Goal: Communication & Community: Answer question/provide support

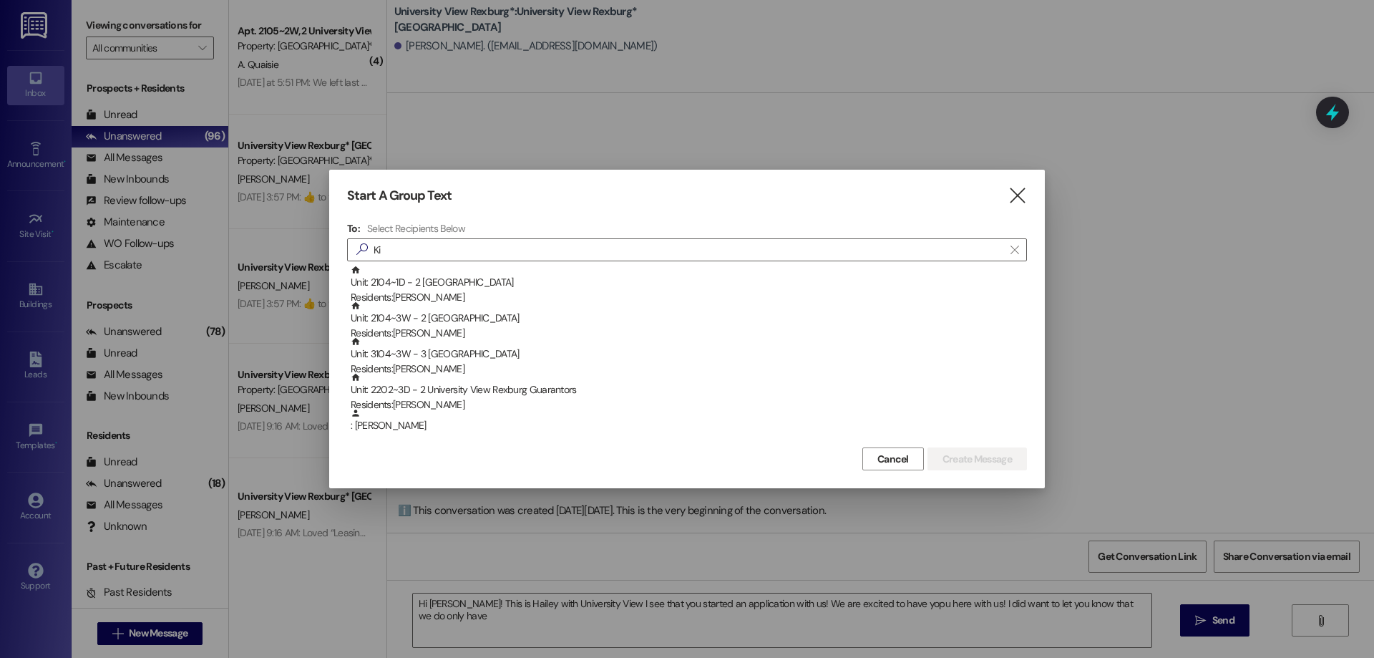
scroll to position [1, 0]
click at [431, 253] on input "Ki" at bounding box center [678, 250] width 650 height 20
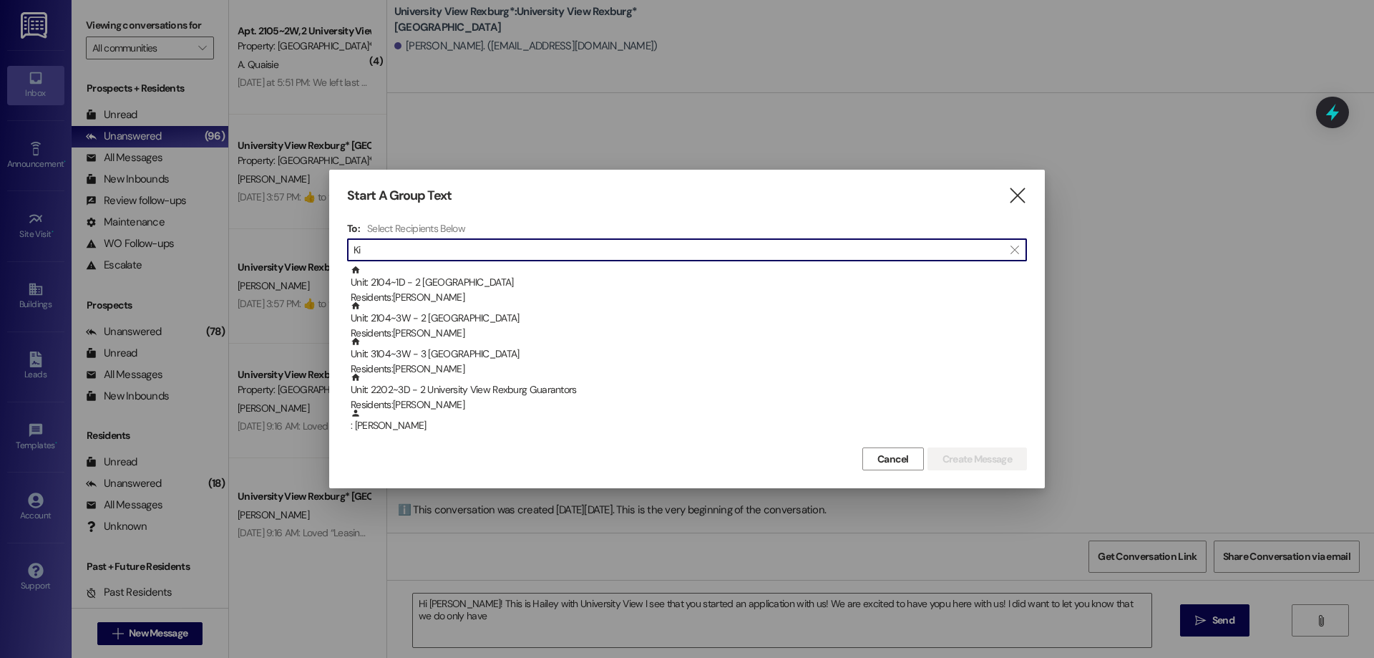
type input "K"
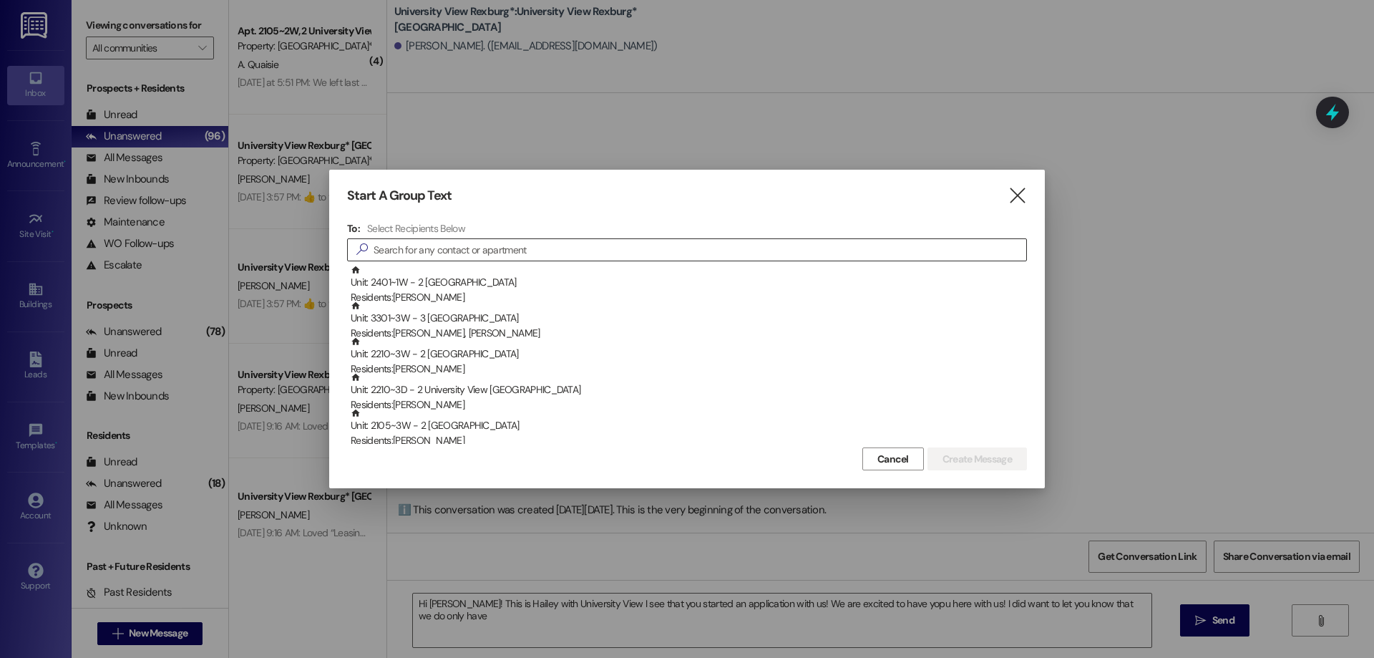
click at [543, 247] on input at bounding box center [700, 250] width 653 height 20
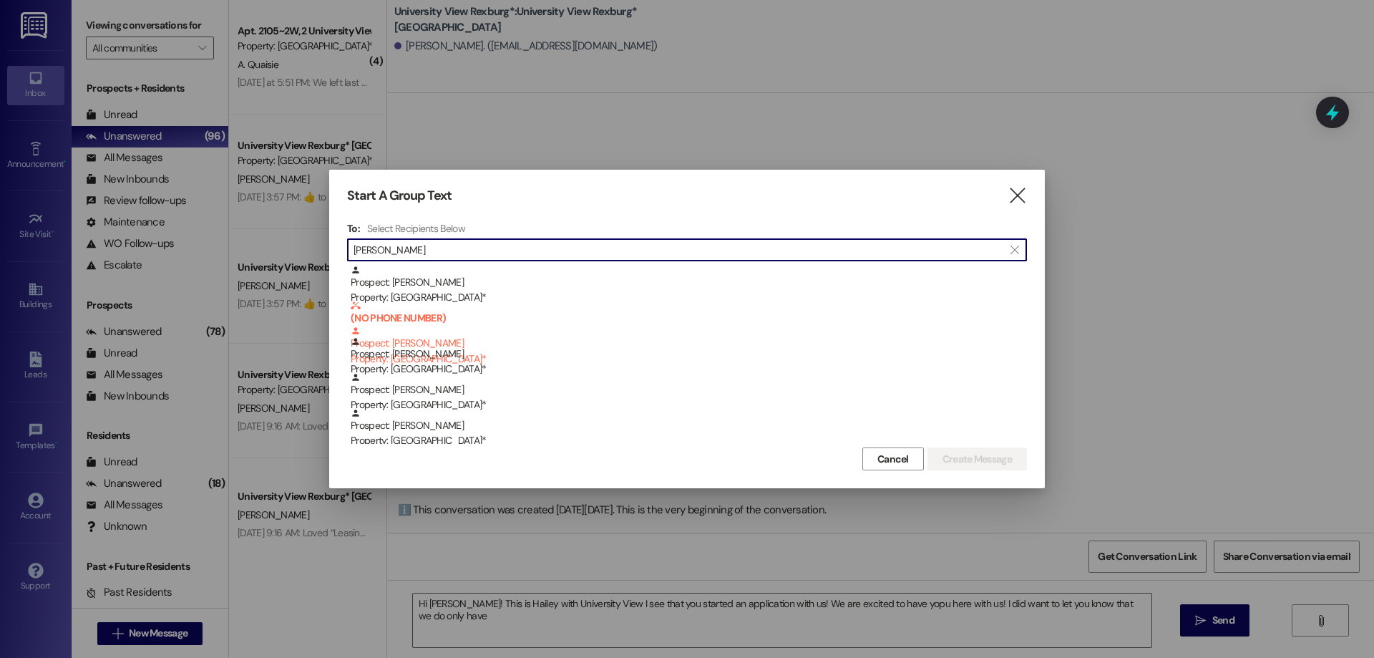
type input "[PERSON_NAME]"
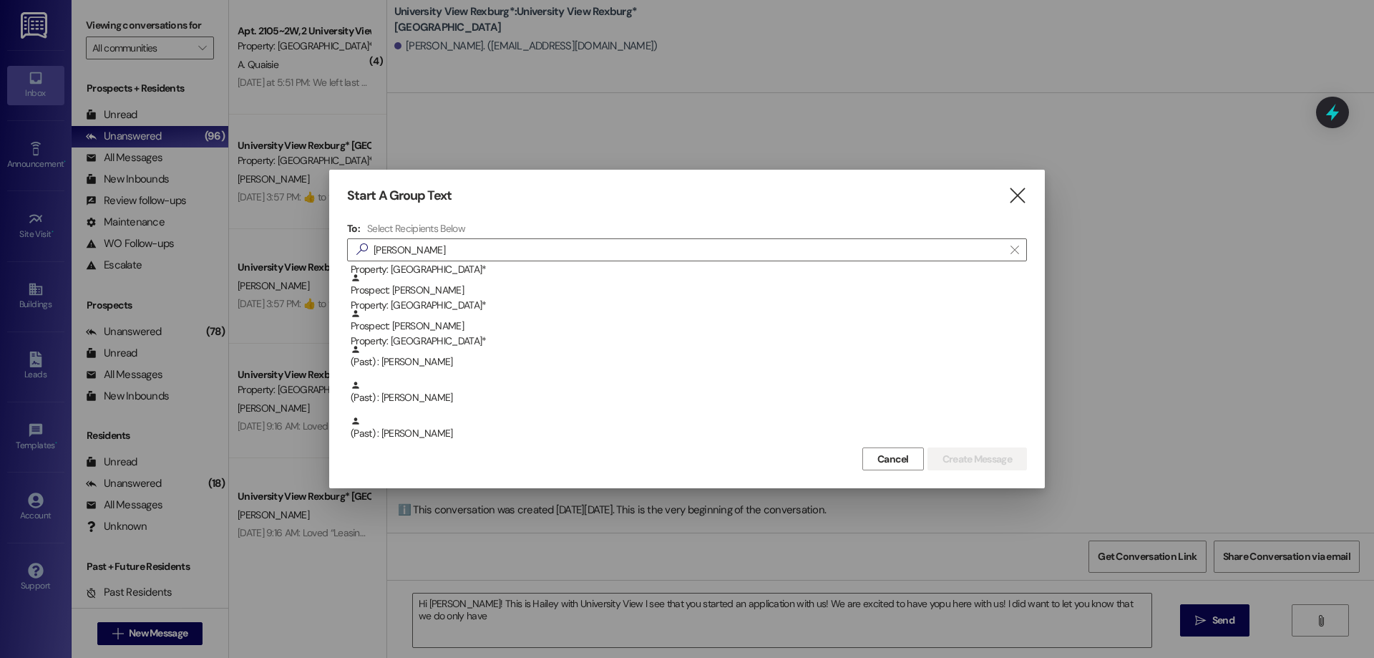
scroll to position [215, 0]
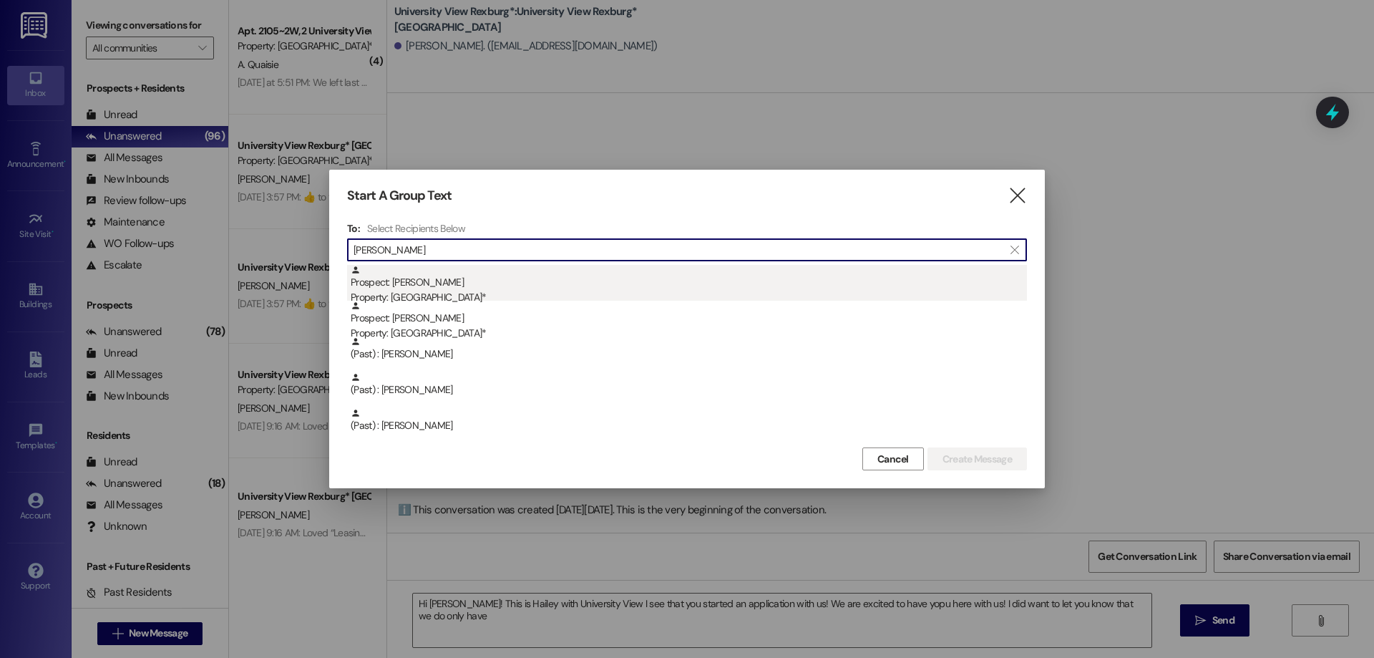
click at [454, 295] on div "Property: [GEOGRAPHIC_DATA]*" at bounding box center [689, 297] width 676 height 15
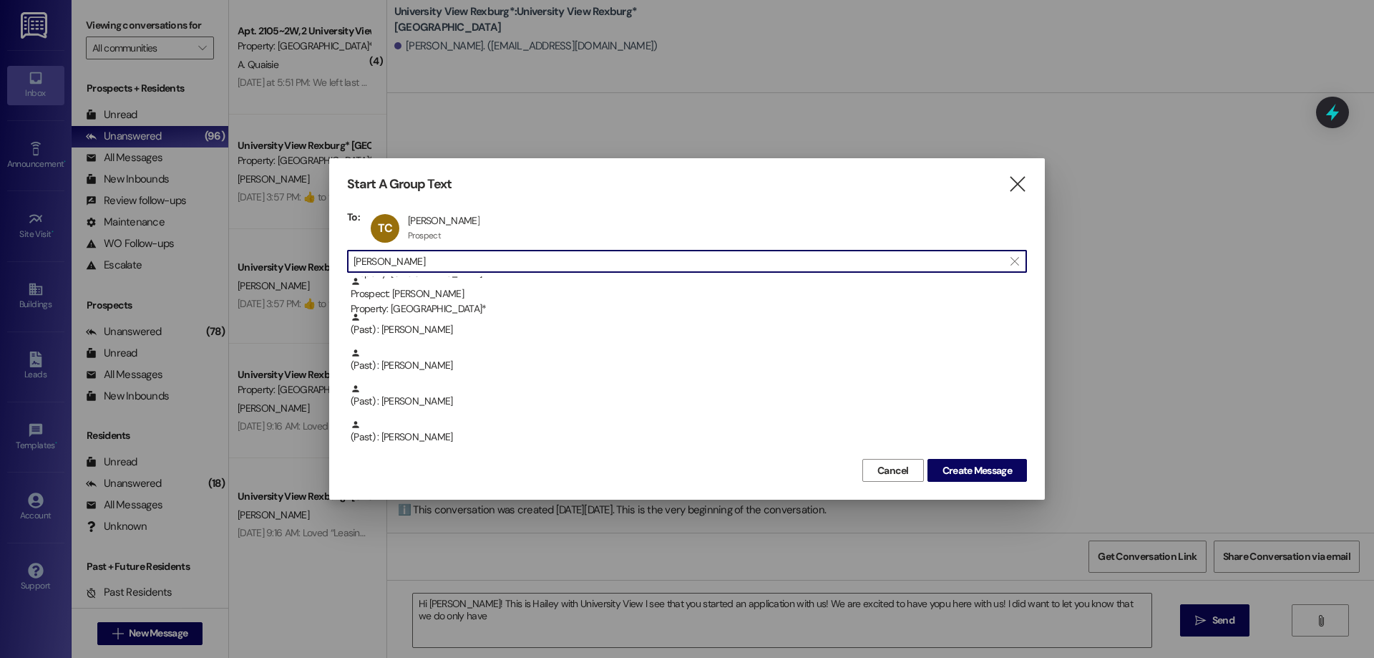
scroll to position [0, 0]
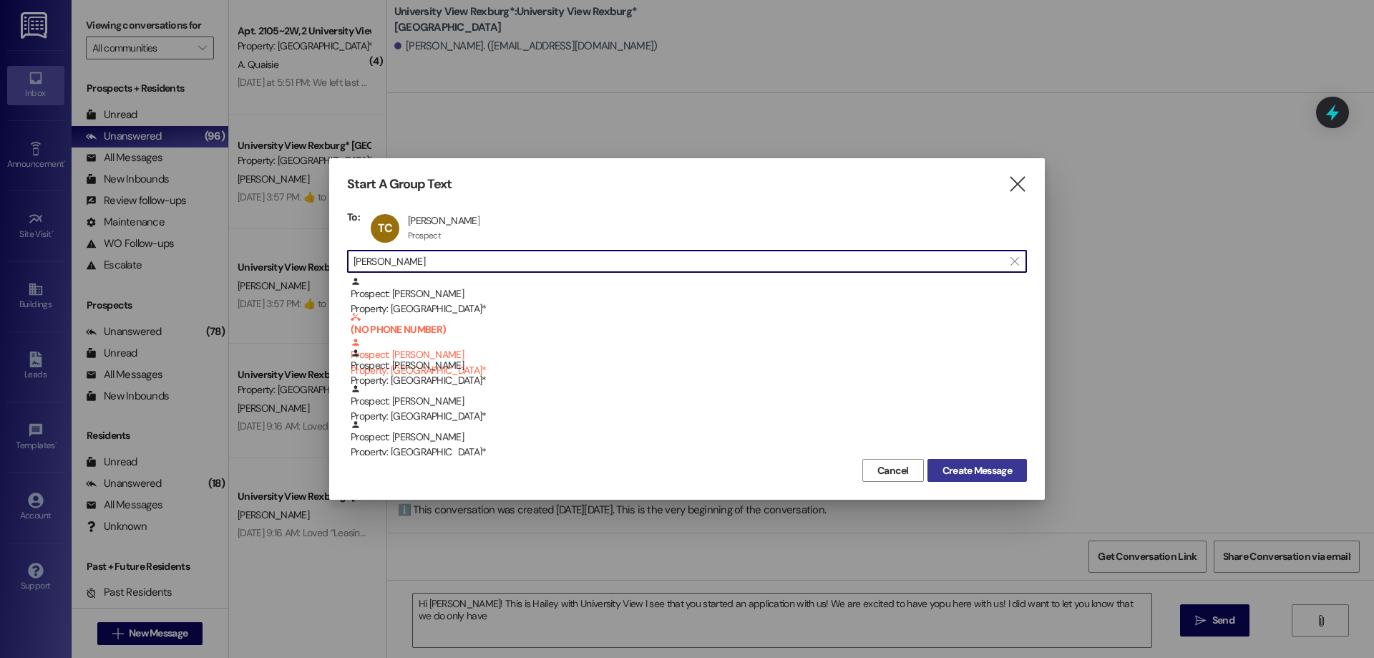
click at [999, 467] on span "Create Message" at bounding box center [976, 470] width 69 height 15
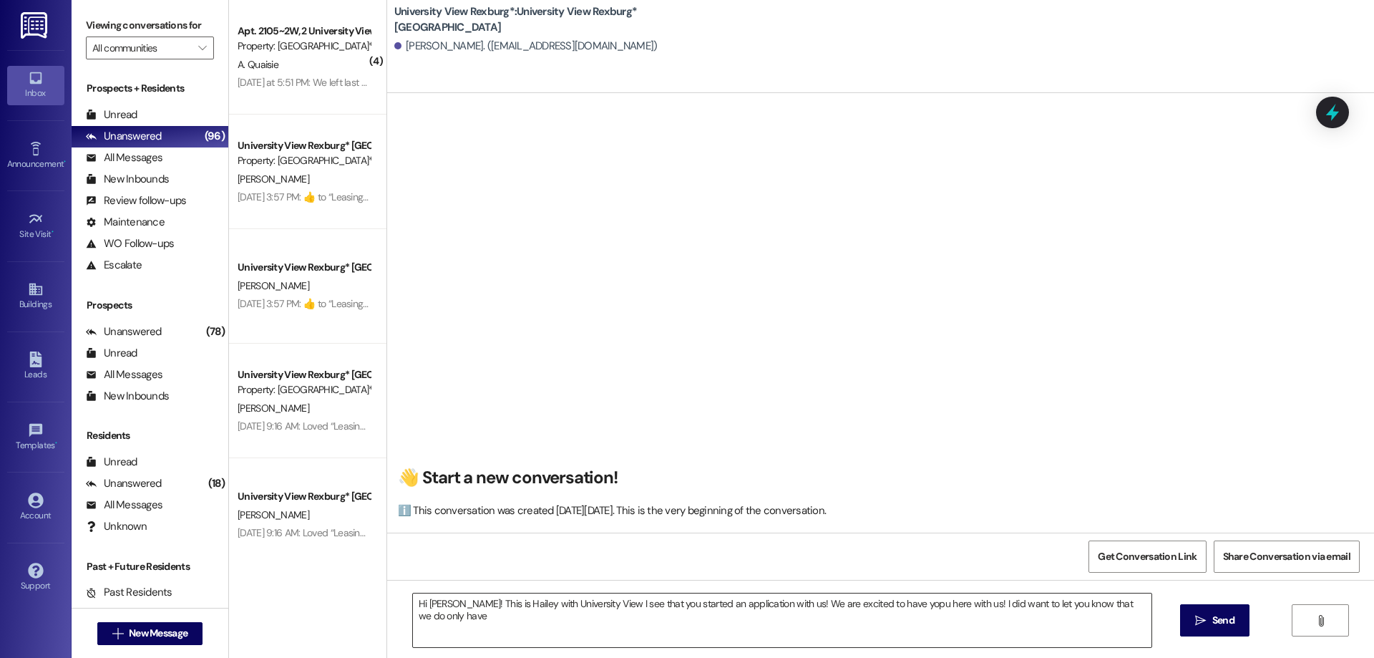
click at [468, 618] on textarea "Hi Thomas! This is Hailey with University View I see that you started an applic…" at bounding box center [782, 620] width 738 height 54
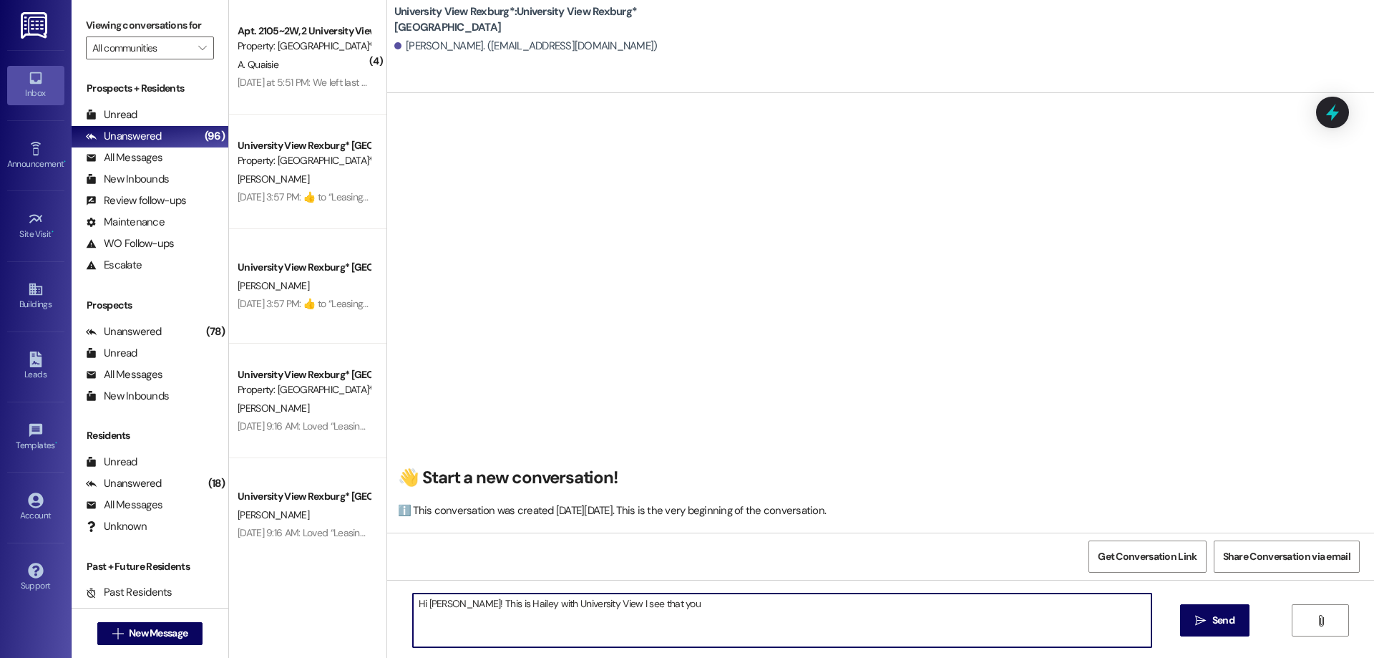
type textarea "Hi Thomas! This is Hailey with University View I see that you"
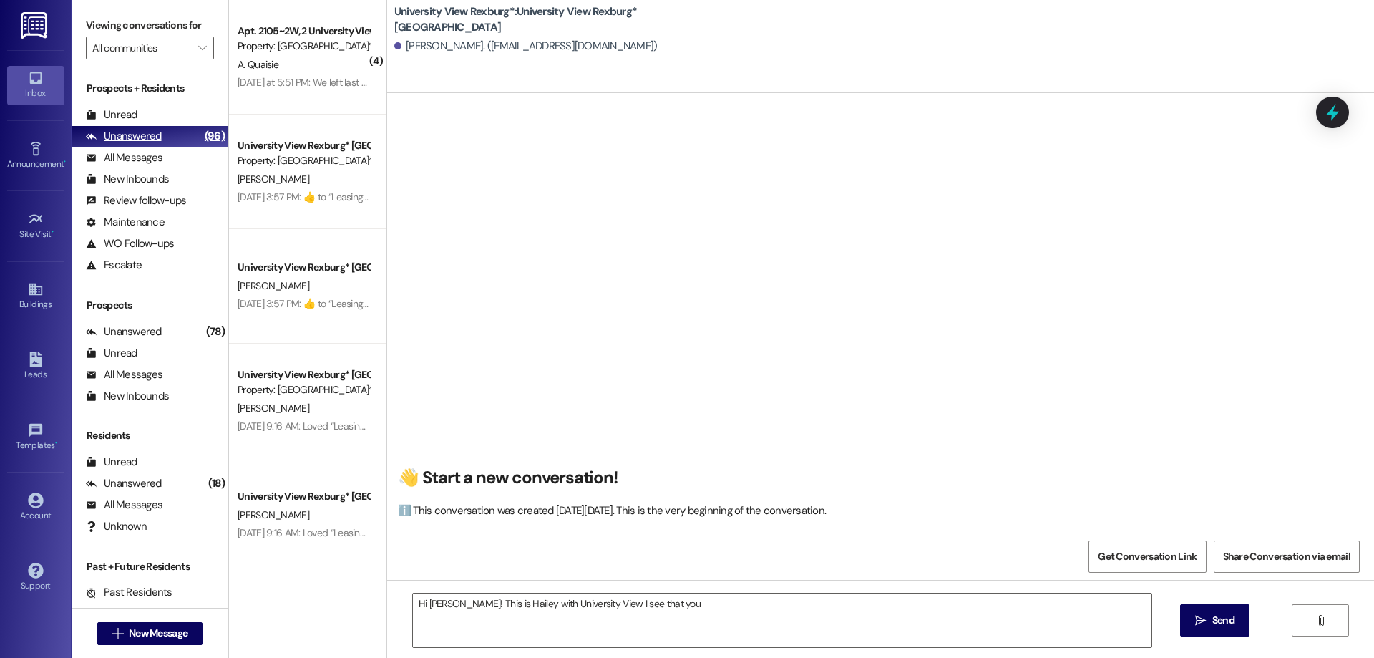
drag, startPoint x: 125, startPoint y: 114, endPoint x: 137, endPoint y: 133, distance: 21.8
click at [125, 114] on div "Unread" at bounding box center [112, 114] width 52 height 15
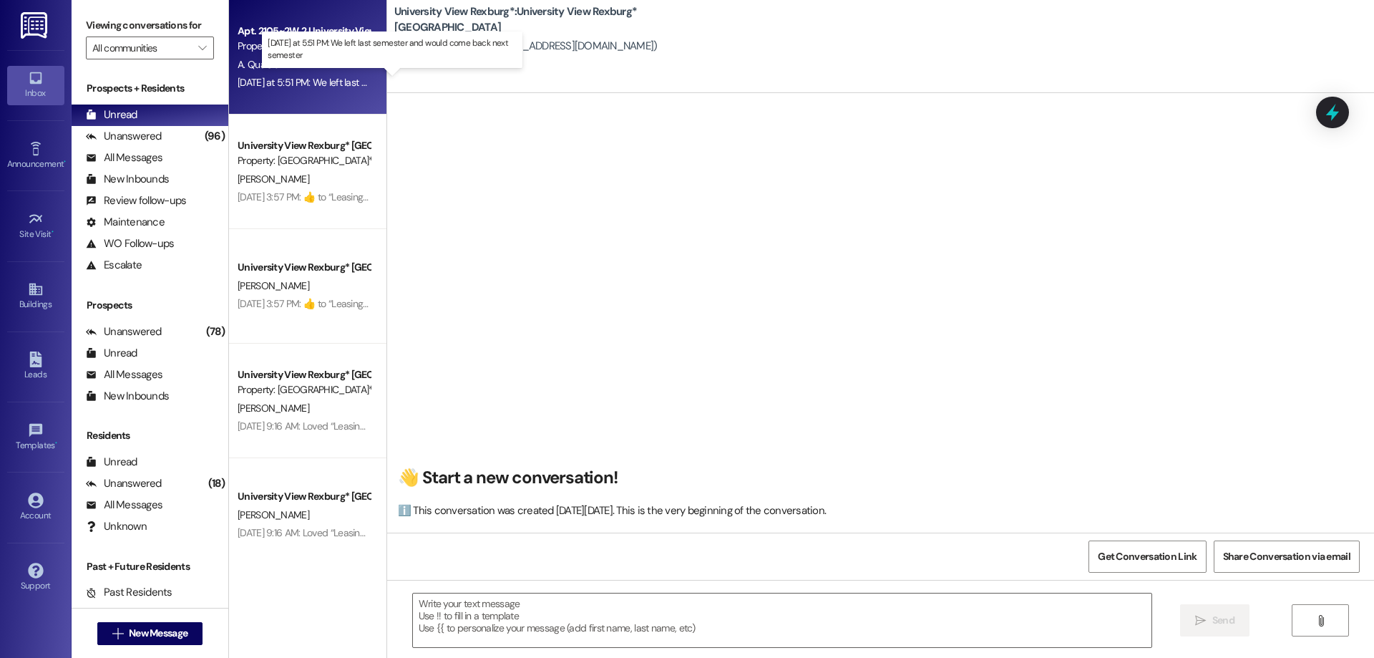
click at [300, 74] on div "Yesterday at 5:51 PM: We left last semester and would come back next semester Y…" at bounding box center [303, 83] width 135 height 18
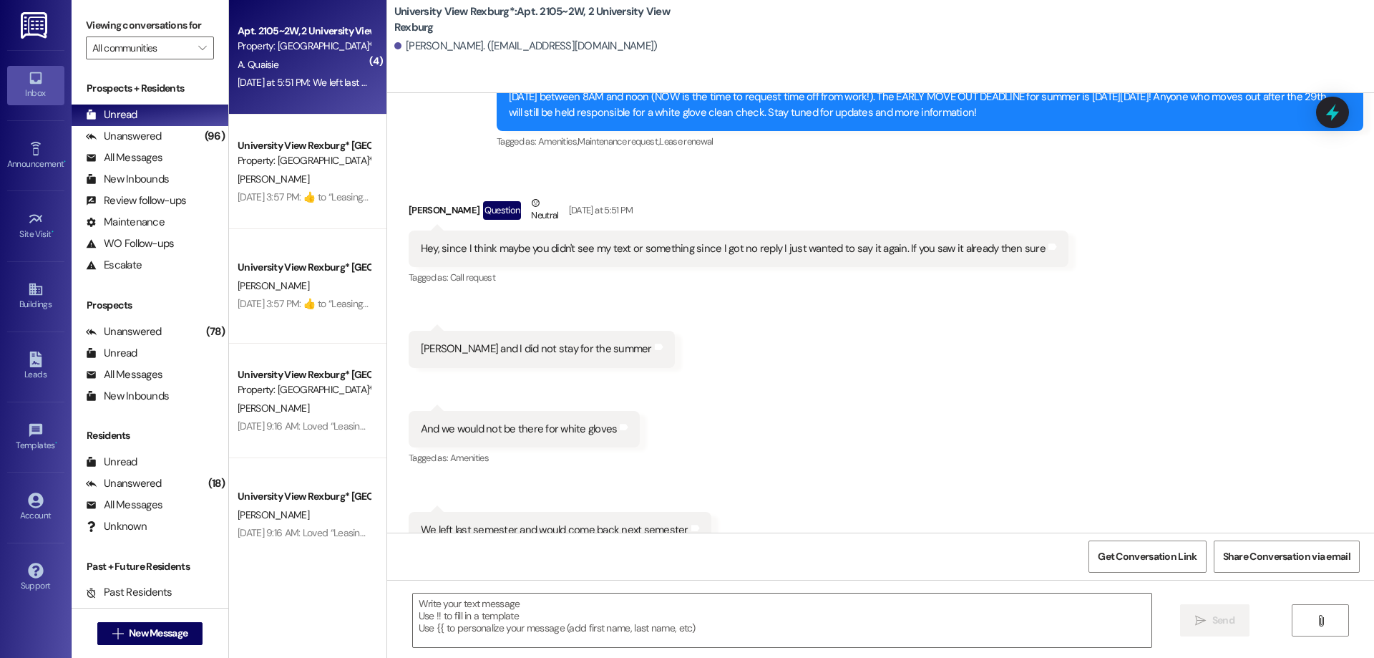
scroll to position [9145, 0]
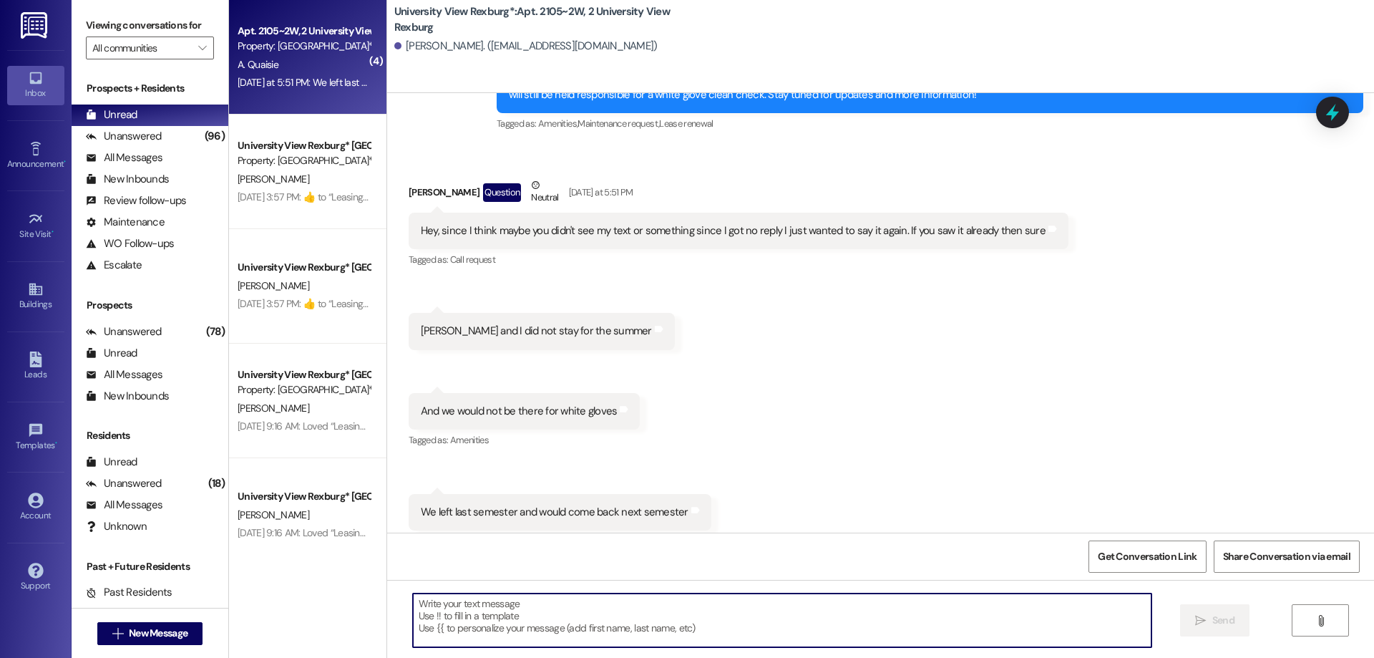
click at [468, 611] on textarea at bounding box center [782, 620] width 738 height 54
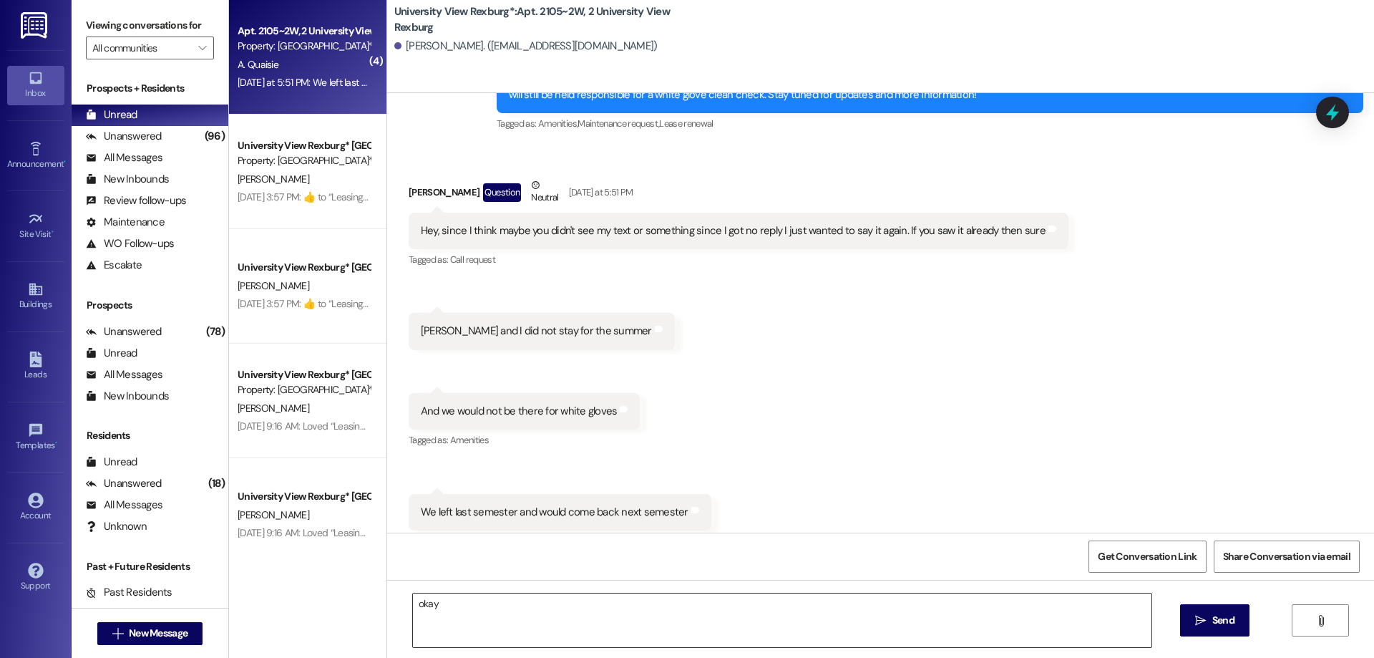
click at [453, 613] on textarea "okay" at bounding box center [782, 620] width 738 height 54
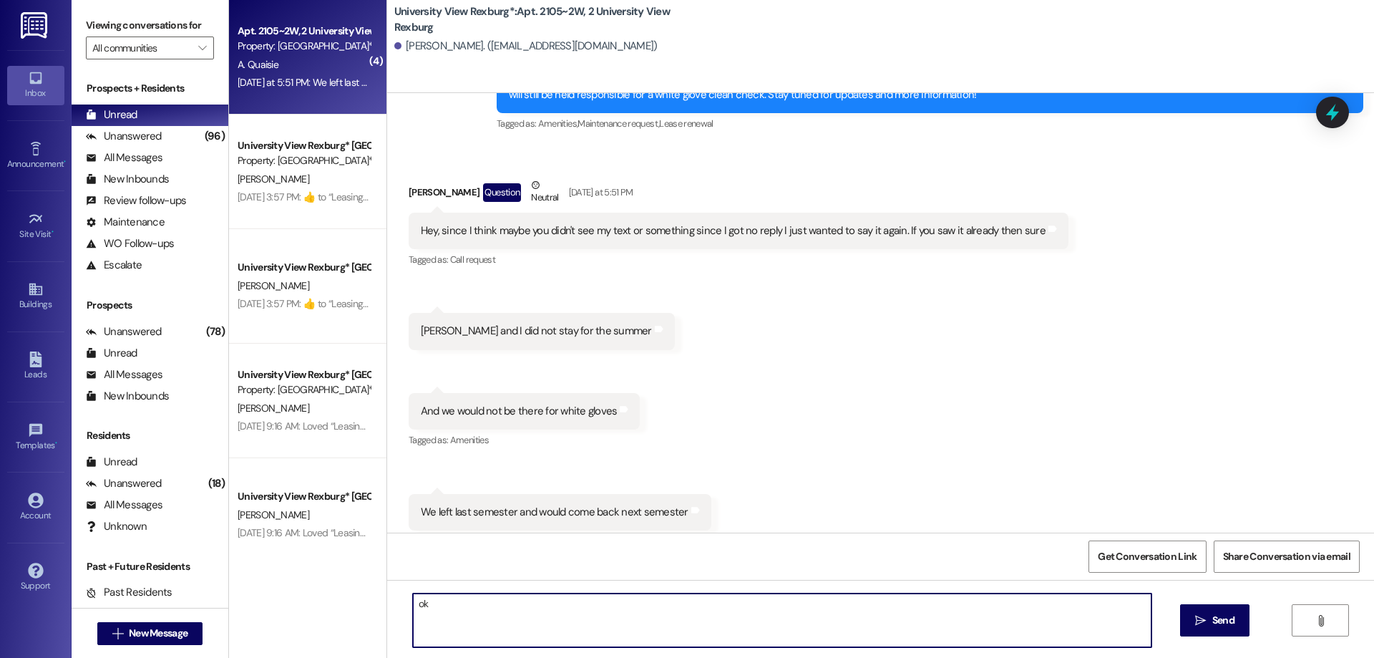
type textarea "o"
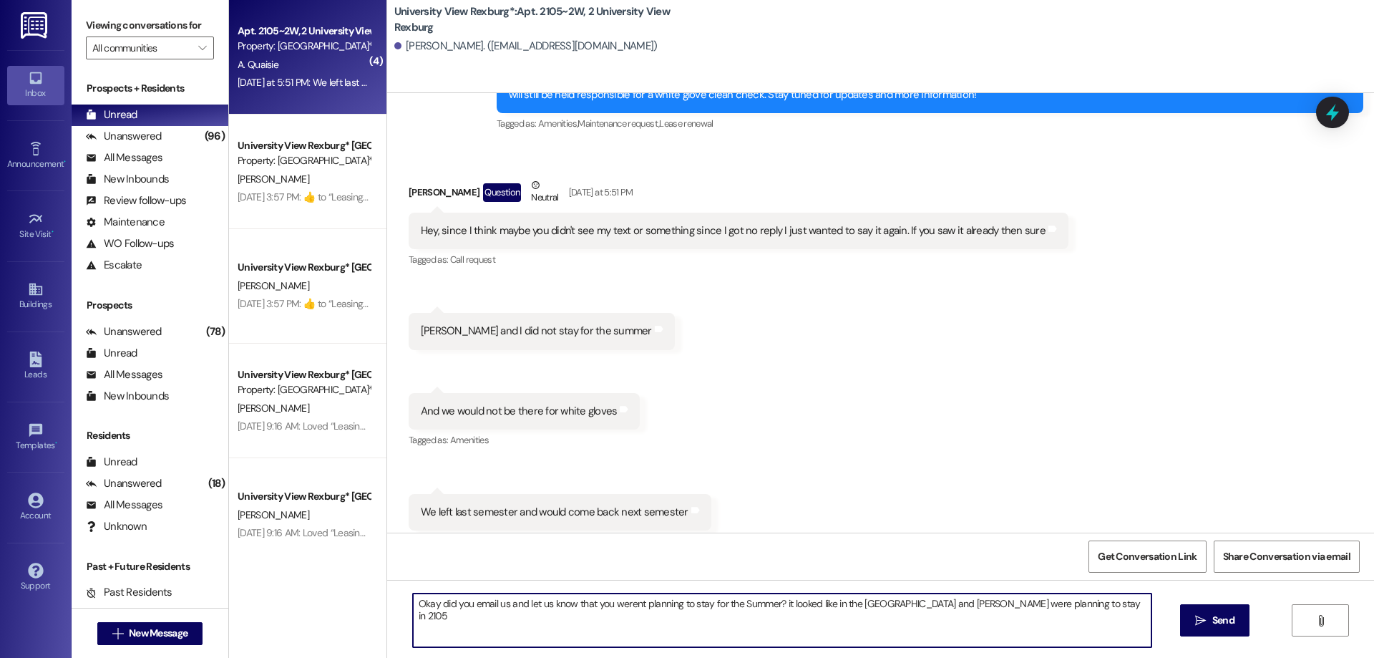
click at [629, 606] on textarea "Okay did you email us and let us know that you werent planning to stay for the …" at bounding box center [782, 620] width 738 height 54
click at [779, 604] on textarea "Okay did you email us and let us know that you weren't planning to stay for the…" at bounding box center [782, 620] width 738 height 54
click at [891, 603] on textarea "Okay did you email us and let us know that you weren't planning to stay for the…" at bounding box center [782, 620] width 738 height 54
click at [936, 604] on textarea "Okay did you email us and let us know that you weren't planning to stay for the…" at bounding box center [782, 620] width 738 height 54
click at [1074, 604] on textarea "Okay did you email us and let us know that you weren't planning to stay for the…" at bounding box center [782, 620] width 738 height 54
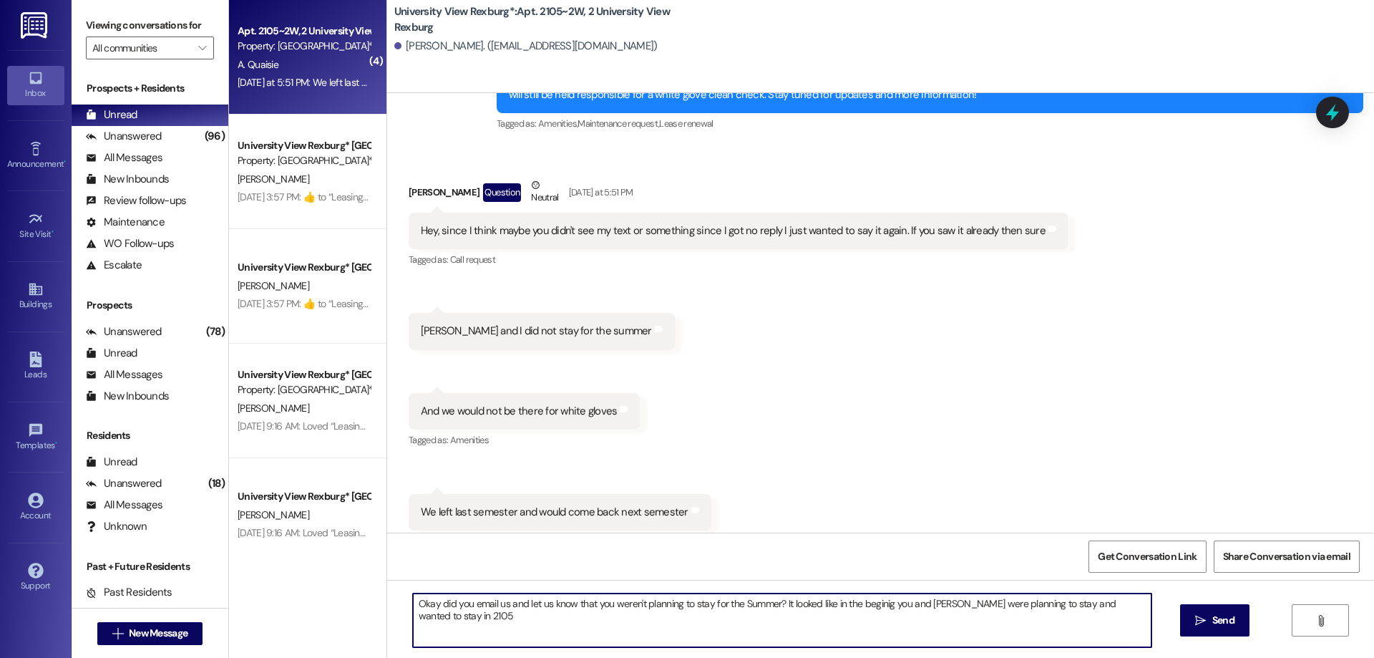
click at [879, 603] on textarea "Okay did you email us and let us know that you weren't planning to stay for the…" at bounding box center [782, 620] width 738 height 54
click at [433, 615] on textarea "Okay did you email us and let us know that you weren't planning to stay for the…" at bounding box center [782, 620] width 738 height 54
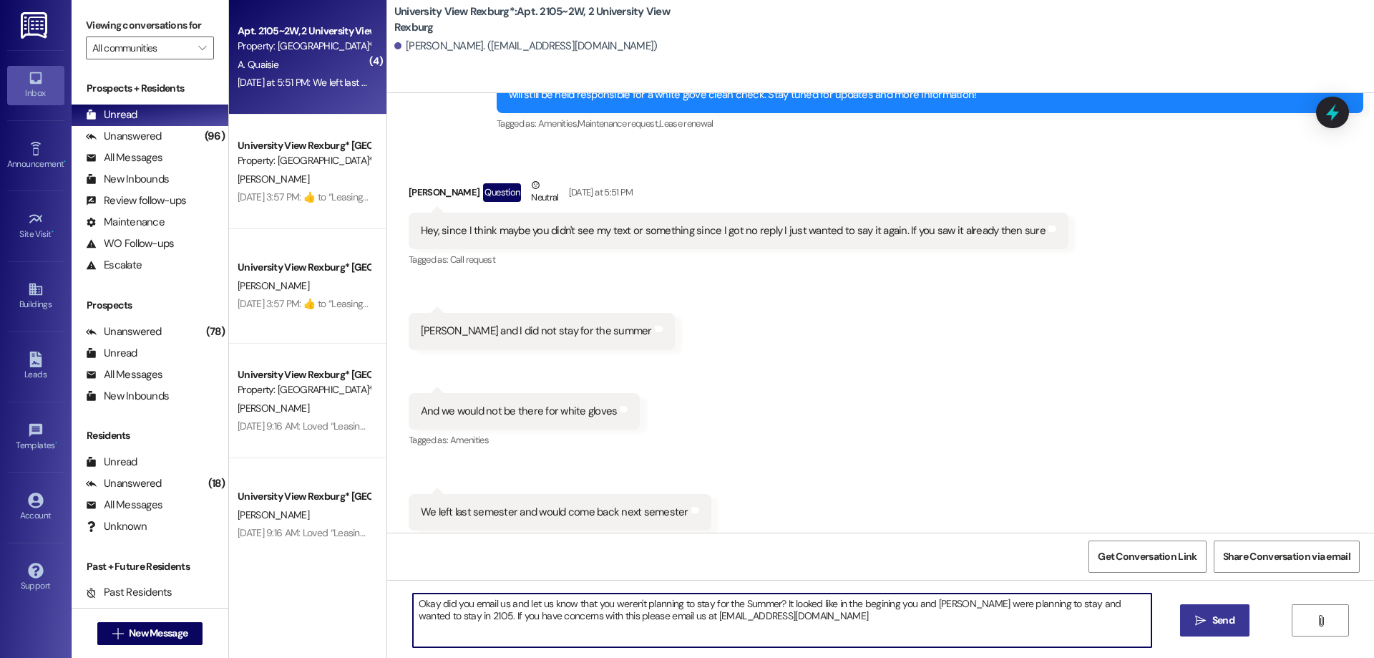
type textarea "Okay did you email us and let us know that you weren't planning to stay for the…"
click at [1227, 627] on span "Send" at bounding box center [1223, 620] width 22 height 15
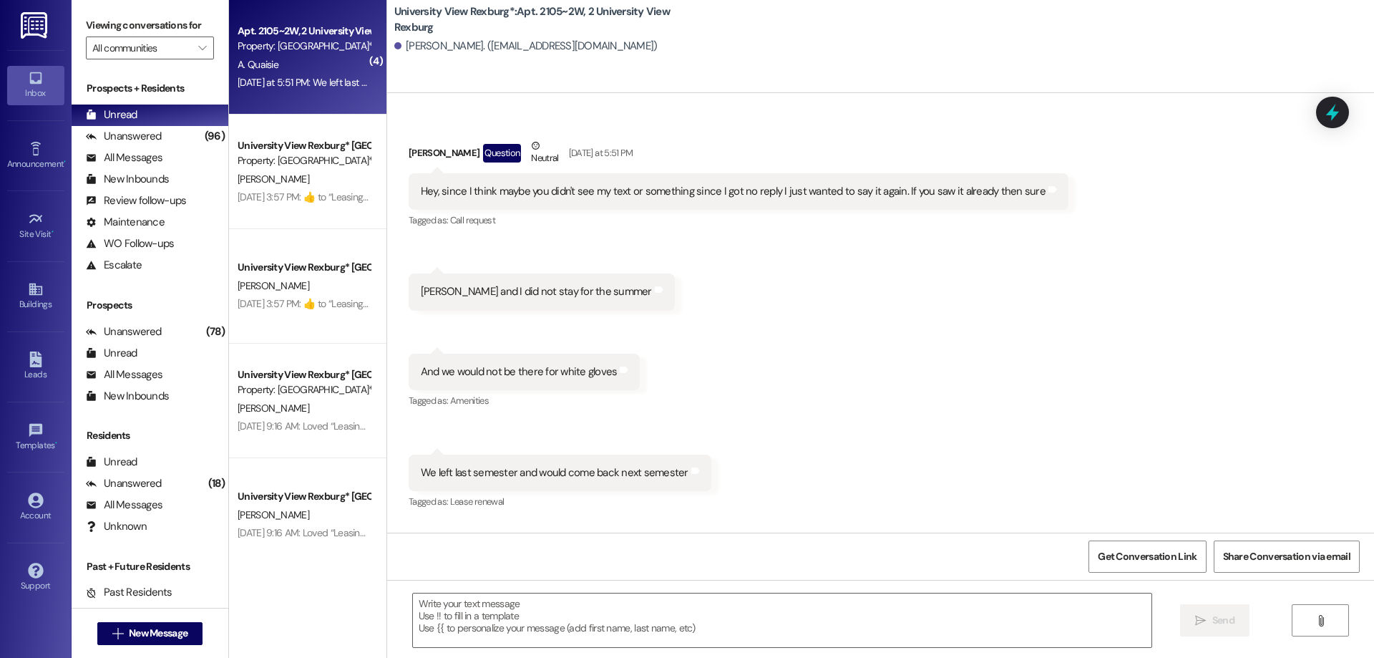
scroll to position [9259, 0]
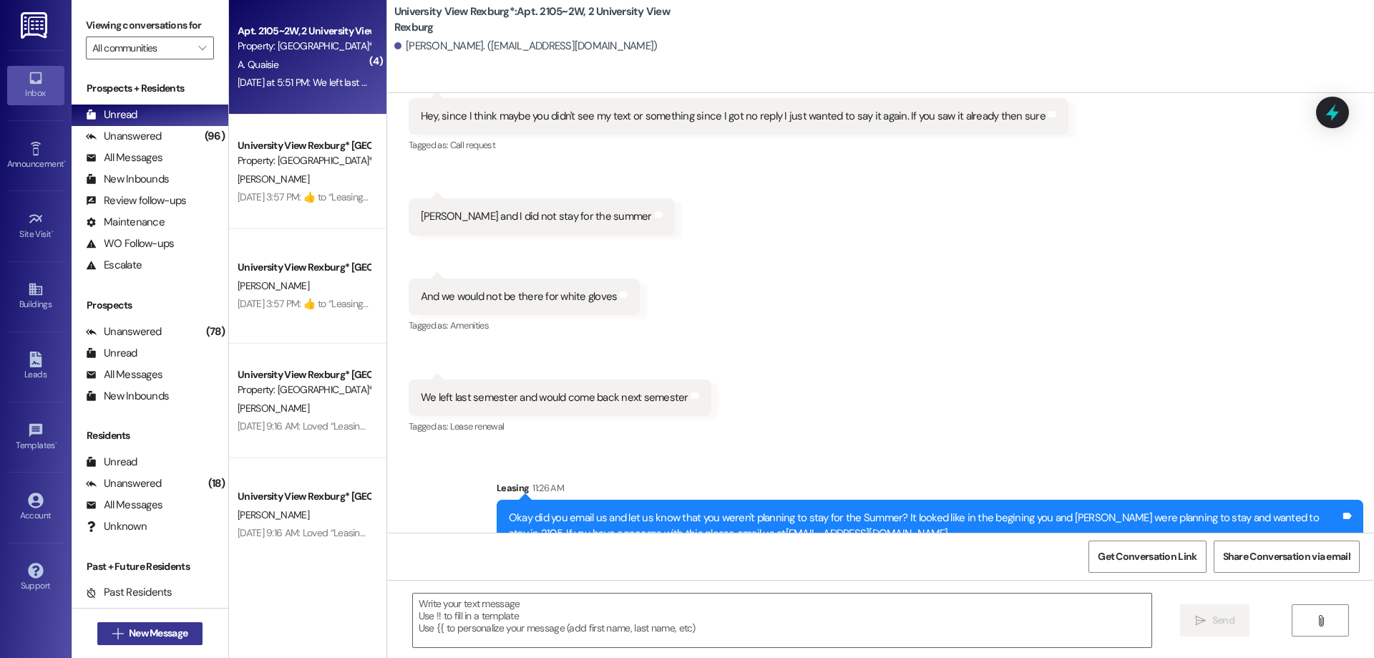
click at [185, 632] on span "New Message" at bounding box center [158, 632] width 64 height 15
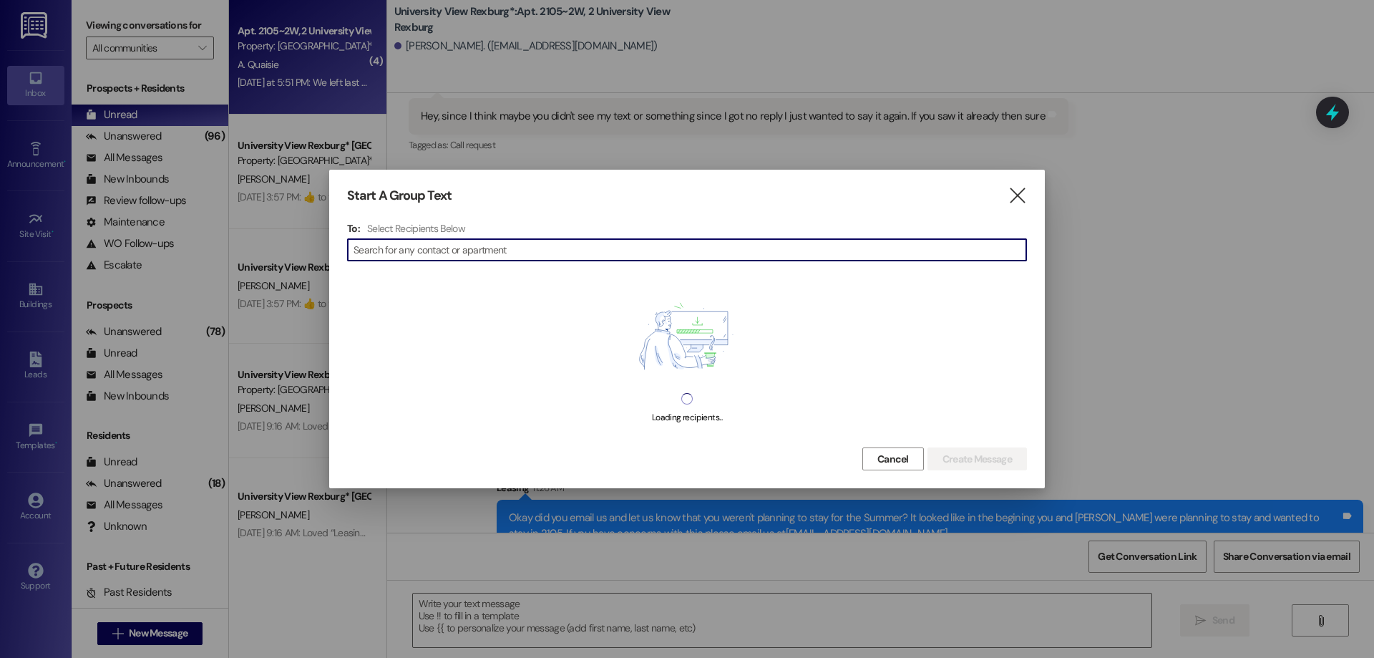
click at [427, 246] on input at bounding box center [689, 250] width 673 height 20
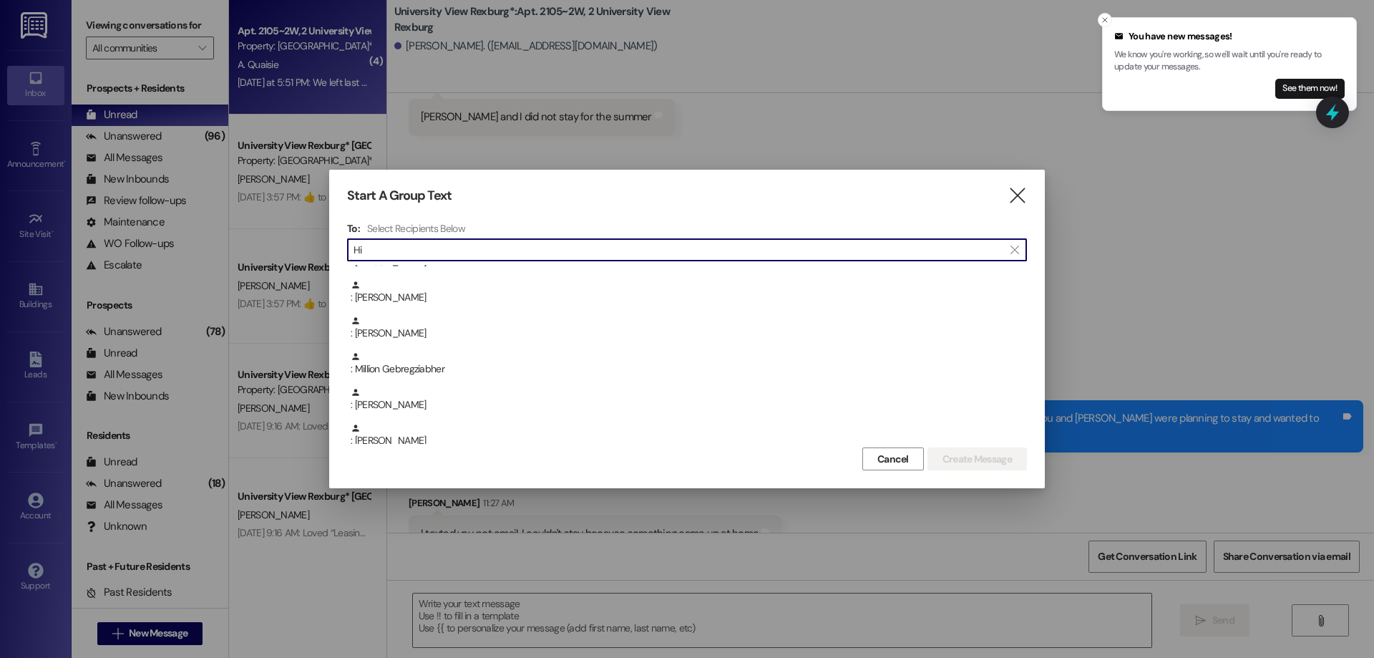
scroll to position [0, 0]
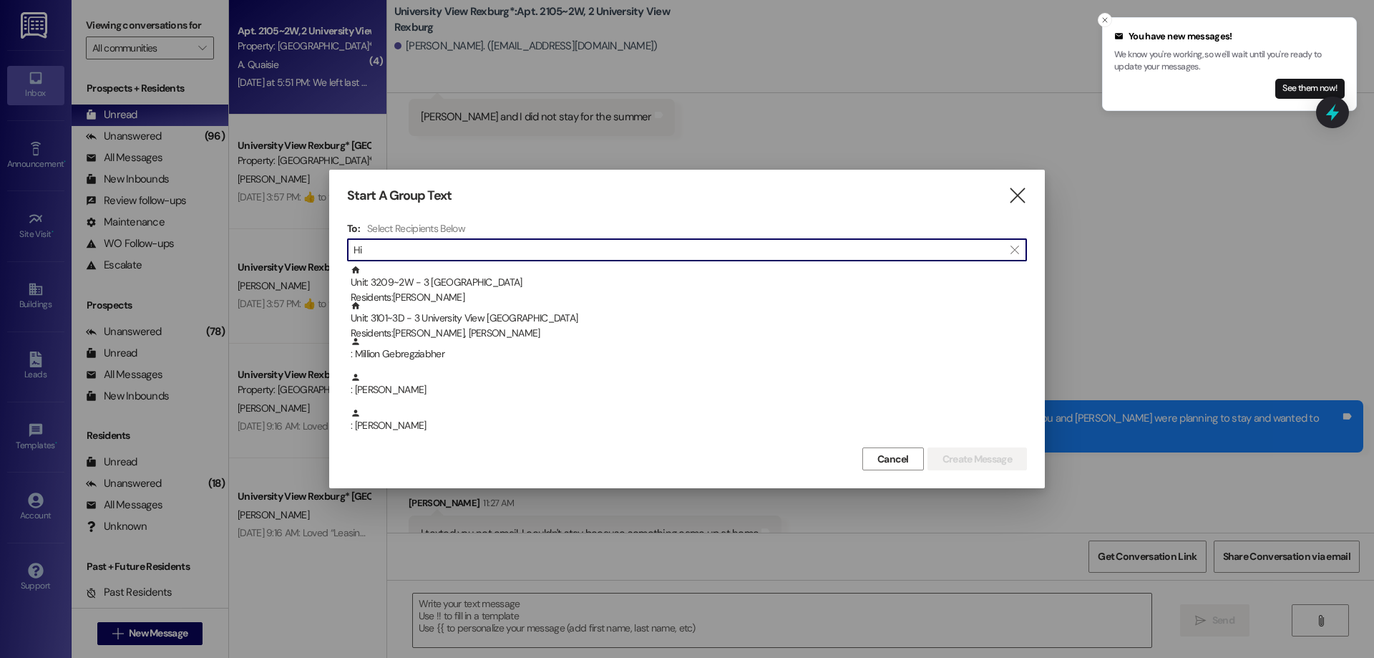
type input "H"
type input "Viv"
click at [1021, 198] on icon "" at bounding box center [1016, 195] width 19 height 15
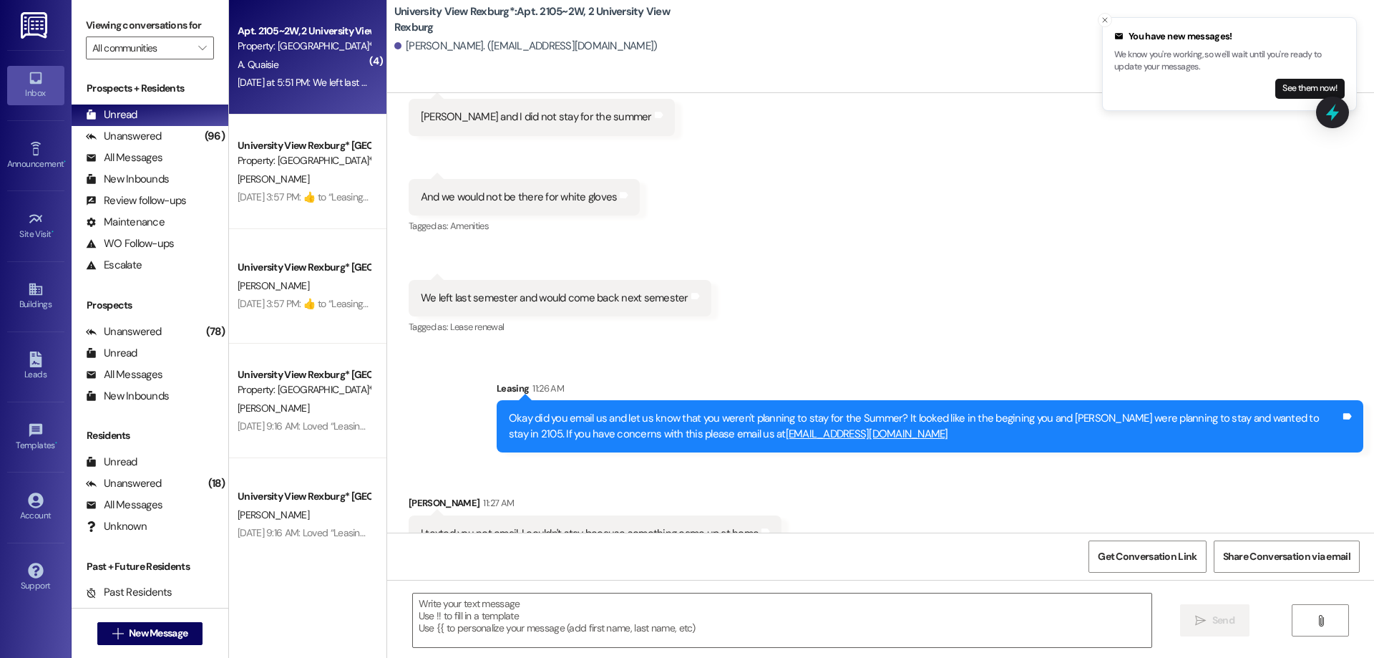
scroll to position [9359, 0]
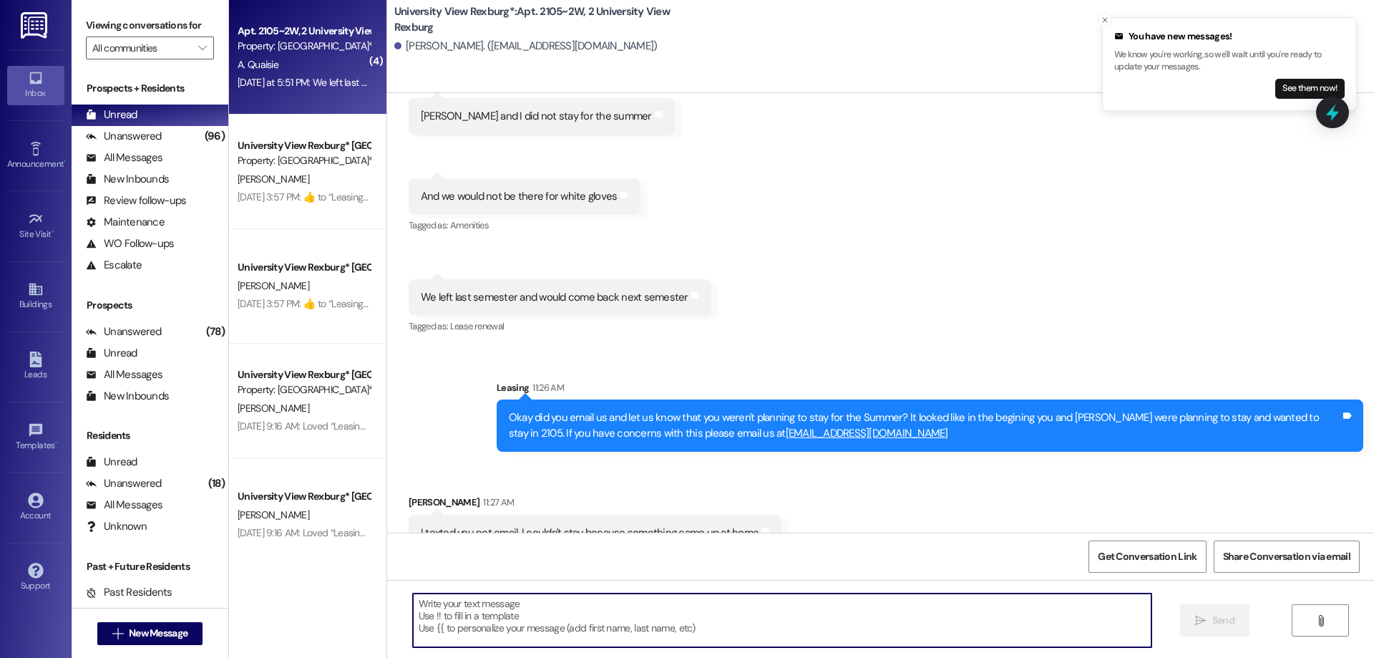
click at [527, 611] on textarea at bounding box center [782, 620] width 738 height 54
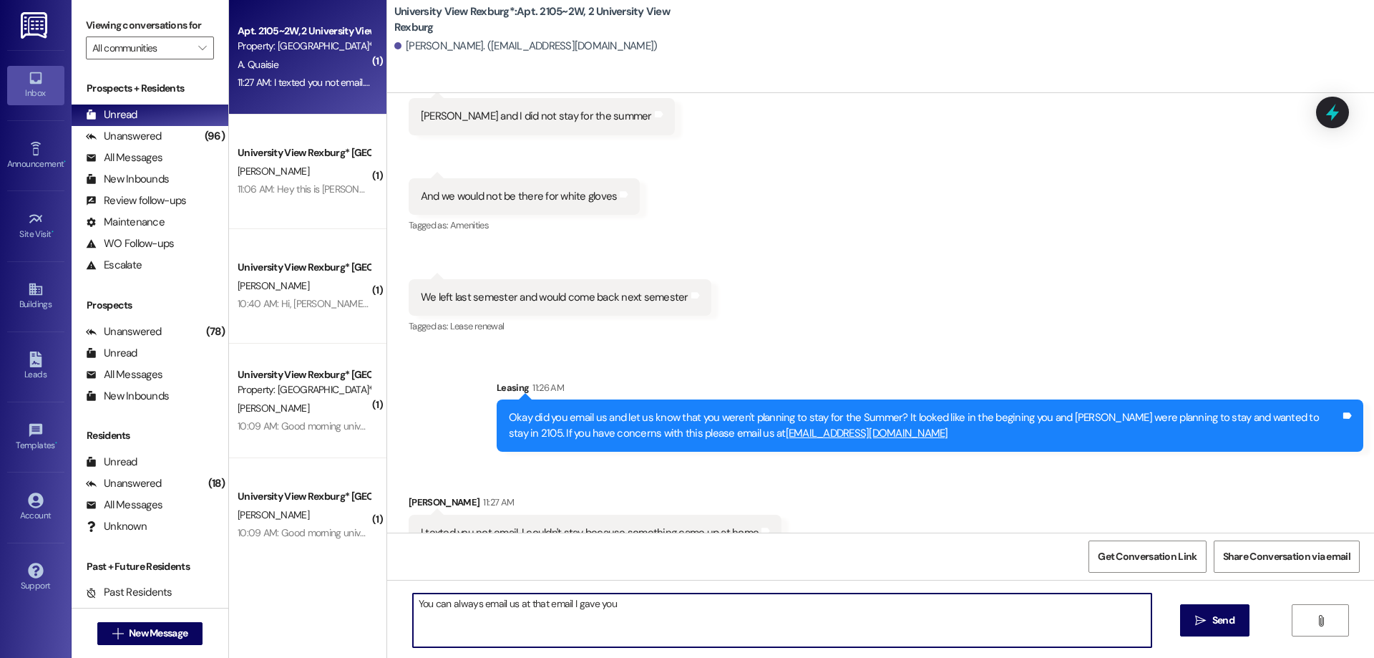
click at [602, 607] on textarea "You can always email us at that email I gave you" at bounding box center [782, 620] width 738 height 54
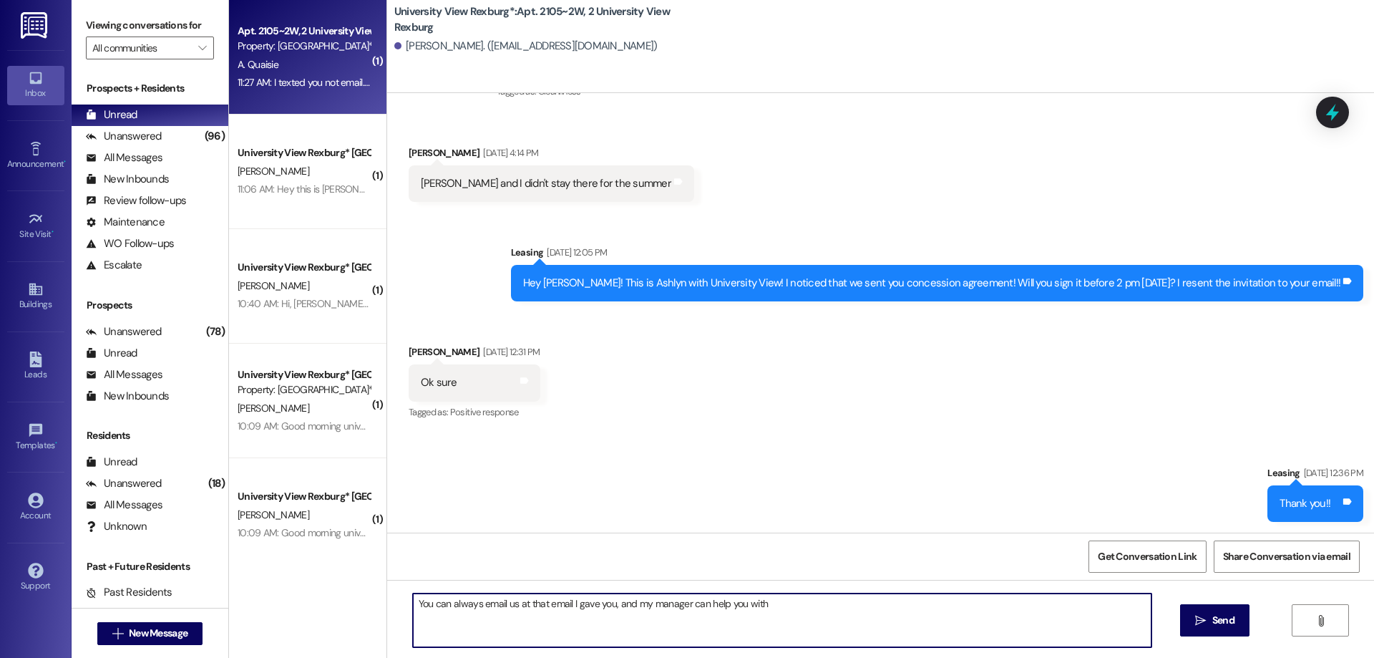
scroll to position [8429, 0]
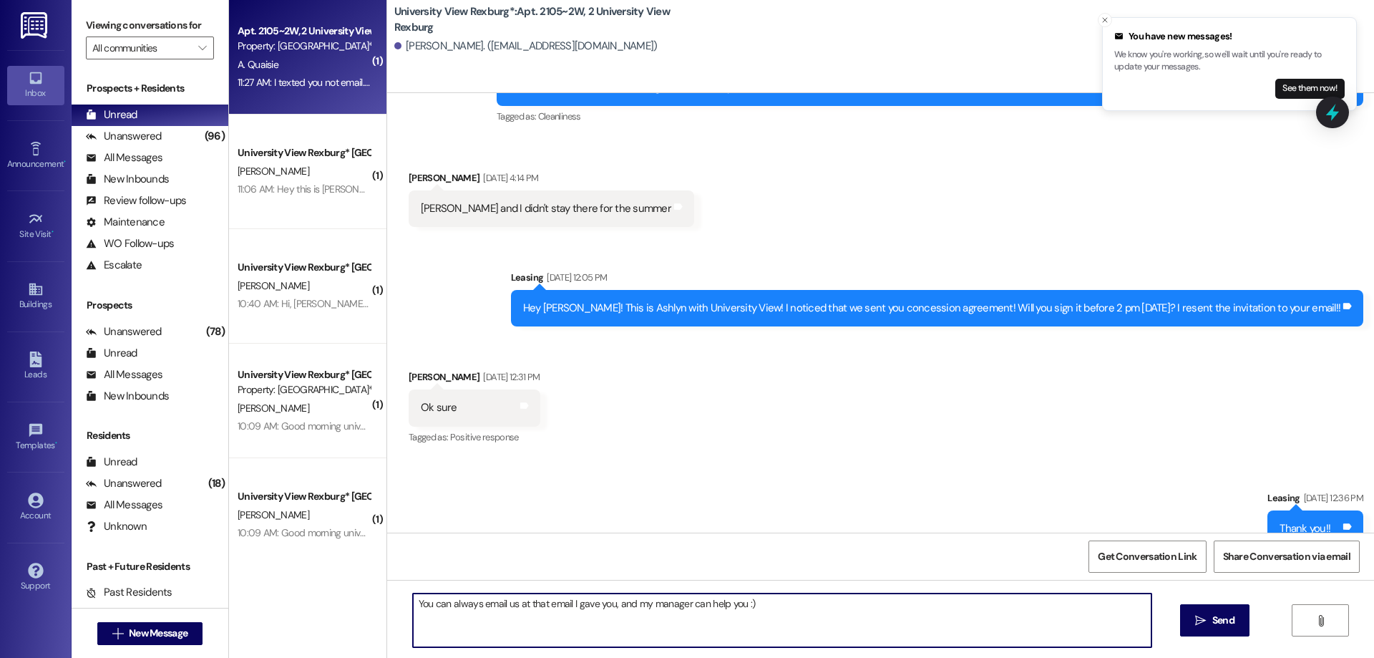
type textarea "You can always email us at that email I gave you, and my manager can help you :)"
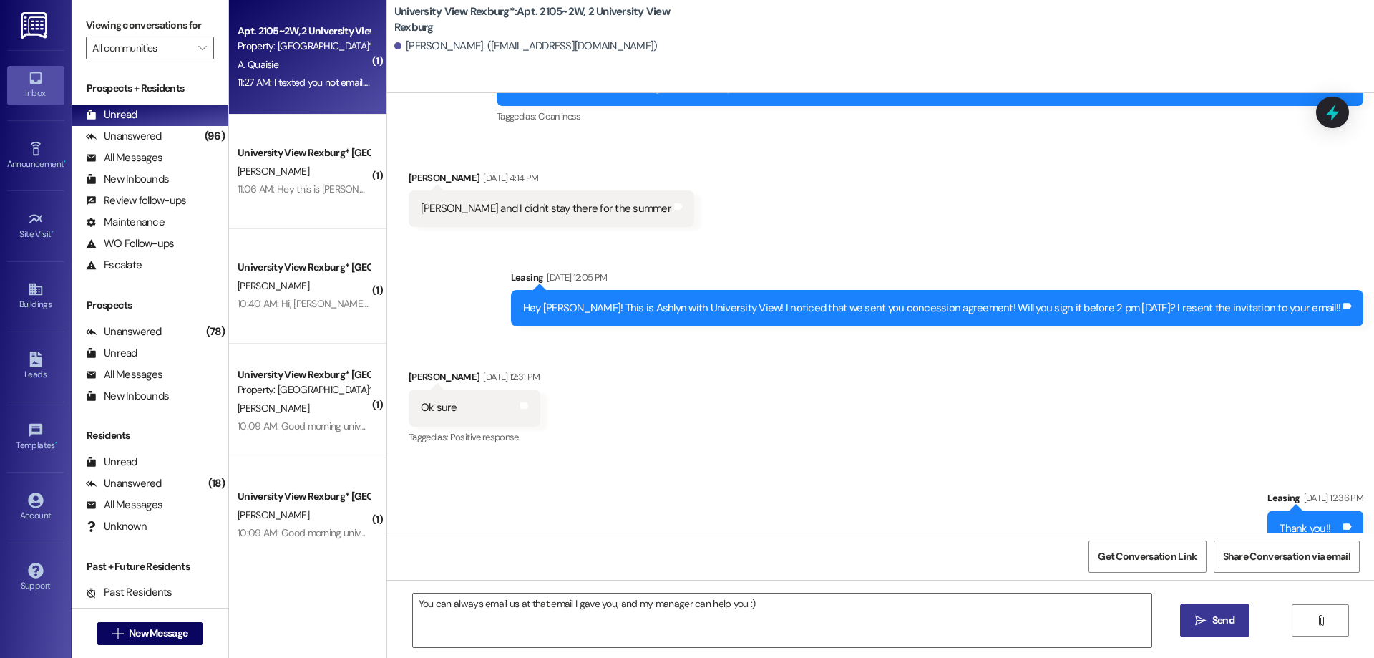
click at [1212, 617] on span "Send" at bounding box center [1223, 620] width 22 height 15
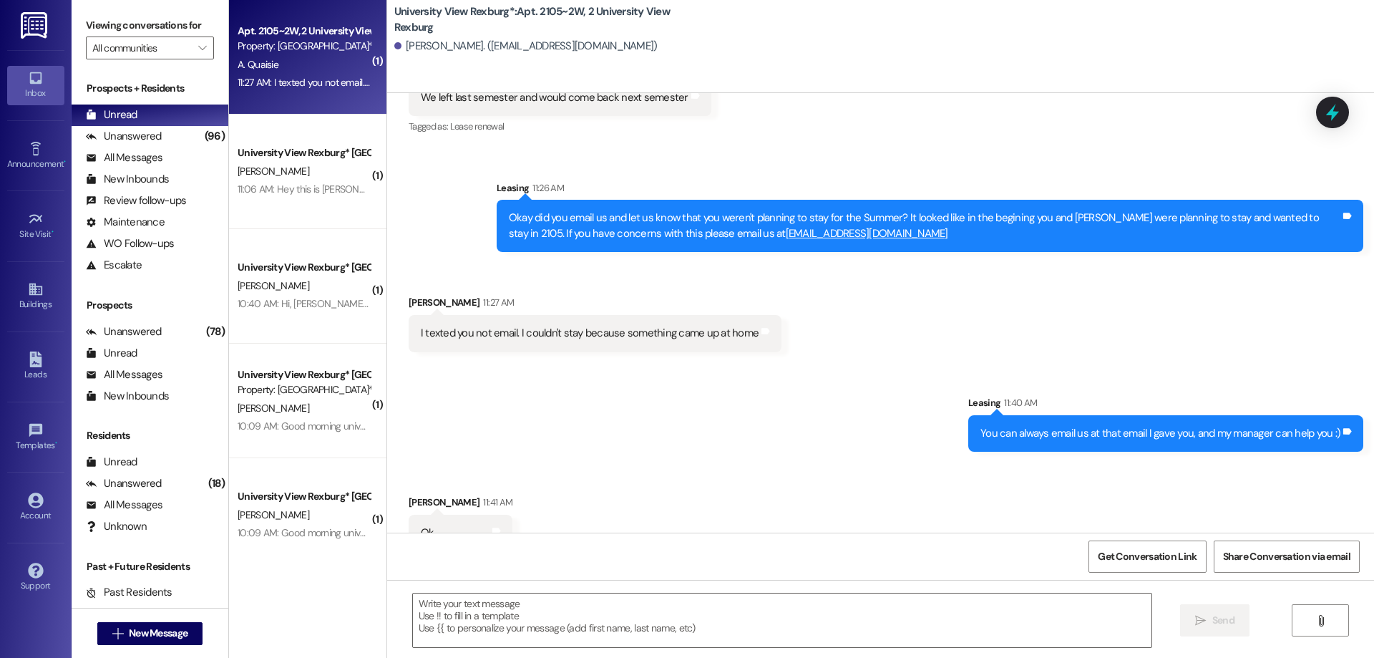
scroll to position [9559, 0]
drag, startPoint x: 545, startPoint y: 615, endPoint x: 545, endPoint y: 600, distance: 15.0
click at [545, 607] on textarea at bounding box center [782, 620] width 738 height 54
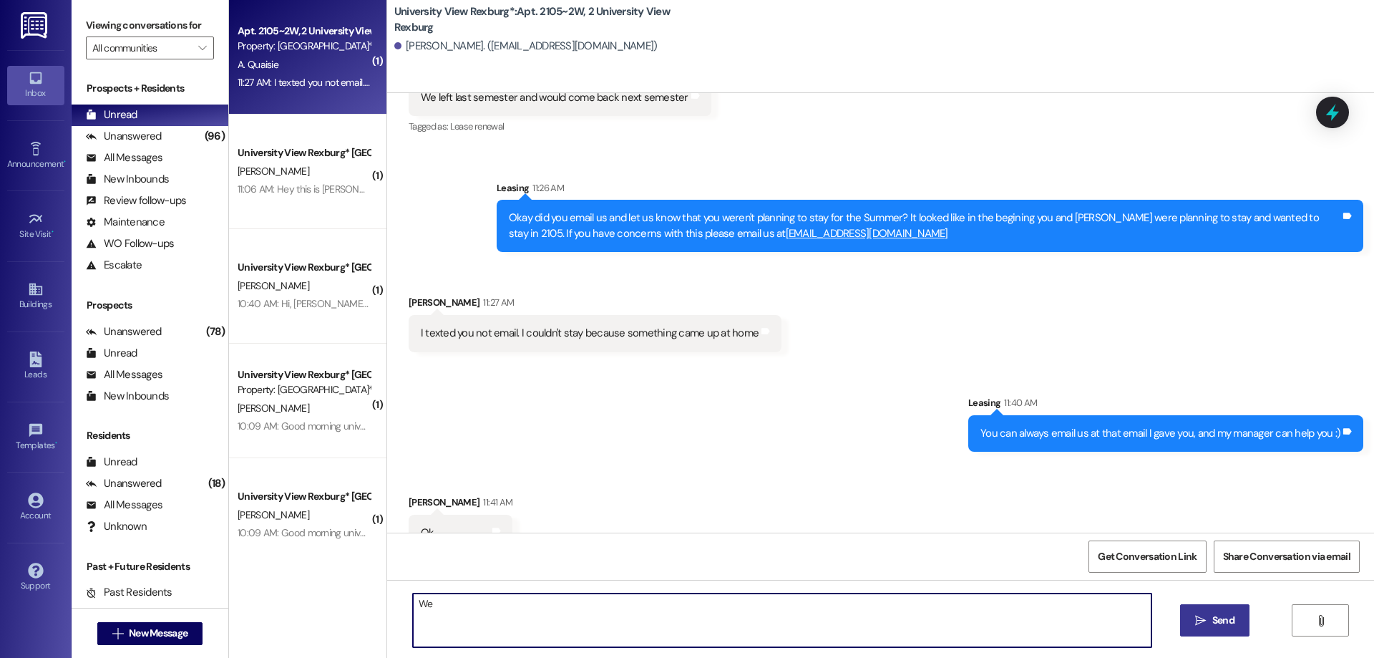
type textarea "W"
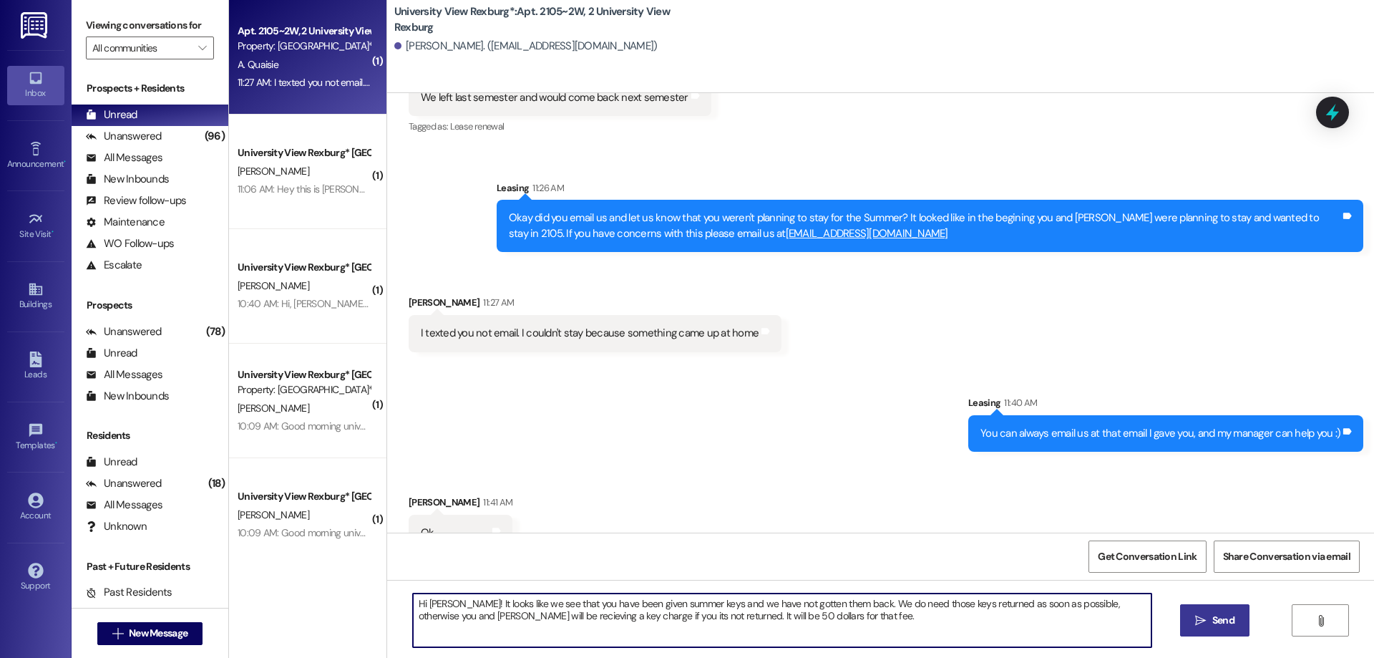
drag, startPoint x: 582, startPoint y: 613, endPoint x: 584, endPoint y: 620, distance: 7.3
click at [582, 612] on textarea "Hi Ariella! It looks like we see that you have been given summer keys and we ha…" at bounding box center [782, 620] width 738 height 54
click at [575, 617] on textarea "Hi Ariella! It looks like we see that you have been given summer keys and we ha…" at bounding box center [782, 620] width 738 height 54
click at [580, 616] on textarea "Hi Ariella! It looks like we see that you have been given summer keys and we ha…" at bounding box center [782, 620] width 738 height 54
click at [588, 616] on textarea "Hi Ariella! It looks like we see that you have been given summer keys and we ha…" at bounding box center [782, 620] width 738 height 54
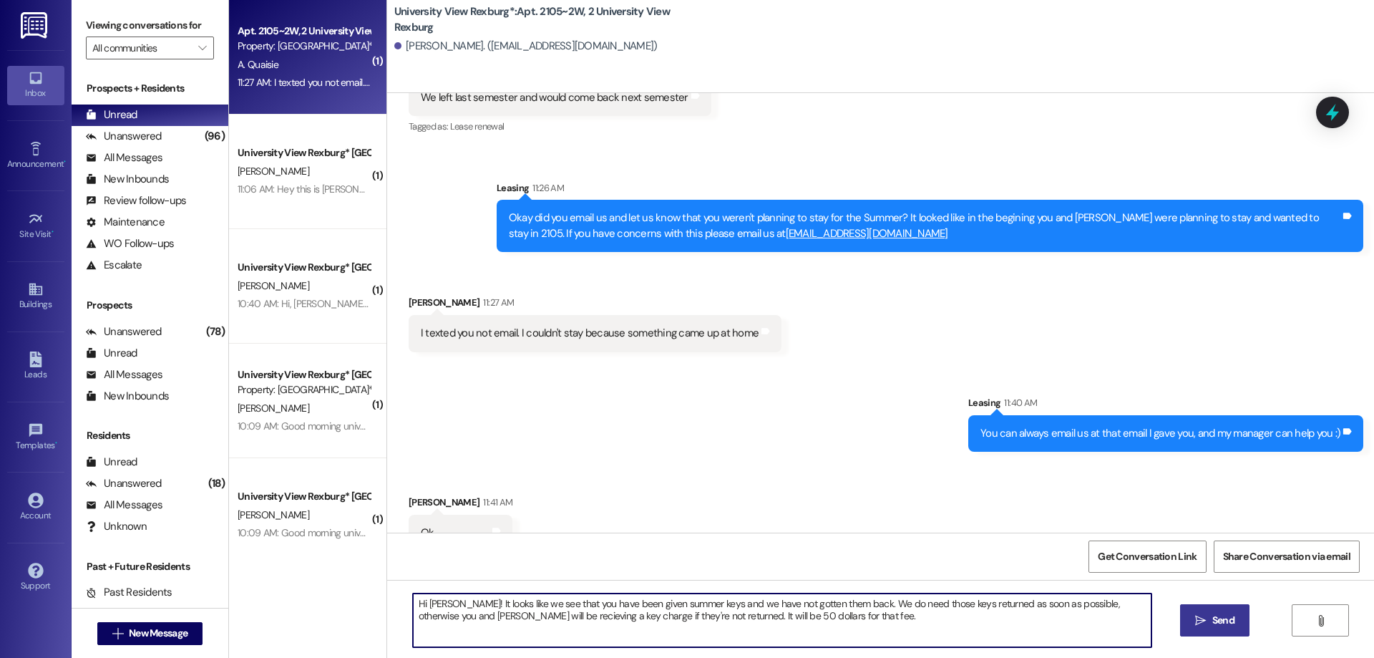
click at [689, 615] on textarea "Hi Ariella! It looks like we see that you have been given summer keys and we ha…" at bounding box center [782, 620] width 738 height 54
click at [738, 617] on textarea "Hi Ariella! It looks like we see that you have been given summer keys and we ha…" at bounding box center [782, 620] width 738 height 54
click at [796, 618] on textarea "Hi Ariella! It looks like we see that you have been given summer keys and we ha…" at bounding box center [782, 620] width 738 height 54
click at [765, 619] on textarea "Hi Ariella! It looks like we see that you have been given summer keys and we ha…" at bounding box center [782, 620] width 738 height 54
type textarea "Hi Ariella! It looks like we see that you have been given summer keys and we ha…"
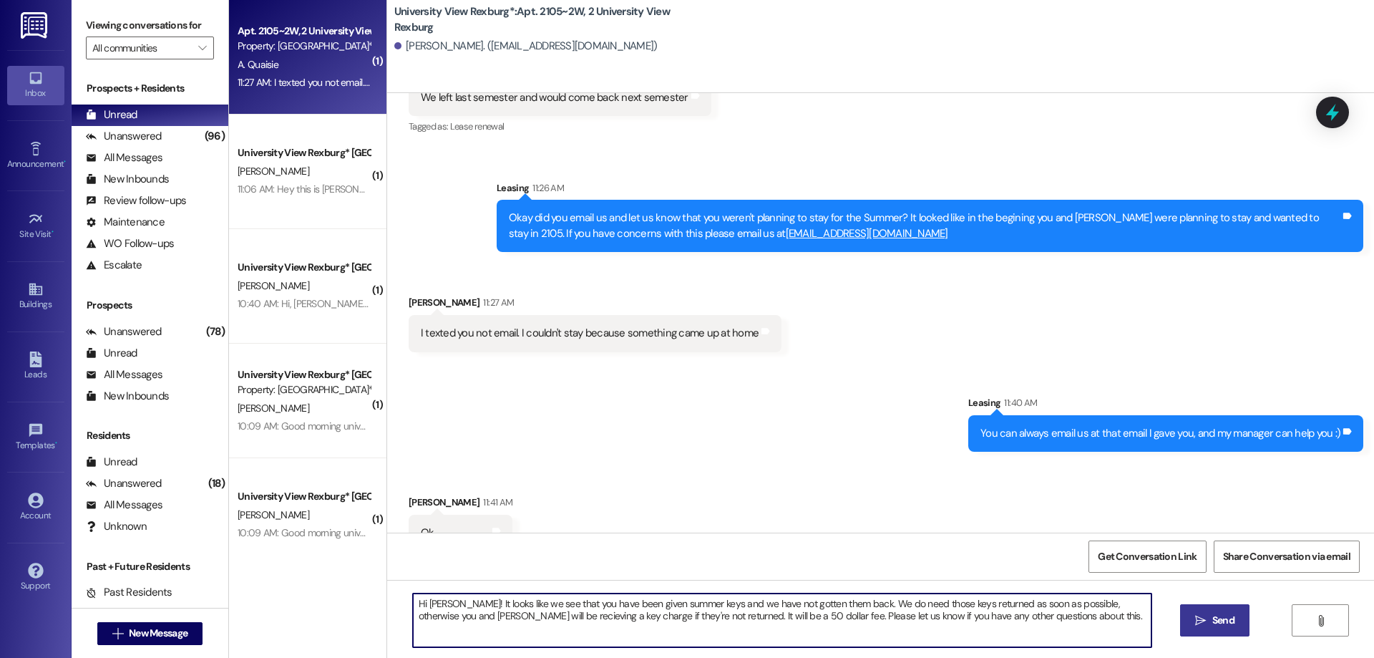
click at [1201, 615] on icon "" at bounding box center [1200, 620] width 11 height 11
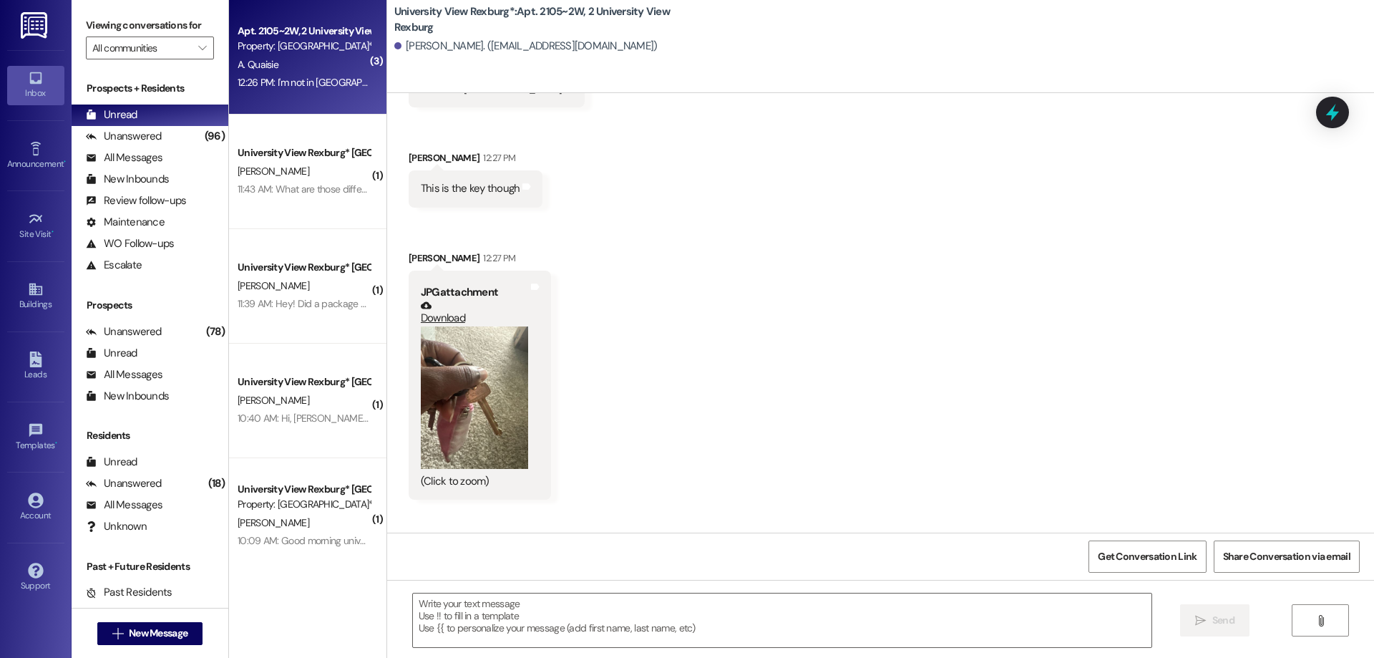
scroll to position [10265, 0]
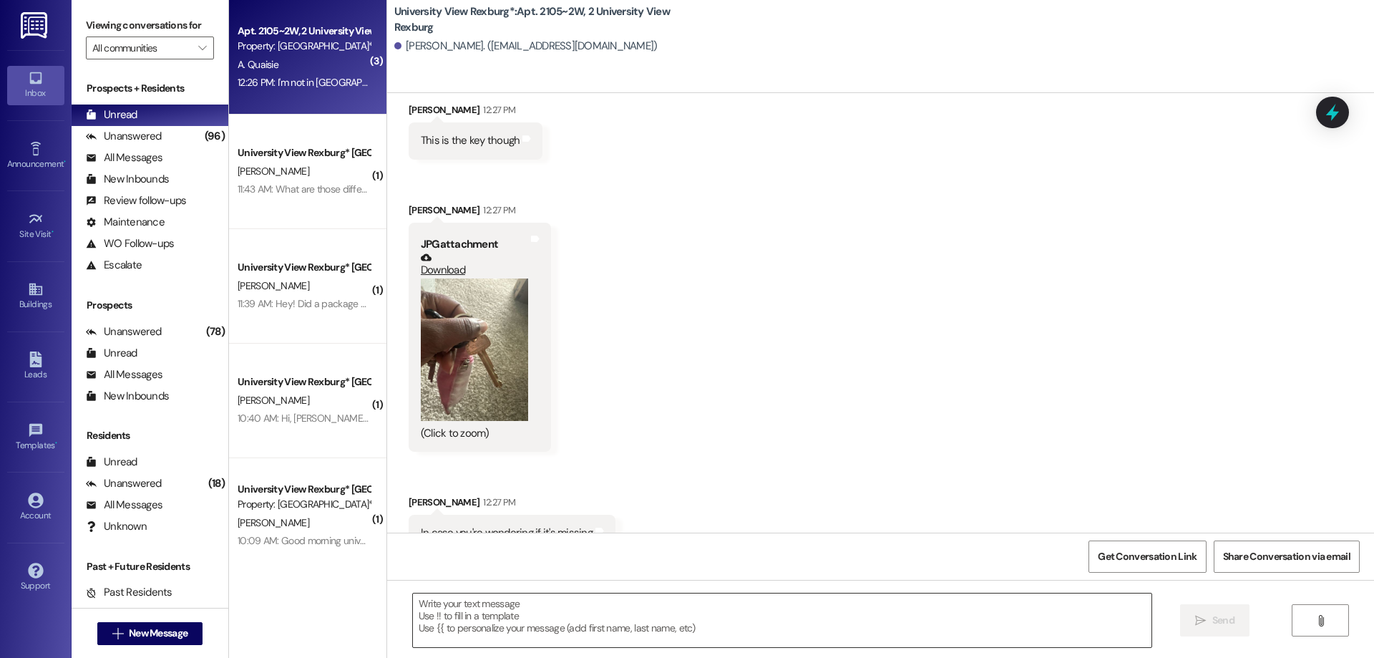
click at [433, 610] on textarea at bounding box center [782, 620] width 738 height 54
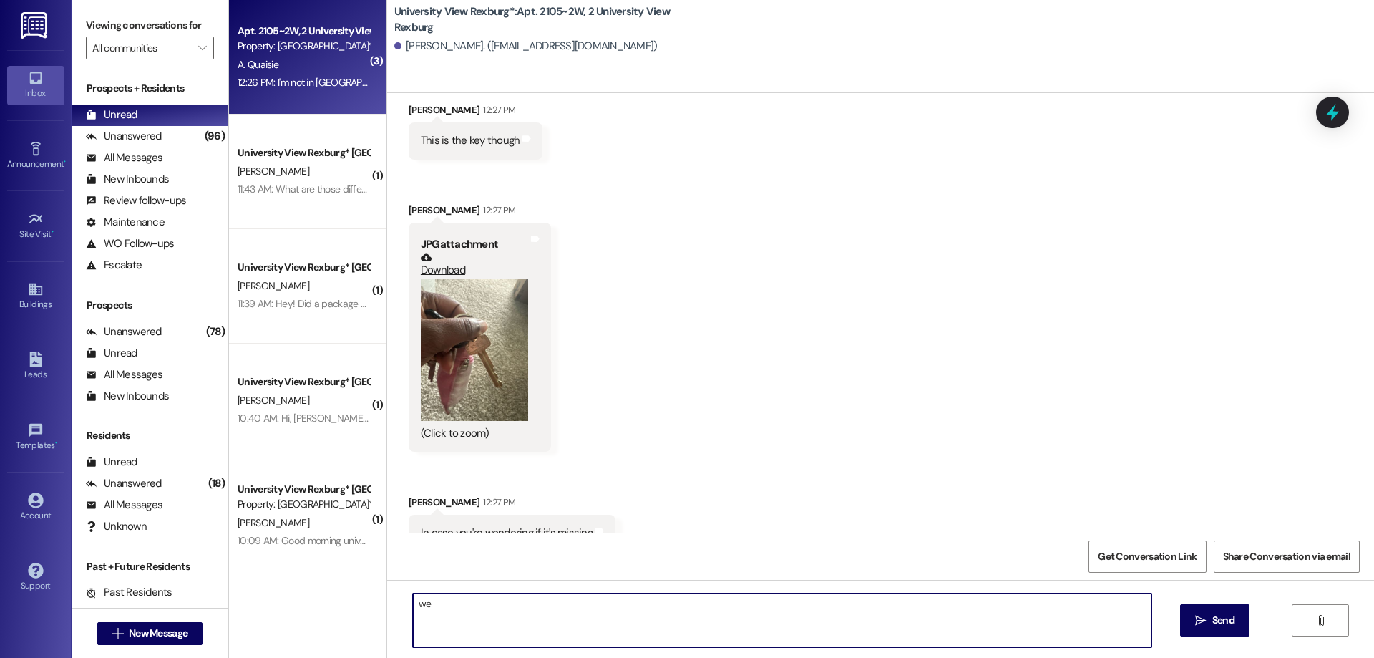
type textarea "w"
drag, startPoint x: 787, startPoint y: 605, endPoint x: 500, endPoint y: 615, distance: 287.1
click at [500, 615] on textarea "Were glad you have it! We will need it before Fall Semster so we dont give you …" at bounding box center [782, 620] width 738 height 54
click at [936, 607] on textarea "Were glad you have it! Will you be able to bring that back for the Fall? As of …" at bounding box center [782, 620] width 738 height 54
click at [1047, 605] on textarea "Were glad you have it! Will you be able to bring that back for the Fall? As of …" at bounding box center [782, 620] width 738 height 54
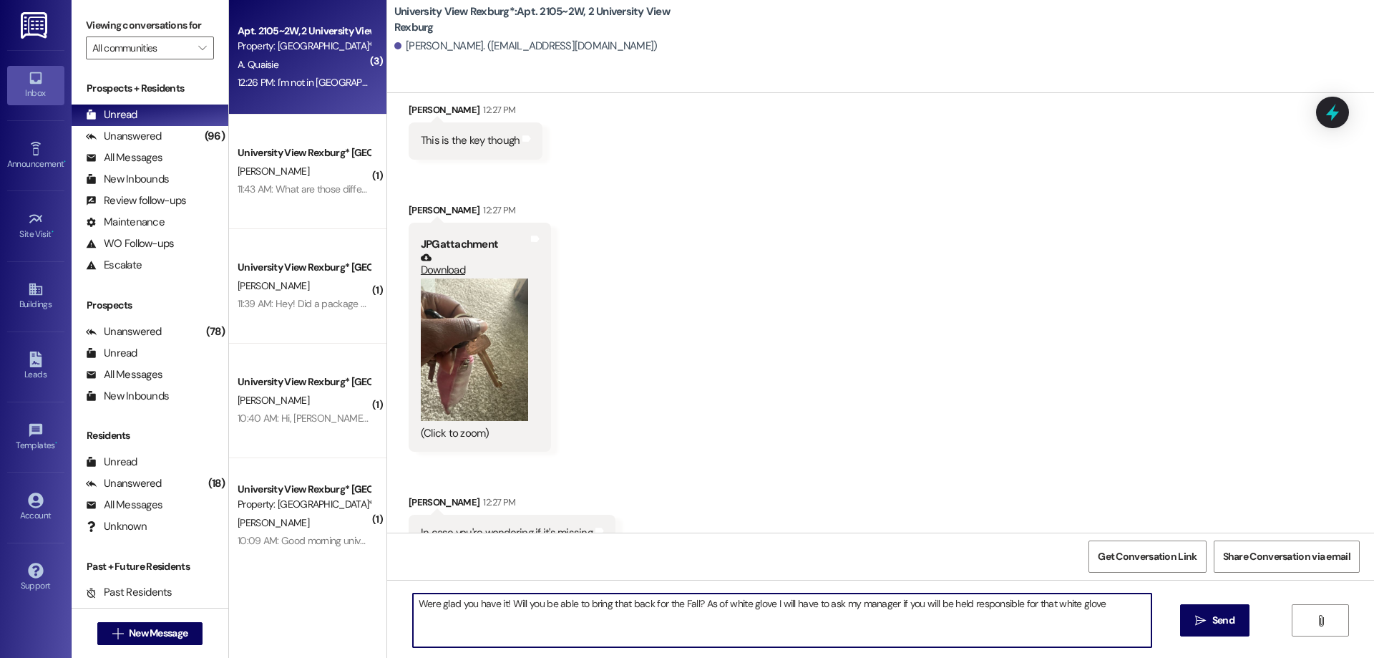
click at [1097, 603] on textarea "Were glad you have it! Will you be able to bring that back for the Fall? As of …" at bounding box center [782, 620] width 738 height 54
click at [421, 603] on textarea "Were glad you have it! Will you be able to bring that back for the Fall? As of …" at bounding box center [782, 620] width 738 height 54
click at [1097, 605] on textarea "We are glad you have it! Will you be able to bring that back for the Fall? As o…" at bounding box center [782, 620] width 738 height 54
type textarea "We are glad you have it! Will you be able to bring that back for the Fall? As o…"
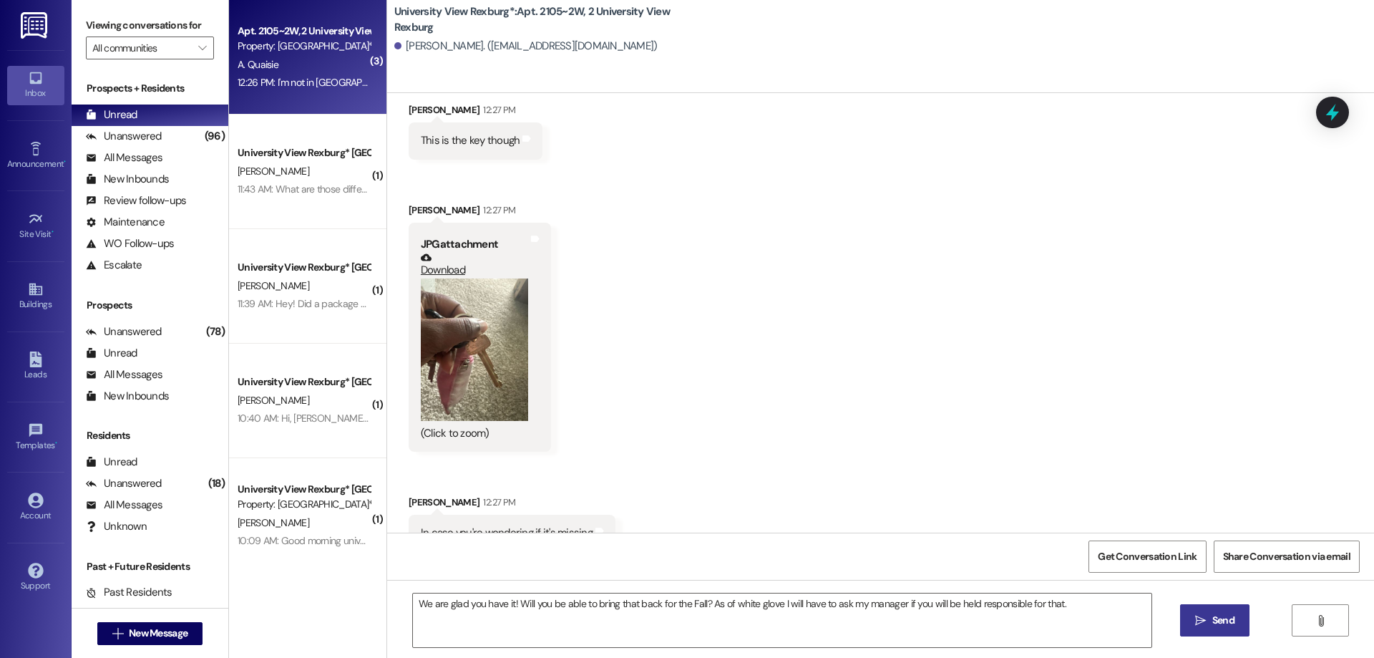
click at [1212, 617] on span "Send" at bounding box center [1223, 620] width 22 height 15
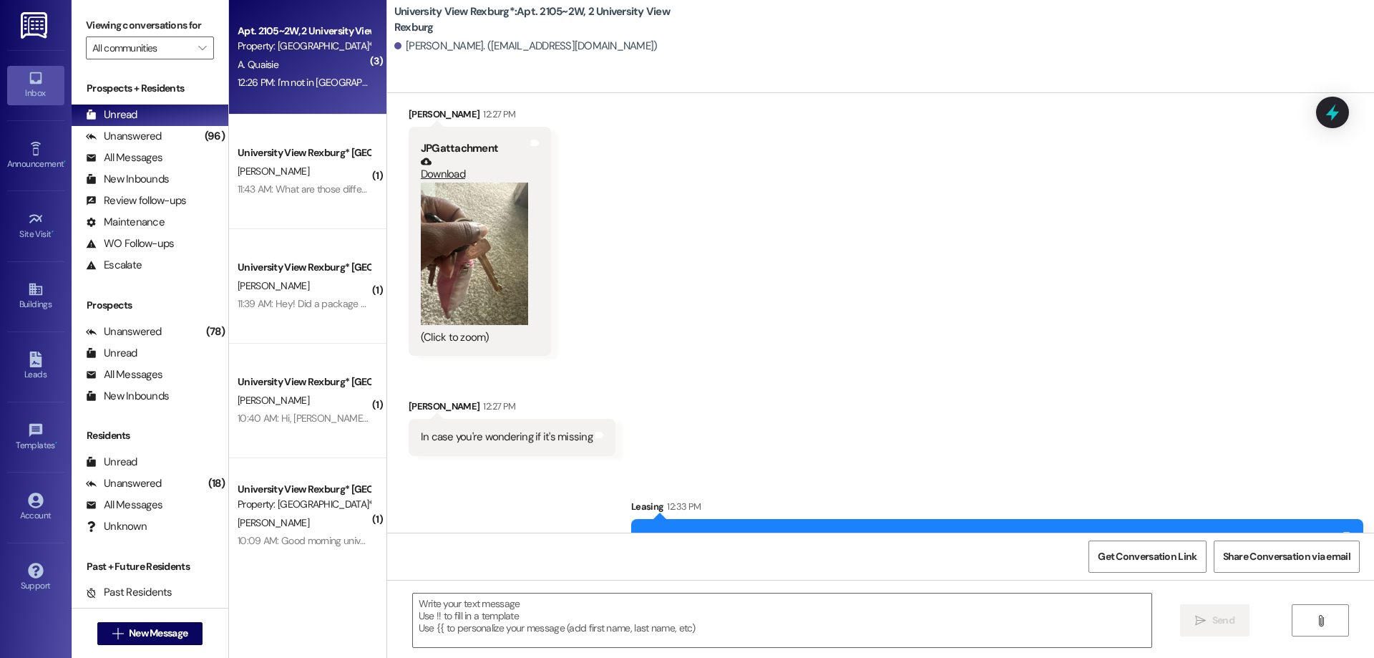
scroll to position [10365, 0]
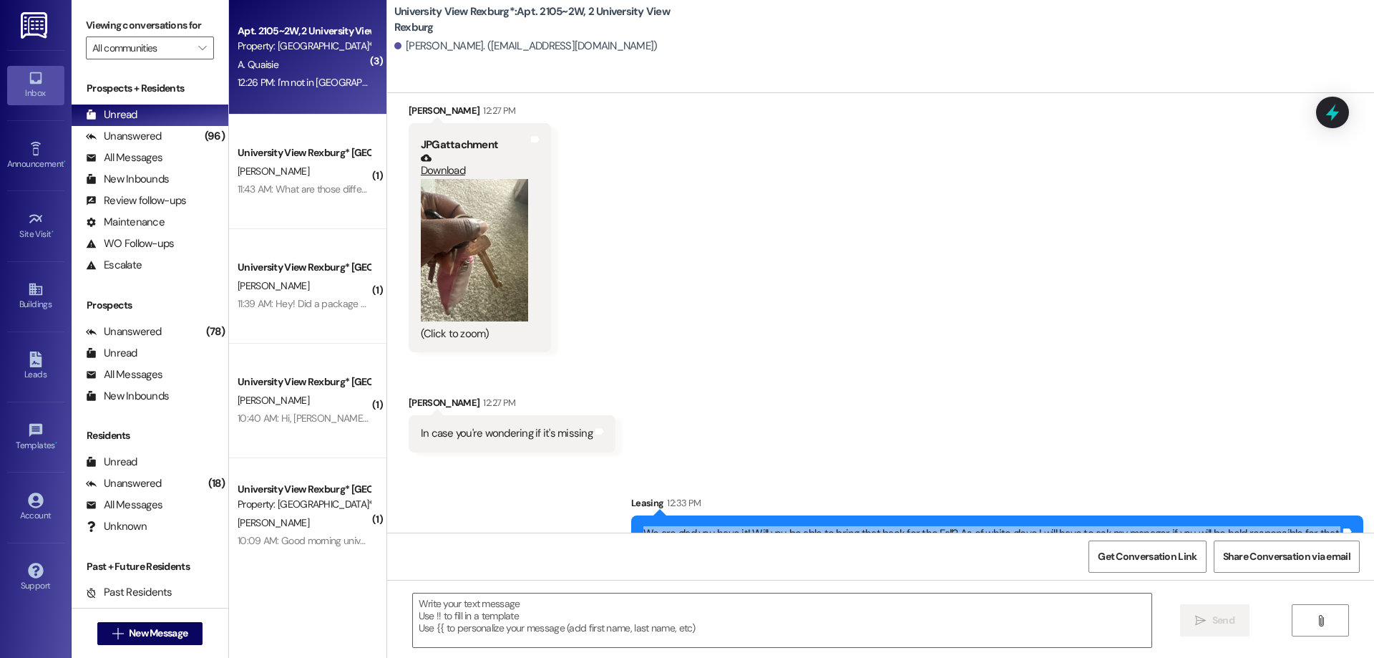
drag, startPoint x: 648, startPoint y: 499, endPoint x: 1310, endPoint y: 494, distance: 662.6
click at [1338, 515] on div "We are glad you have it! Will you be able to bring that back for the Fall? As o…" at bounding box center [997, 533] width 732 height 36
copy div "We are glad you have it! Will you be able to bring that back for the Fall? As o…"
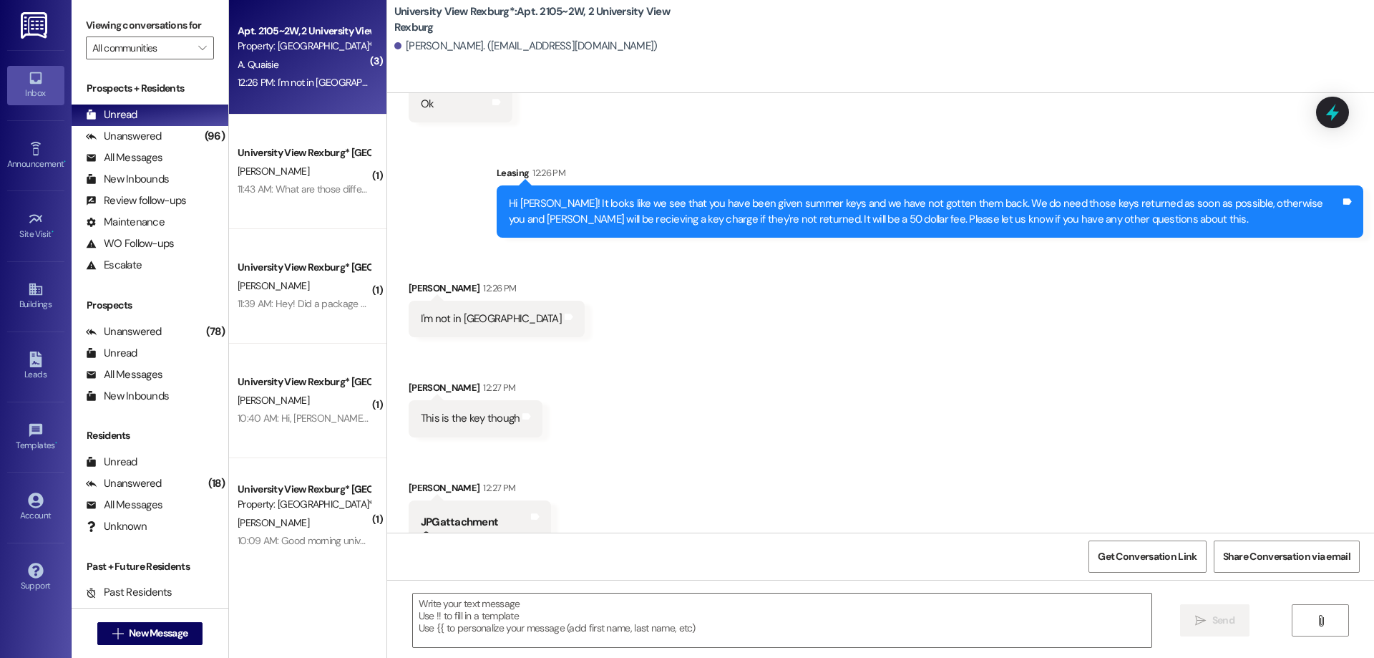
scroll to position [10007, 0]
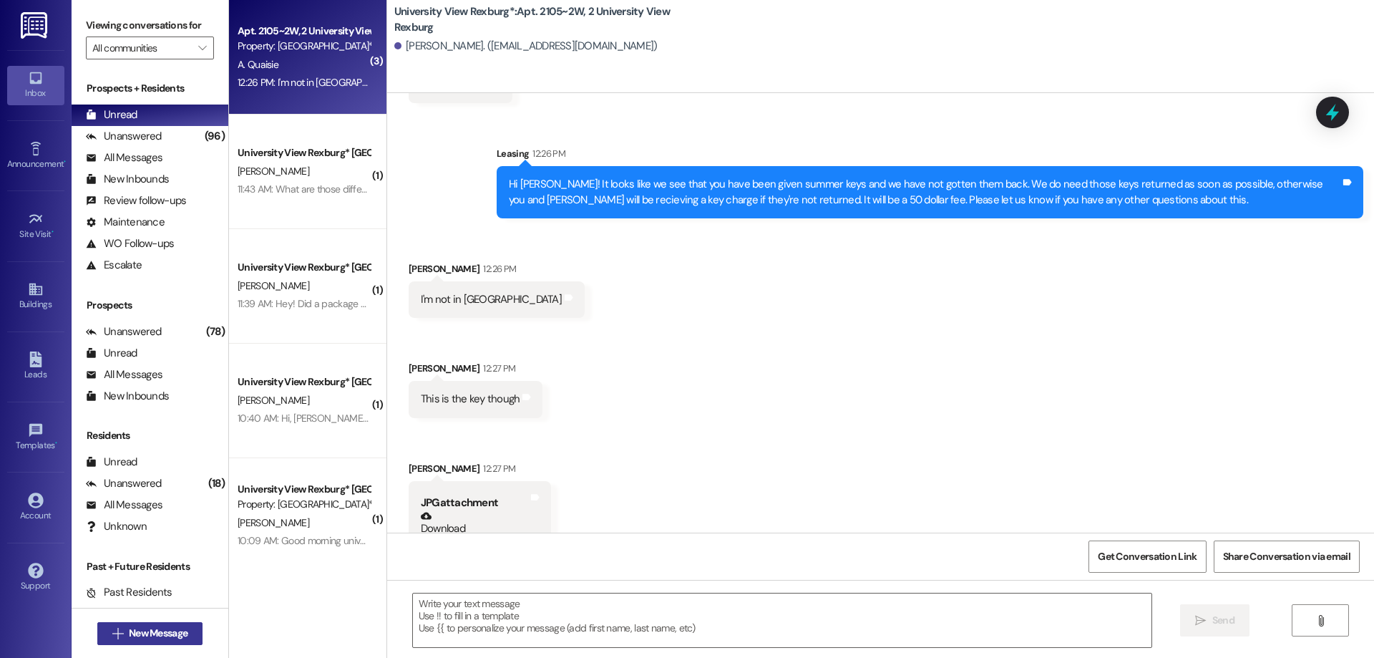
click at [132, 630] on span "New Message" at bounding box center [158, 632] width 59 height 15
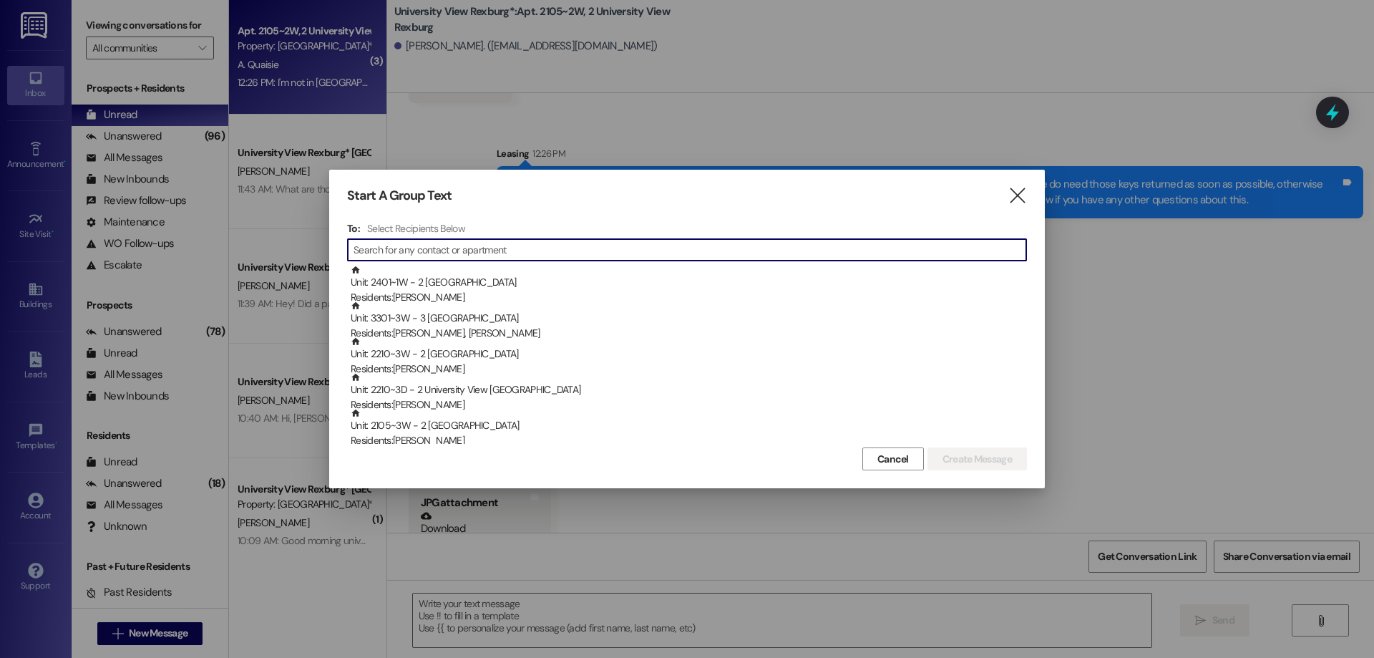
click at [443, 253] on input at bounding box center [689, 250] width 673 height 20
click at [1022, 192] on icon "" at bounding box center [1016, 195] width 19 height 15
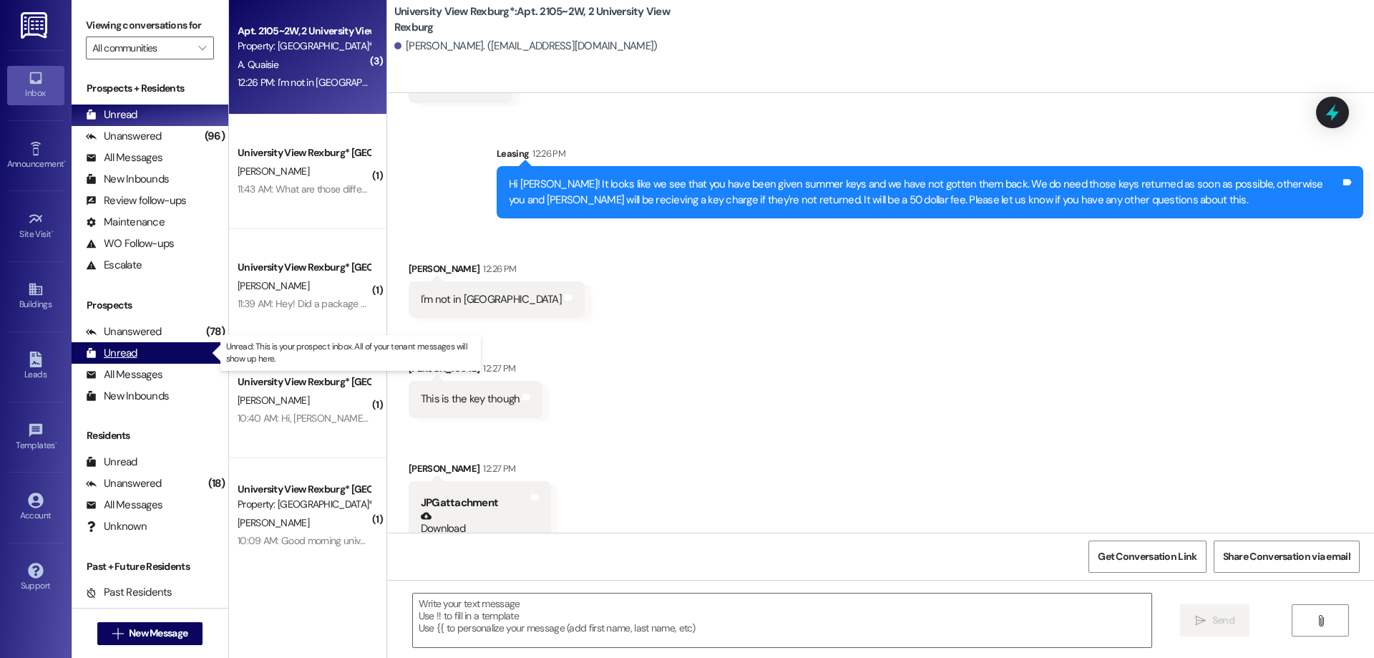
click at [138, 363] on div "Unread (0)" at bounding box center [150, 352] width 157 height 21
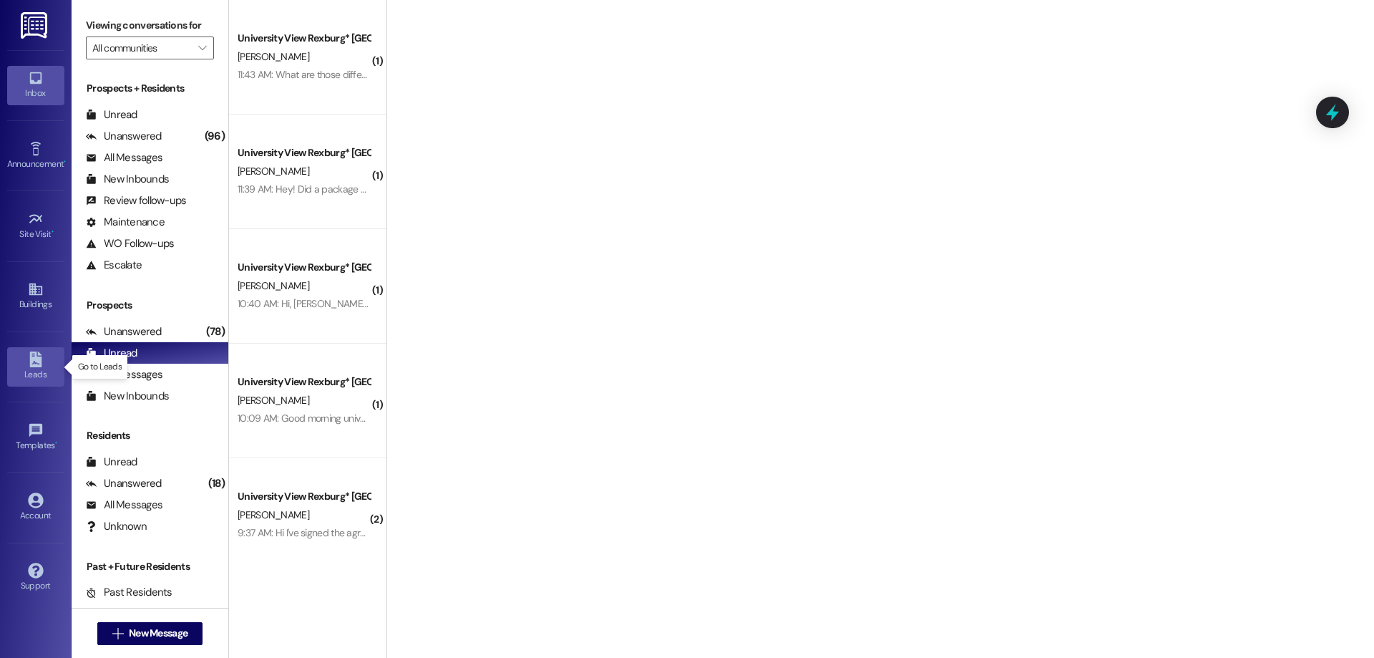
click at [31, 374] on div "Leads" at bounding box center [36, 374] width 72 height 14
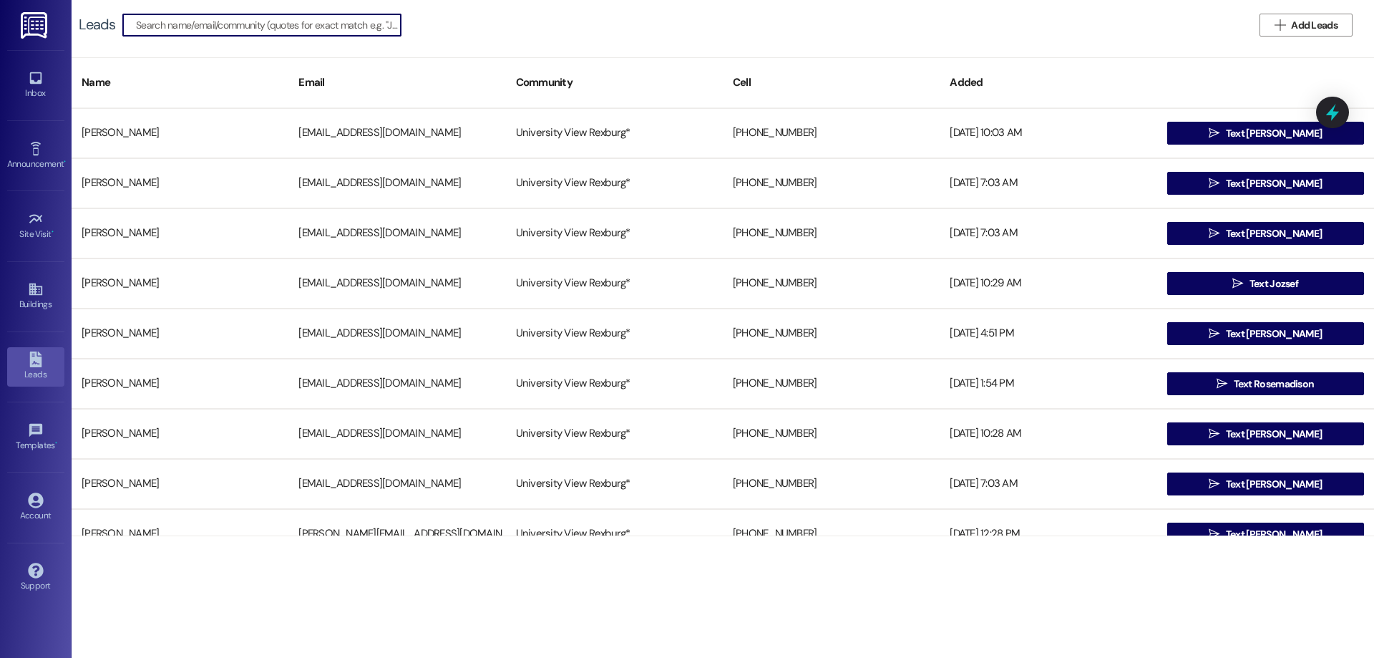
click at [208, 29] on input at bounding box center [268, 25] width 265 height 20
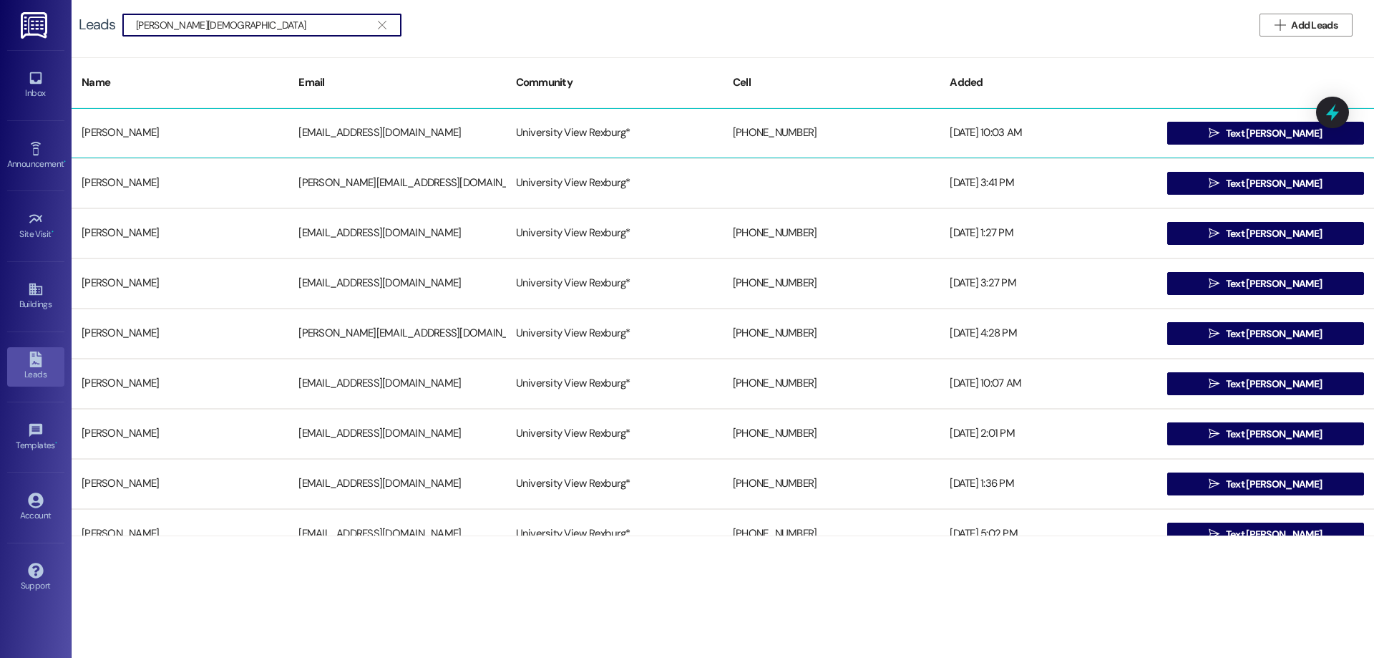
type input "Thomas Christ"
click at [156, 141] on div "[PERSON_NAME]" at bounding box center [180, 133] width 217 height 29
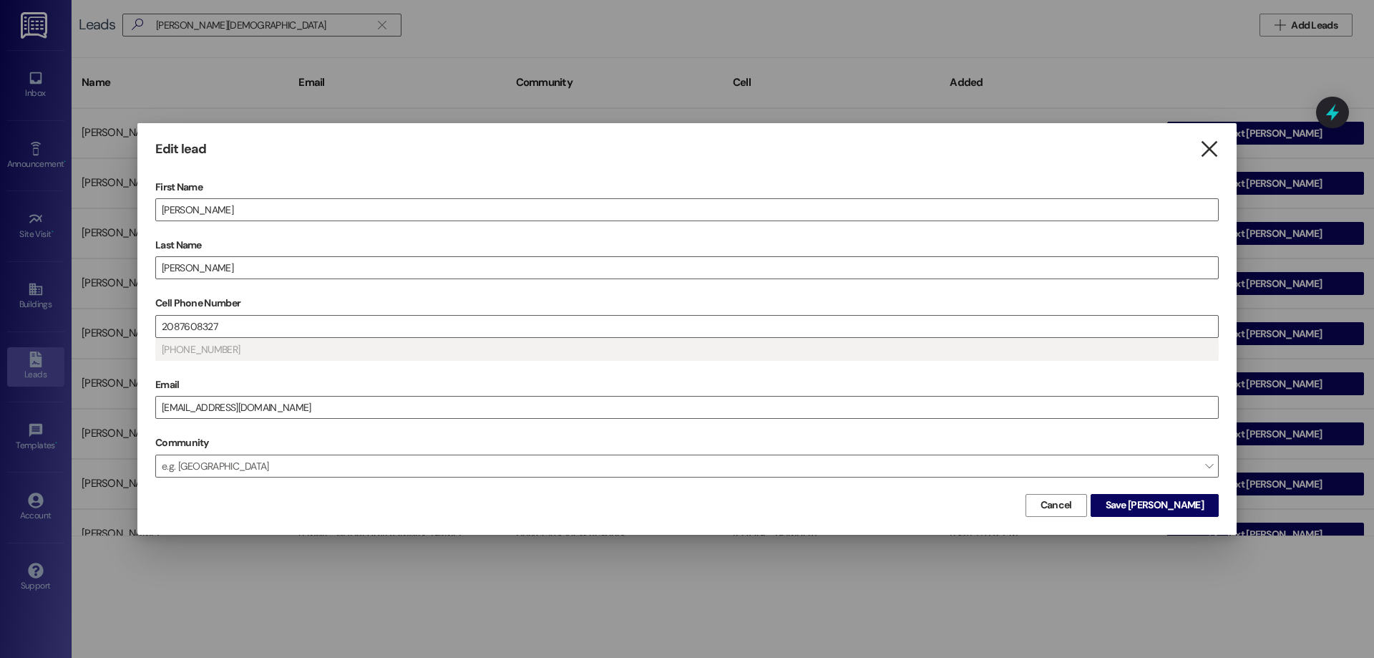
click at [1212, 152] on icon "" at bounding box center [1208, 149] width 19 height 15
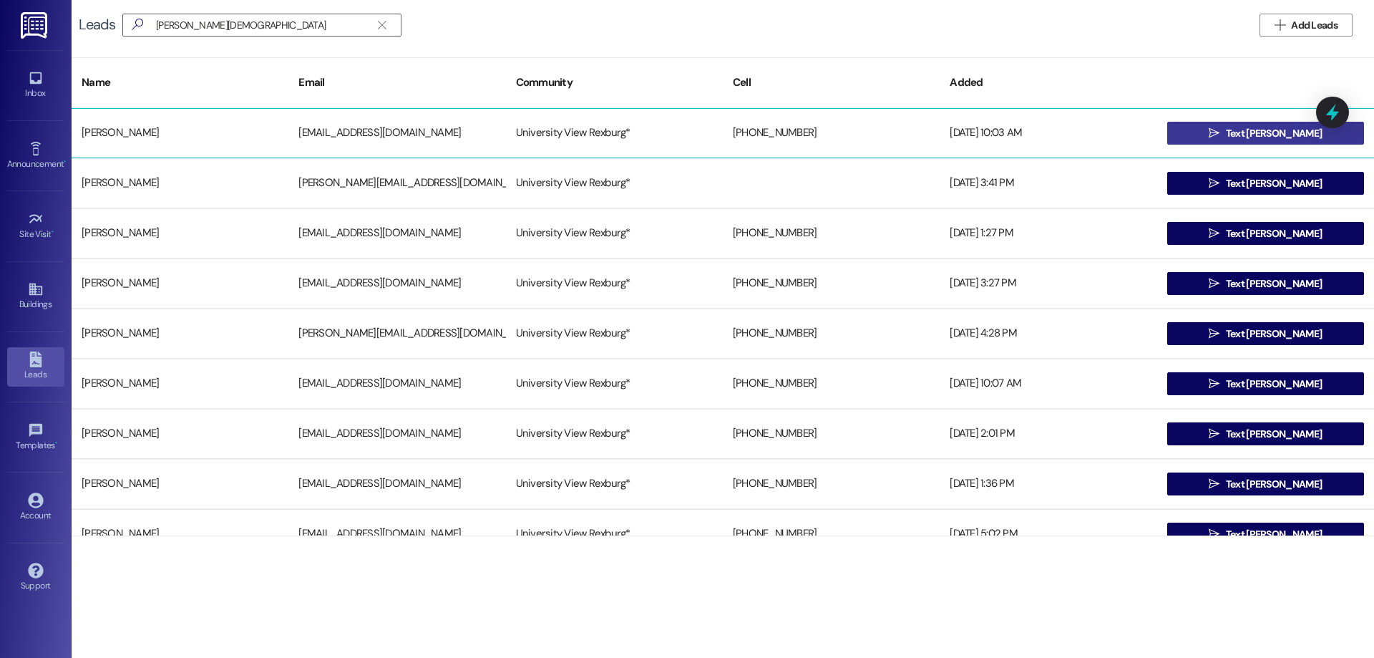
click at [1242, 127] on span "Text [PERSON_NAME]" at bounding box center [1274, 133] width 96 height 15
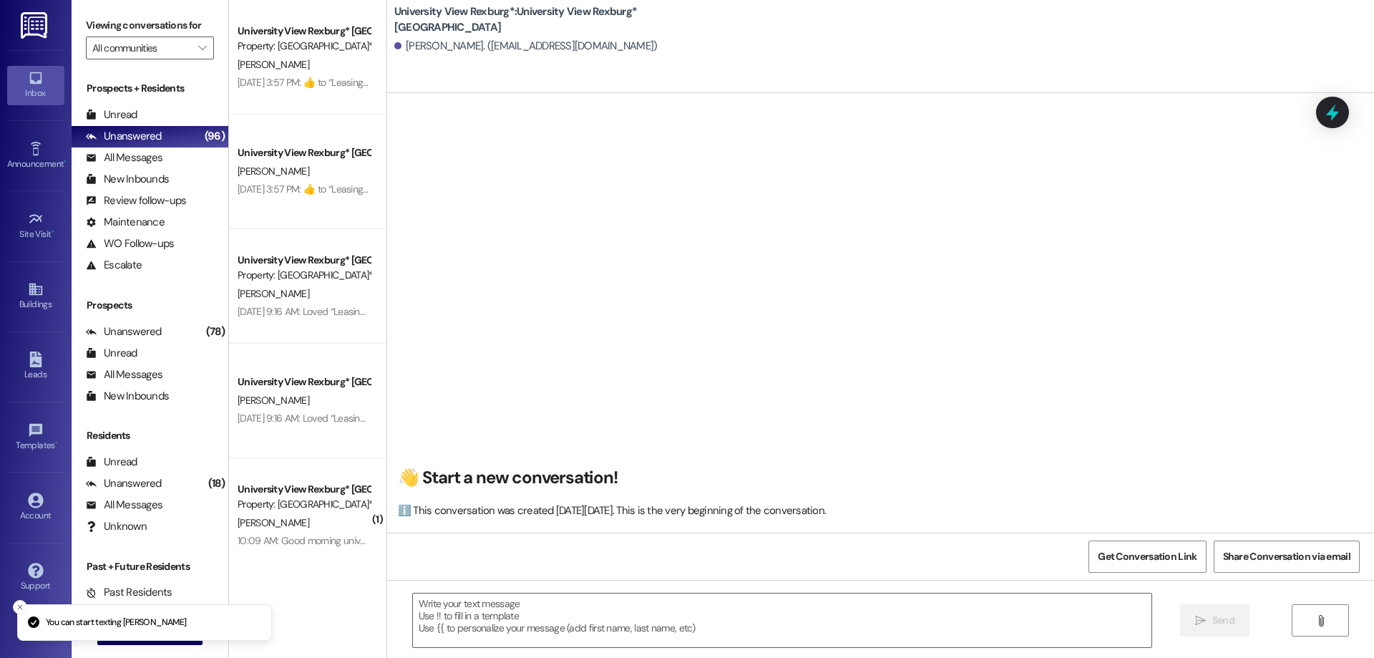
scroll to position [1, 0]
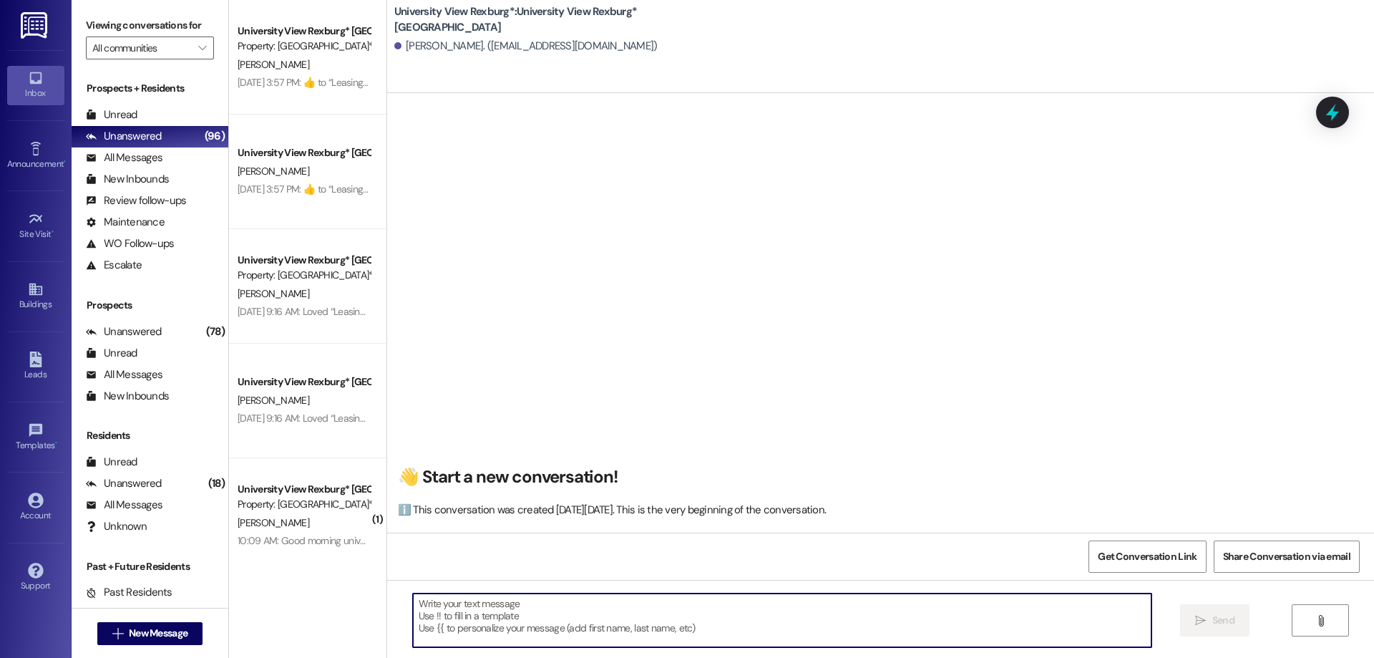
click at [506, 597] on textarea at bounding box center [782, 620] width 738 height 54
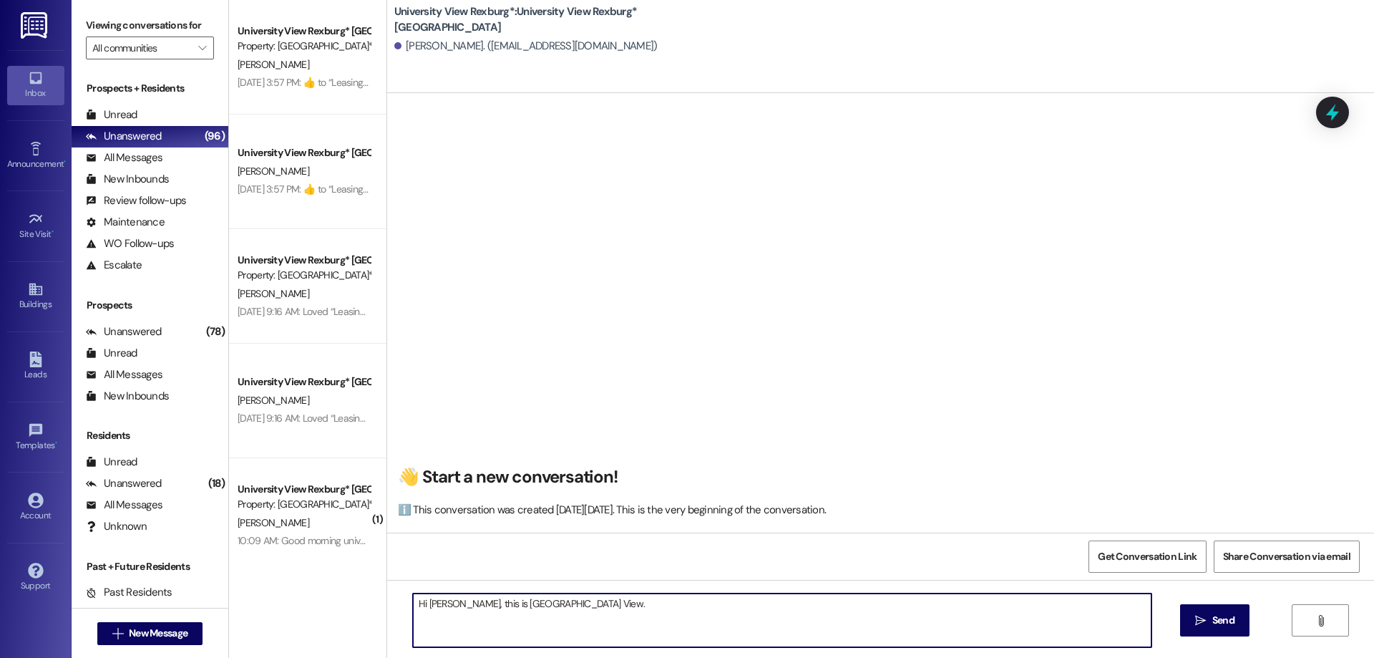
click at [507, 604] on textarea "Hi Thomas, this is Haileywith University View." at bounding box center [782, 620] width 738 height 54
click at [599, 604] on textarea "Hi Thomas, this is Hailey with University View." at bounding box center [782, 620] width 738 height 54
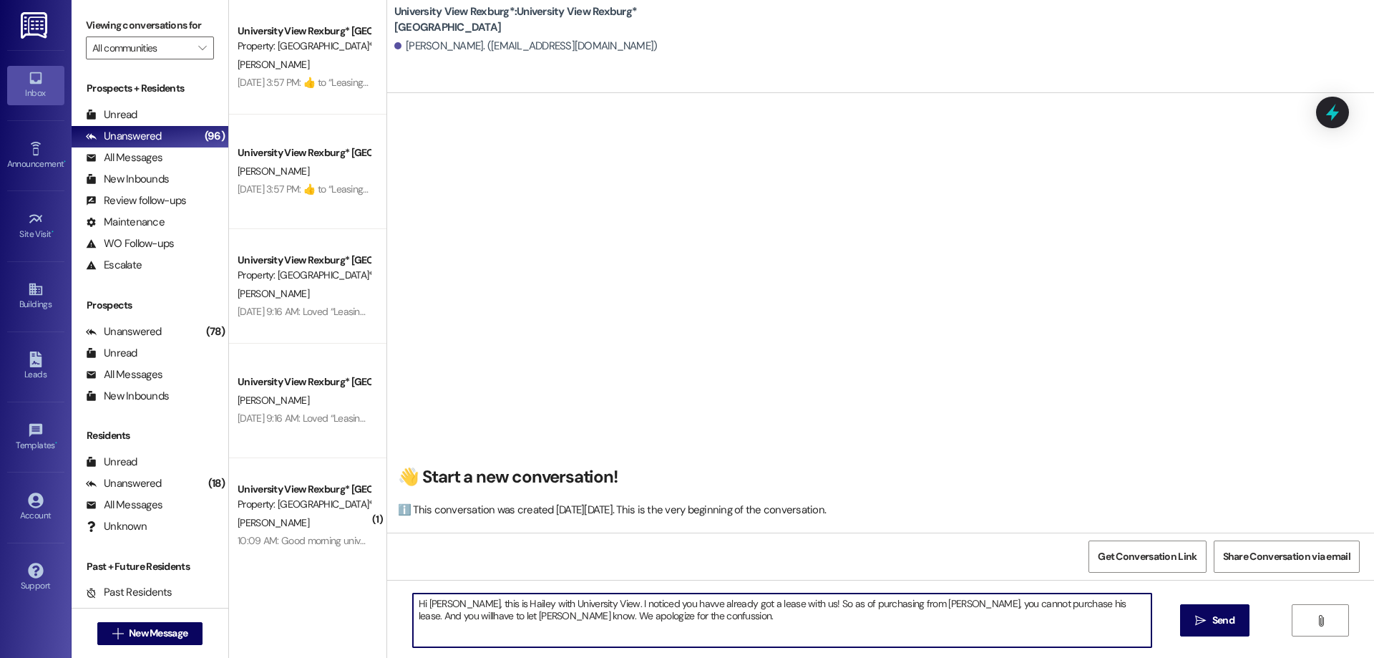
click at [665, 604] on textarea "Hi Thomas, this is Hailey with University View. I noticed you havve already got…" at bounding box center [782, 620] width 738 height 54
click at [867, 603] on textarea "Hi Thomas, this is Hailey with University View. I noticed you have already got …" at bounding box center [782, 620] width 738 height 54
click at [419, 613] on textarea "Hi Thomas, this is Hailey with University View. I noticed you have already got …" at bounding box center [782, 620] width 738 height 54
click at [421, 613] on textarea "Hi Thomas, this is Hailey with University View. I noticed you have already got …" at bounding box center [782, 620] width 738 height 54
click at [473, 613] on textarea "Hi Thomas, this is Hailey with University View. I noticed you have already got …" at bounding box center [782, 620] width 738 height 54
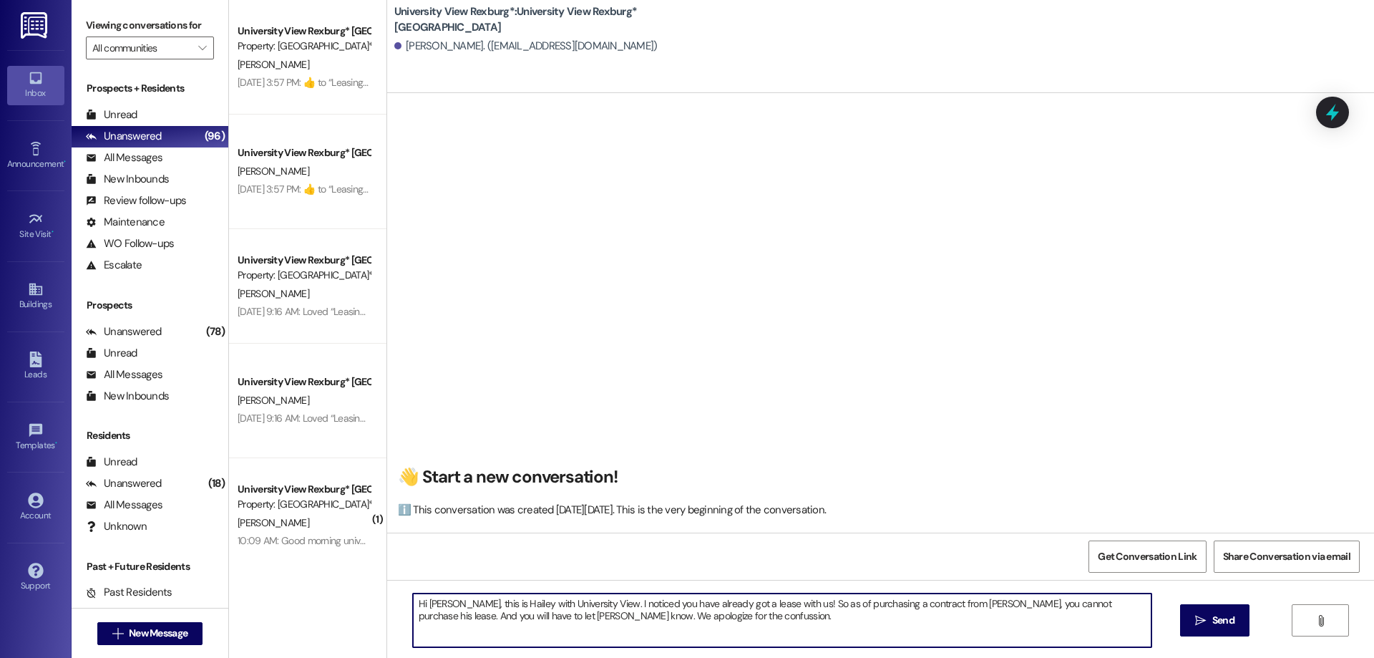
click at [506, 615] on textarea "Hi Thomas, this is Hailey with University View. I noticed you have already got …" at bounding box center [782, 620] width 738 height 54
drag, startPoint x: 404, startPoint y: 604, endPoint x: 655, endPoint y: 634, distance: 252.2
click at [655, 634] on textarea "Hi Thomas, this is Hailey with University View. I noticed you have already got …" at bounding box center [782, 620] width 738 height 54
click at [666, 616] on textarea "Hi Thomas, this is Hailey with University View. I noticed you have already got …" at bounding box center [782, 620] width 738 height 54
type textarea "Hi Thomas, this is Hailey with University View. I noticed you have already got …"
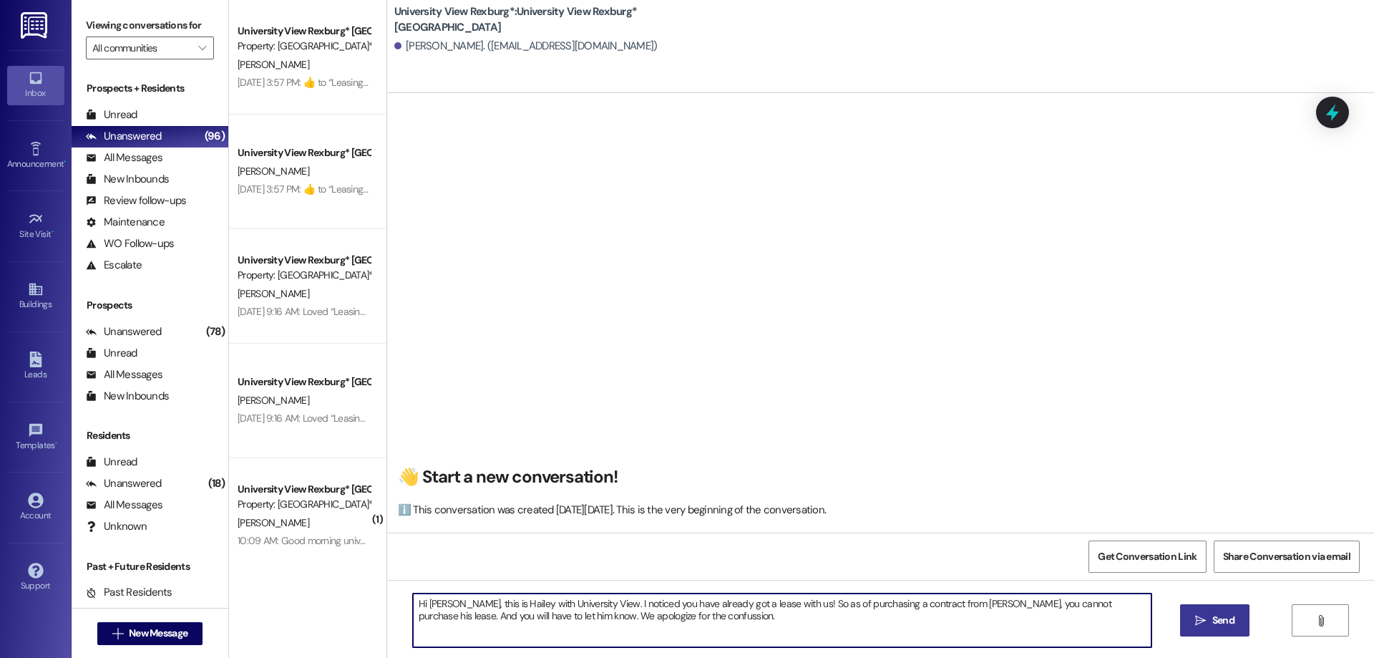
click at [1229, 623] on span "Send" at bounding box center [1223, 620] width 22 height 15
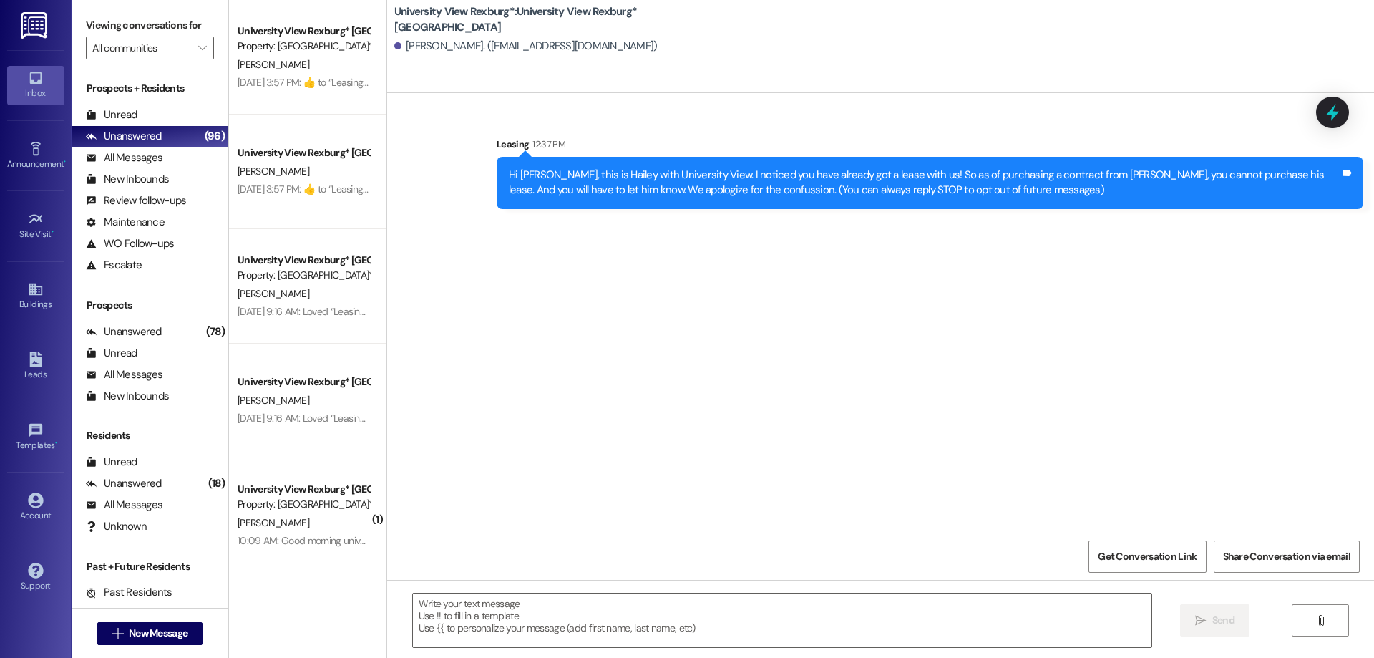
scroll to position [0, 0]
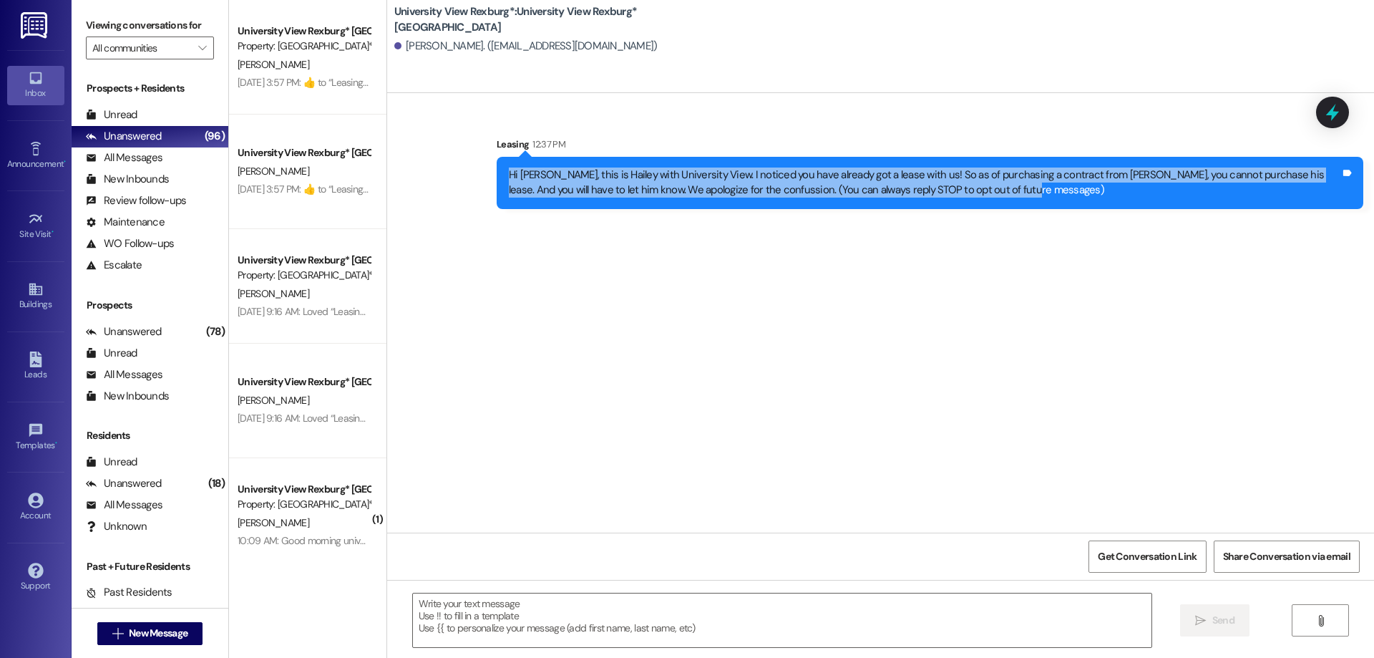
drag, startPoint x: 499, startPoint y: 170, endPoint x: 968, endPoint y: 241, distance: 474.7
click at [968, 241] on div "Sent via SMS Leasing 12:37 PM Hi Thomas, this is Hailey with University View. I…" at bounding box center [880, 312] width 987 height 439
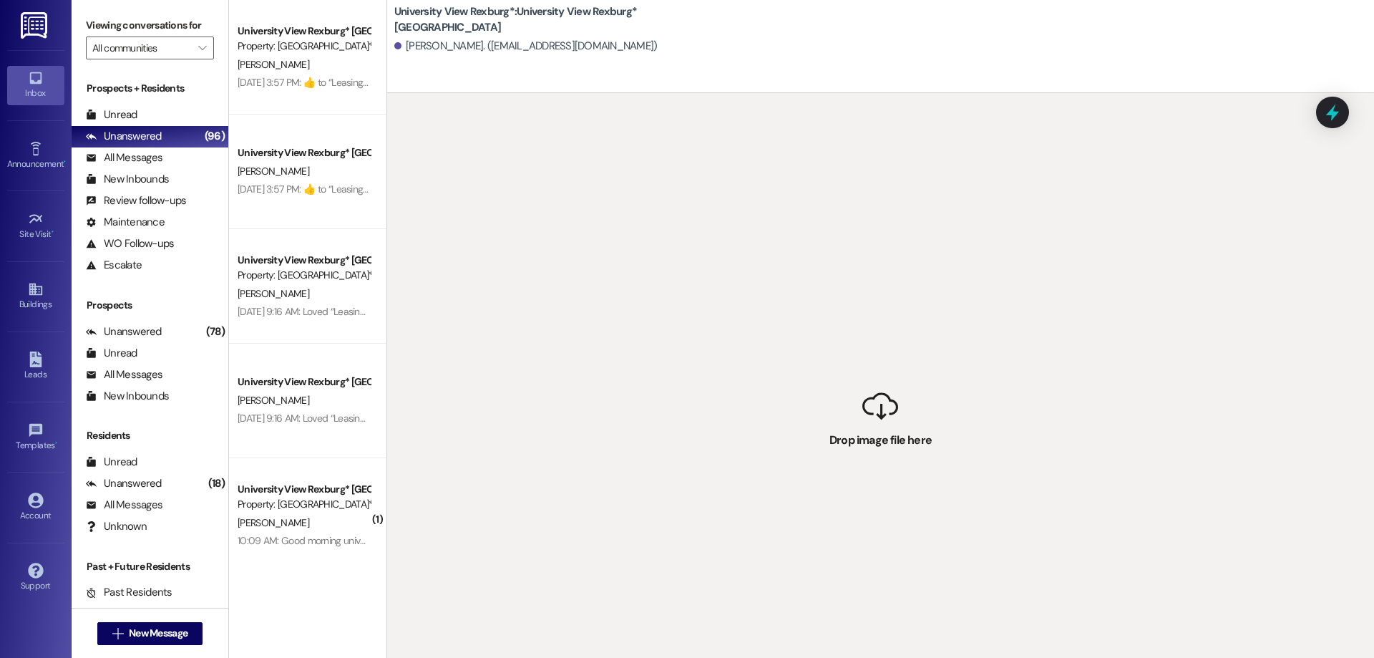
click at [876, 379] on div " Drop image file here" at bounding box center [880, 422] width 987 height 658
click at [150, 635] on span "New Message" at bounding box center [158, 632] width 59 height 15
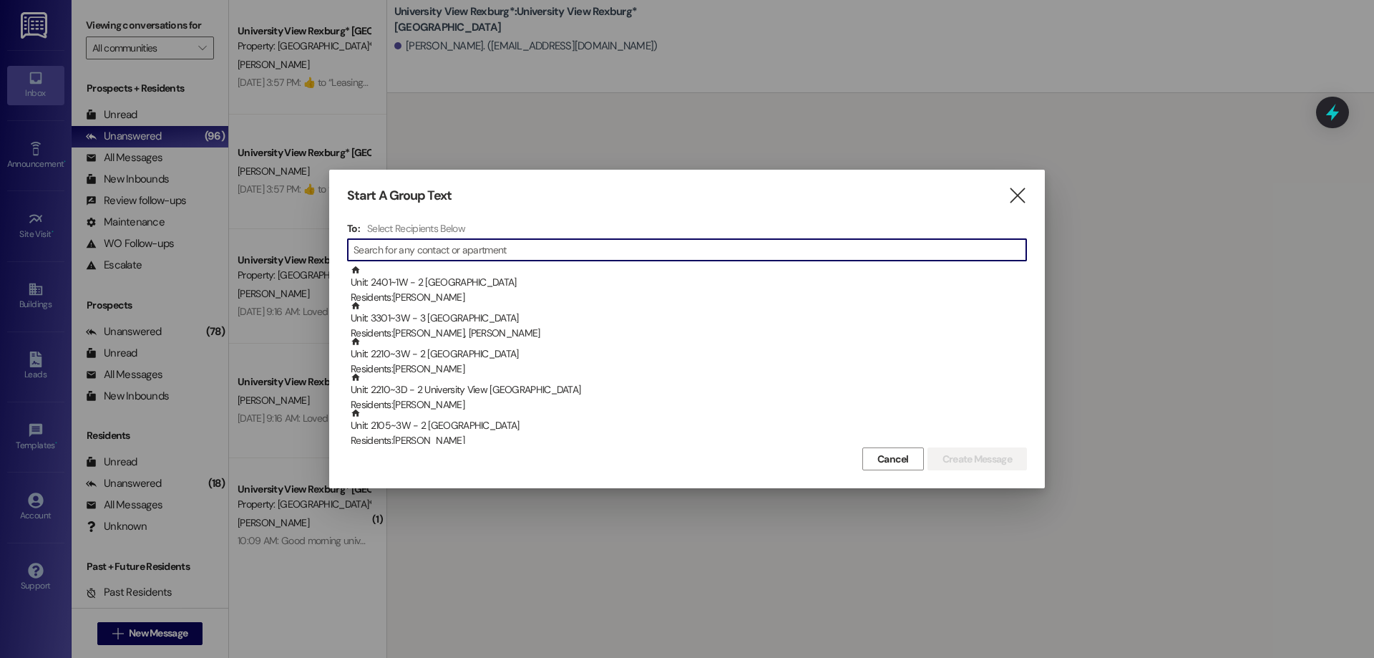
click at [480, 255] on input at bounding box center [689, 250] width 673 height 20
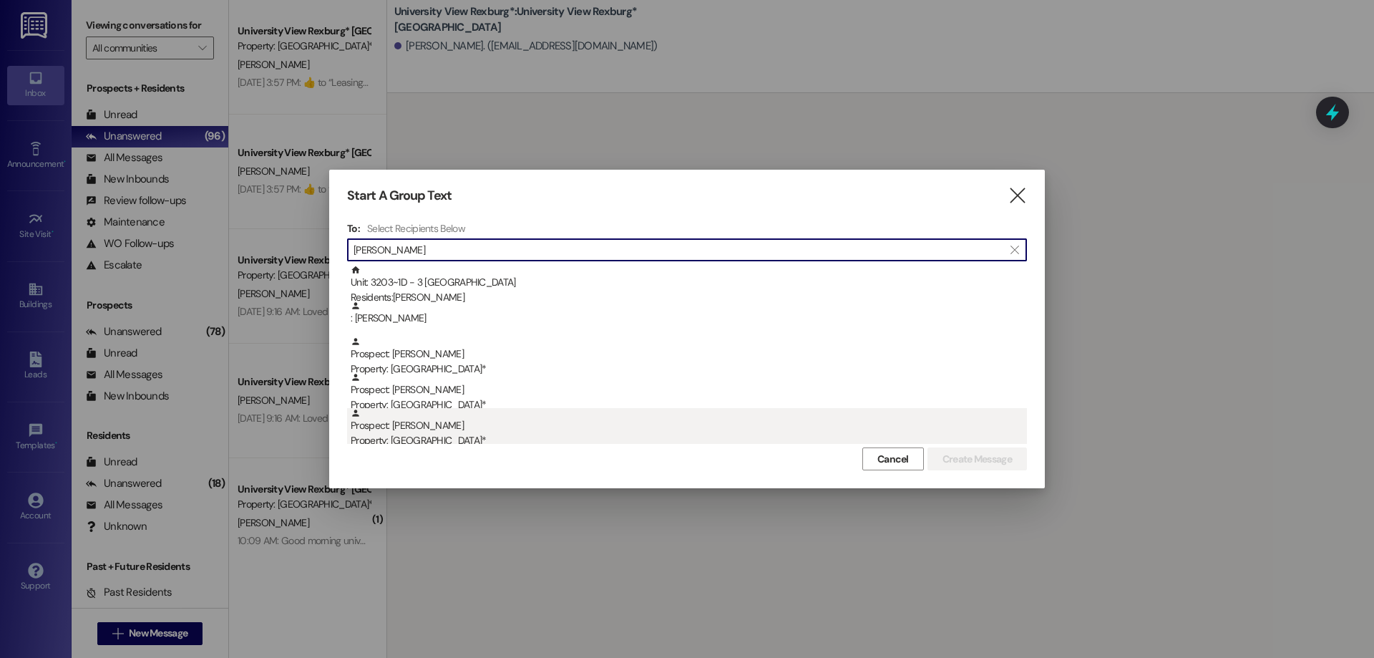
type input "[PERSON_NAME]"
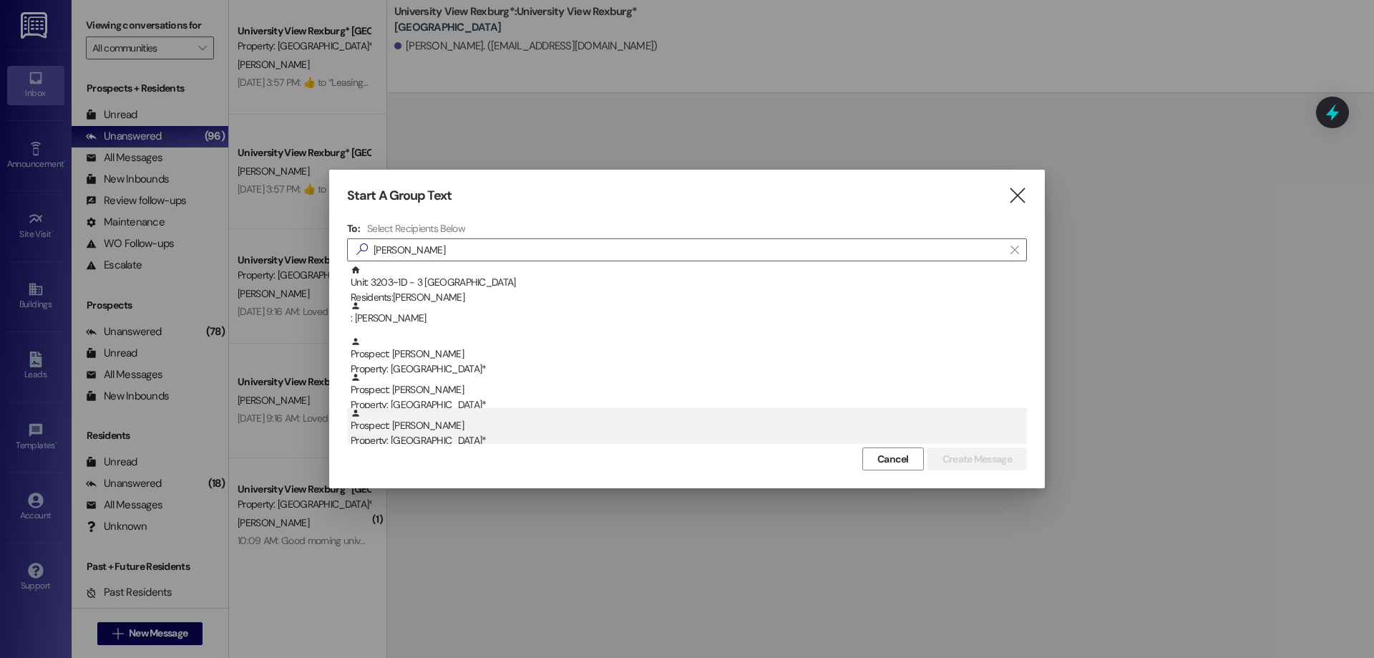
click at [457, 439] on div "Property: [GEOGRAPHIC_DATA]*" at bounding box center [689, 440] width 676 height 15
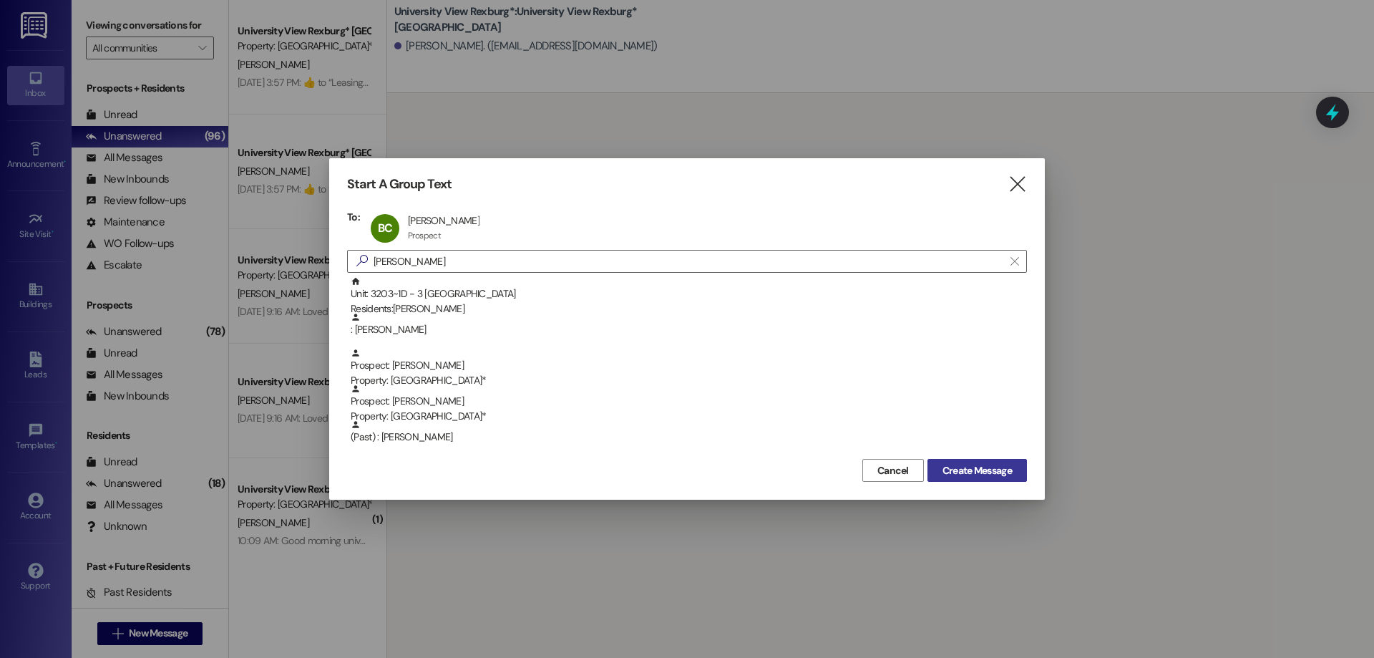
click at [967, 472] on span "Create Message" at bounding box center [976, 470] width 69 height 15
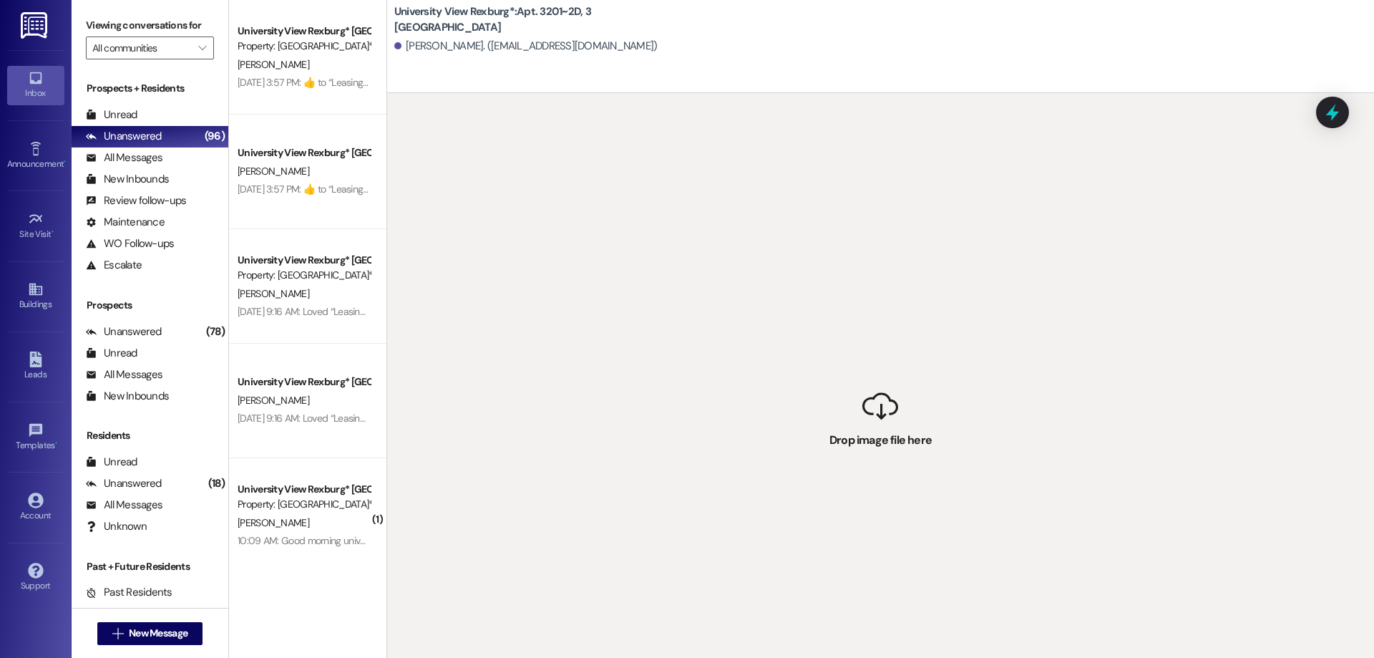
click at [891, 441] on div " Drop image file here" at bounding box center [880, 422] width 987 height 658
drag, startPoint x: 876, startPoint y: 361, endPoint x: 932, endPoint y: 542, distance: 189.7
click at [947, 640] on div " Drop image file here" at bounding box center [880, 422] width 987 height 658
click at [892, 491] on div " Drop image file here" at bounding box center [880, 422] width 987 height 658
drag, startPoint x: 862, startPoint y: 316, endPoint x: 902, endPoint y: 567, distance: 254.4
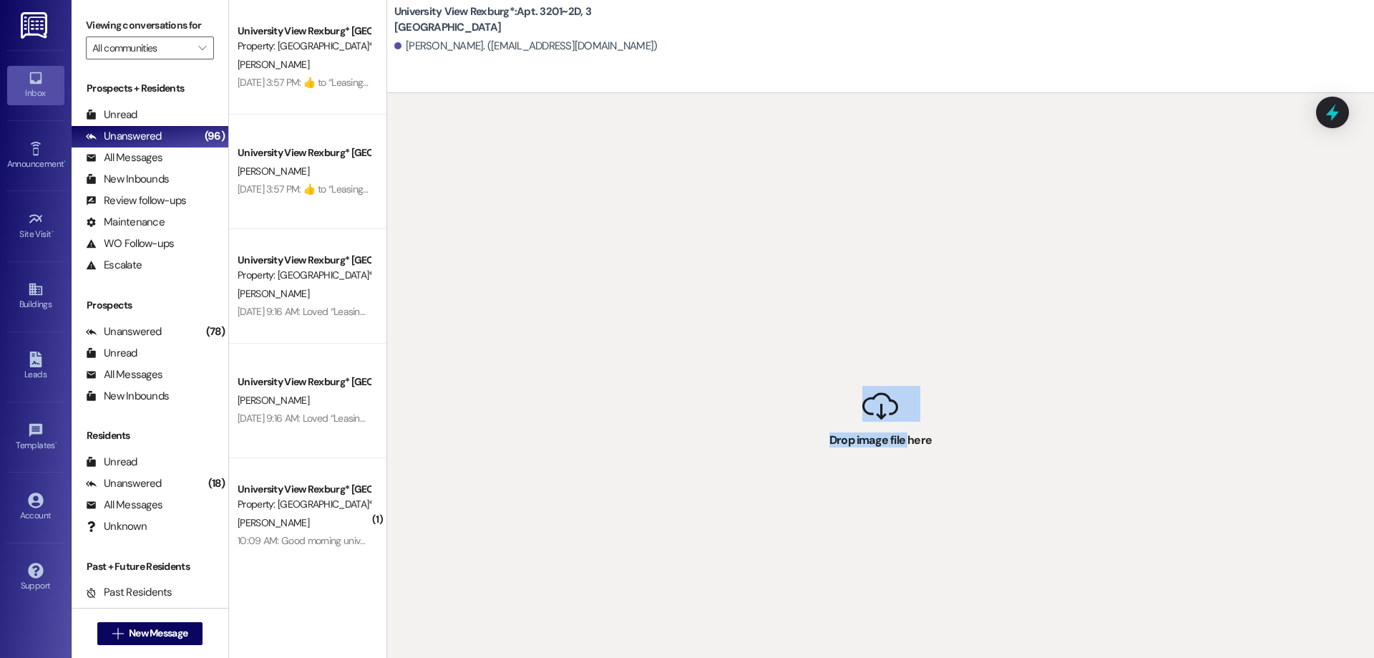
click at [902, 567] on div " Drop image file here" at bounding box center [880, 422] width 987 height 658
click at [896, 497] on div " Drop image file here" at bounding box center [880, 422] width 987 height 658
click at [1330, 110] on icon at bounding box center [1332, 113] width 17 height 22
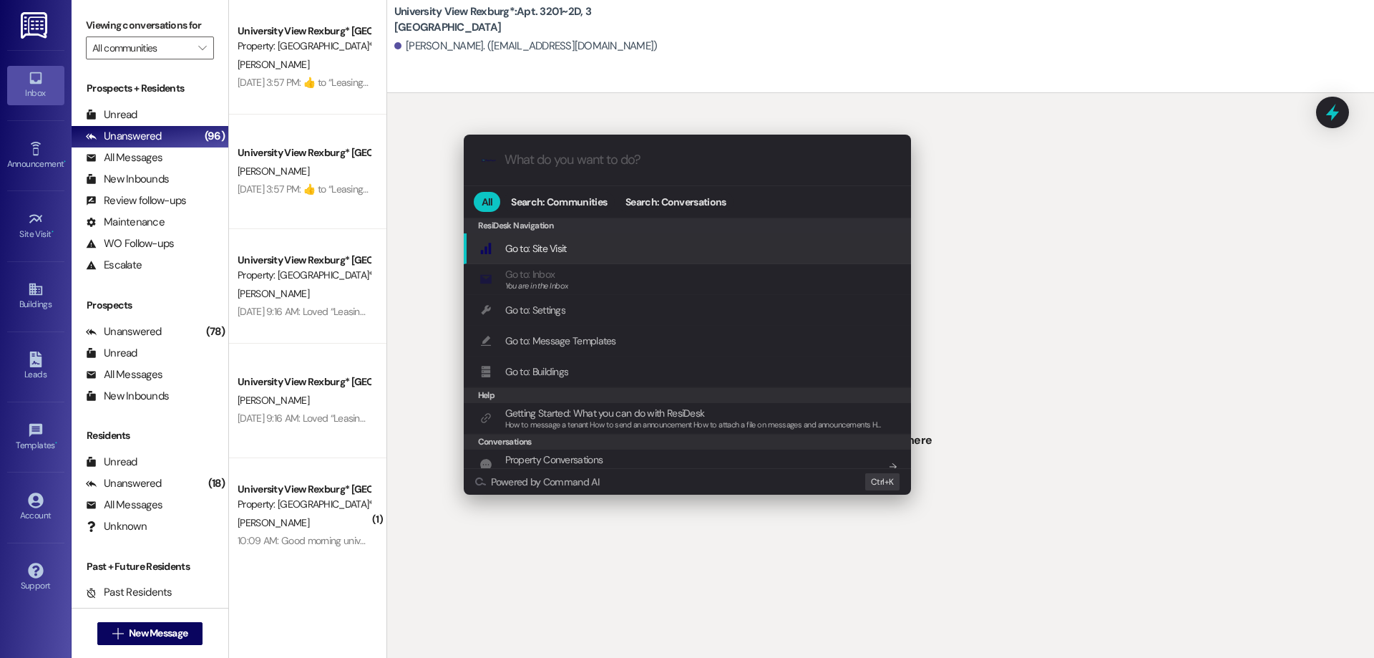
click at [1016, 152] on div ".cls-1{fill:#0a055f;}.cls-2{fill:#0cc4c4;} resideskLogoBlueOrange All Search: C…" at bounding box center [687, 329] width 1374 height 658
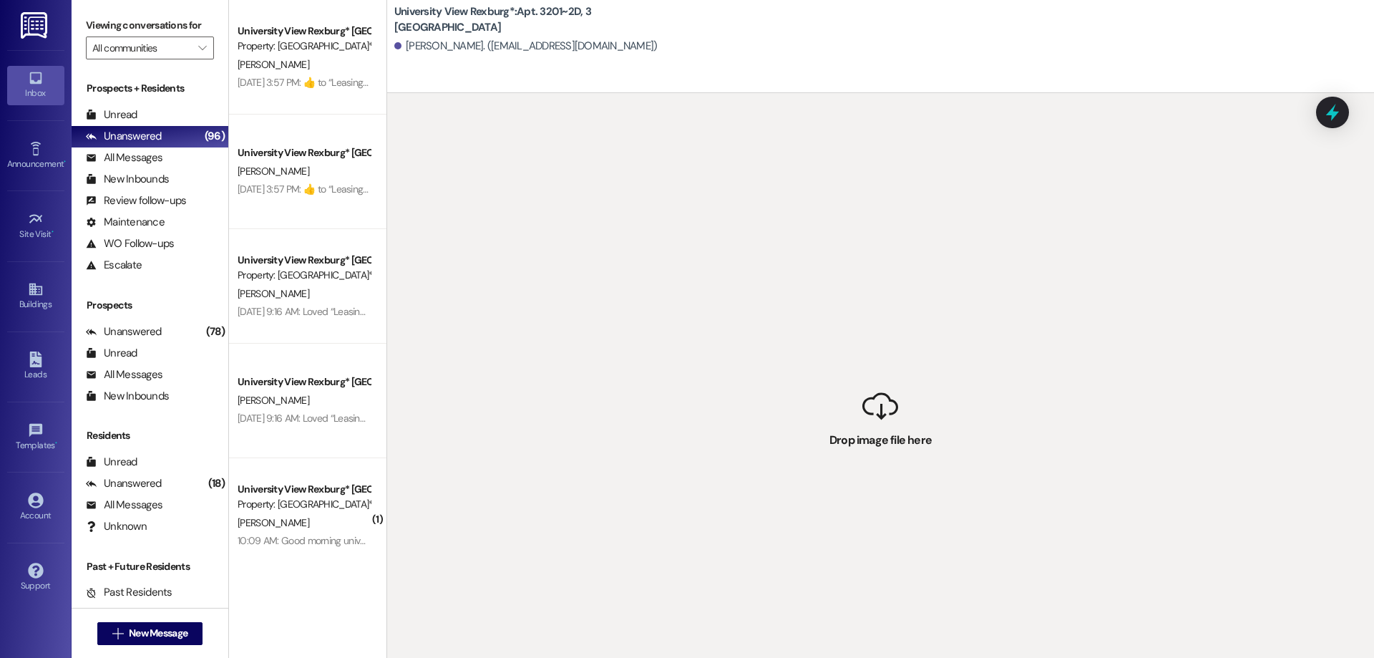
drag, startPoint x: 547, startPoint y: 47, endPoint x: 537, endPoint y: 47, distance: 10.8
click at [547, 46] on div "[PERSON_NAME]. ([EMAIL_ADDRESS][DOMAIN_NAME])" at bounding box center [525, 46] width 263 height 15
click at [423, 43] on div "[PERSON_NAME]. ([EMAIL_ADDRESS][DOMAIN_NAME])" at bounding box center [525, 46] width 263 height 15
click at [167, 636] on span "New Message" at bounding box center [158, 632] width 59 height 15
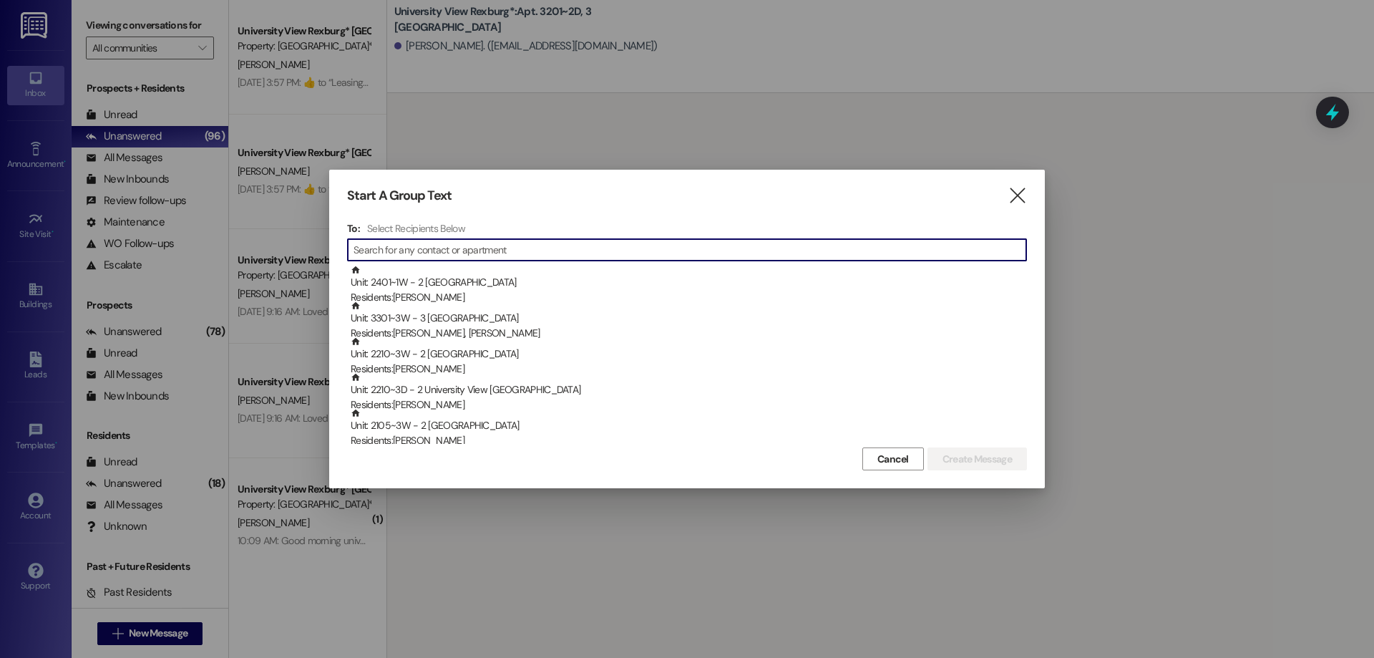
click at [452, 248] on input at bounding box center [689, 250] width 673 height 20
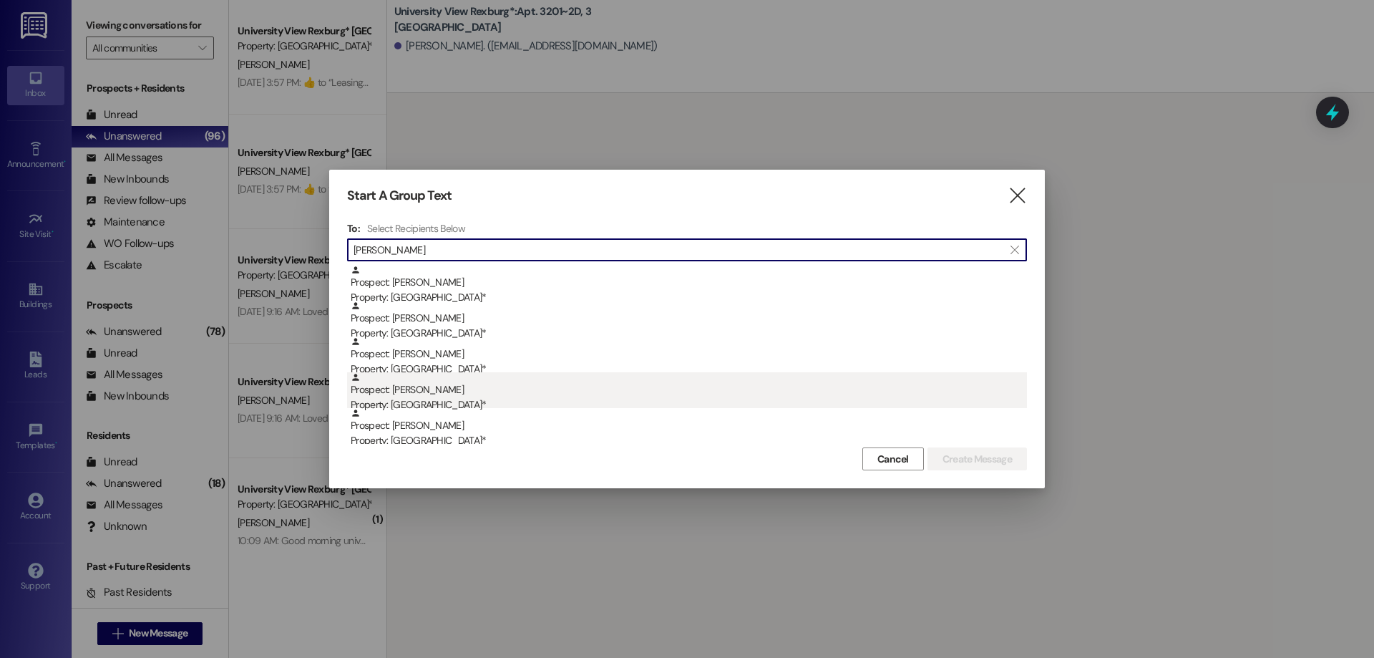
type input "Carlson"
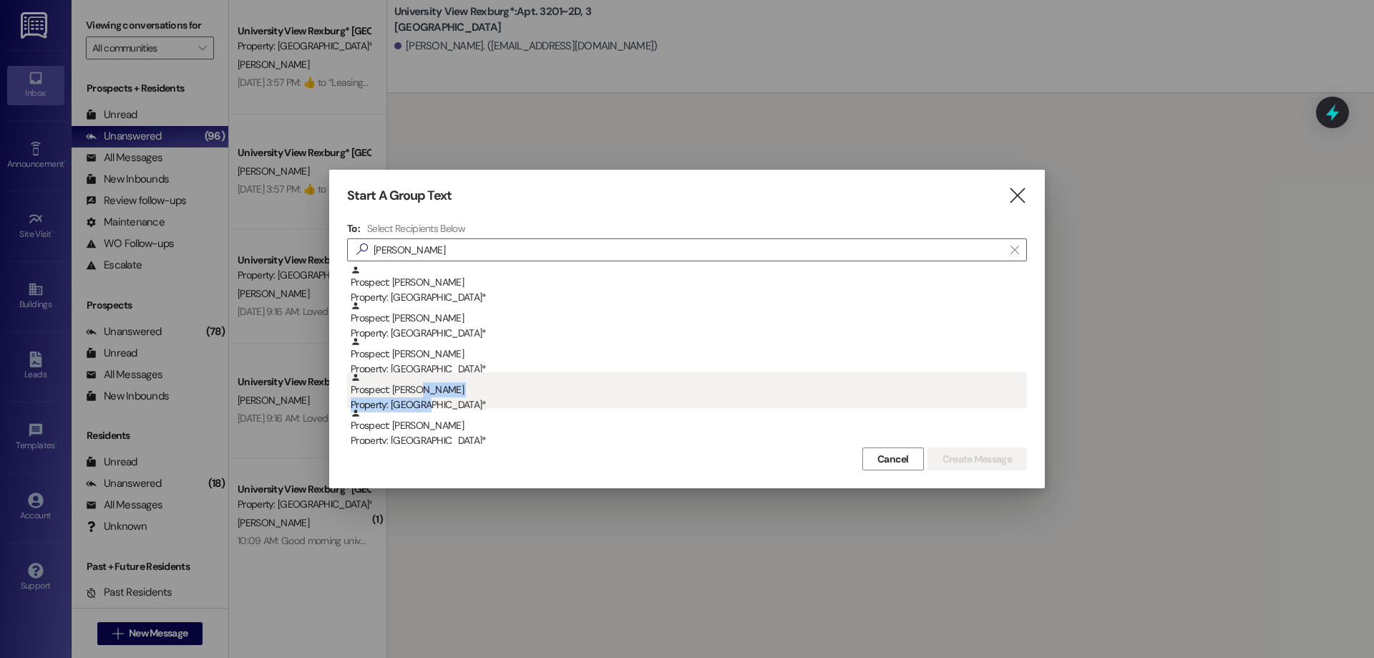
click at [421, 396] on div "Prospect: [PERSON_NAME] Property: University View Rexburg*" at bounding box center [689, 392] width 676 height 41
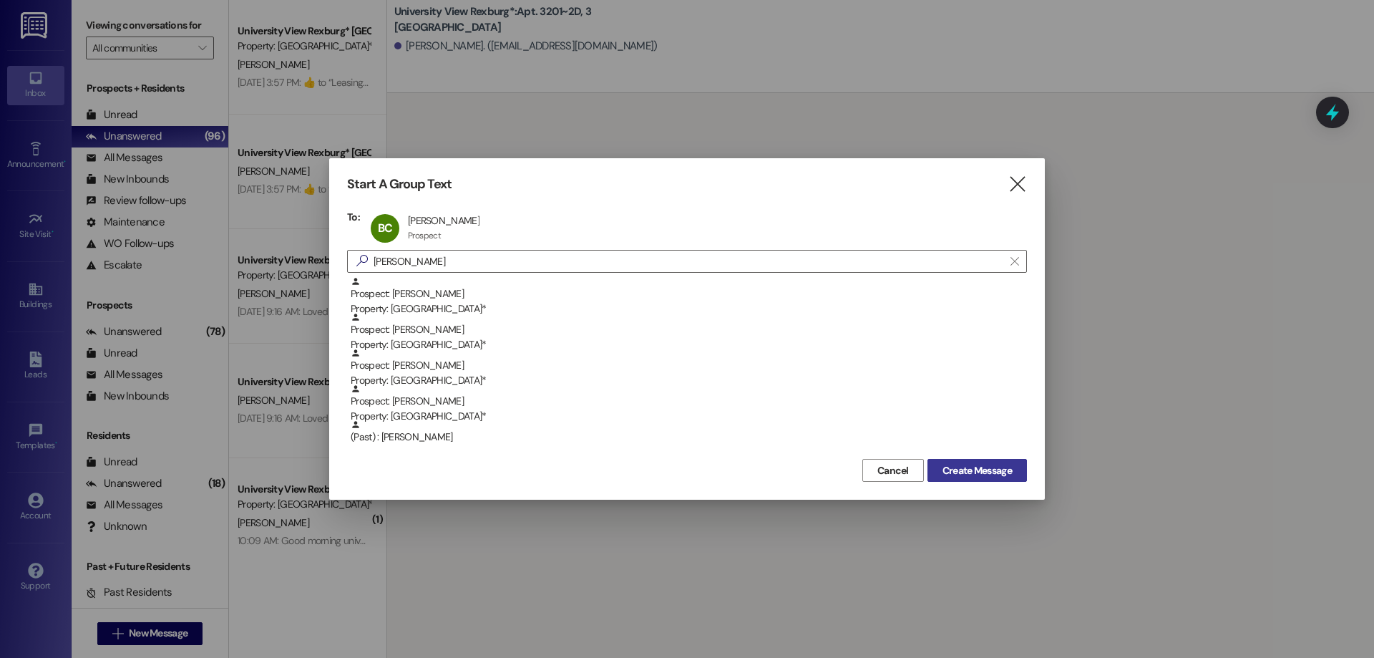
click at [942, 469] on span "Create Message" at bounding box center [976, 470] width 69 height 15
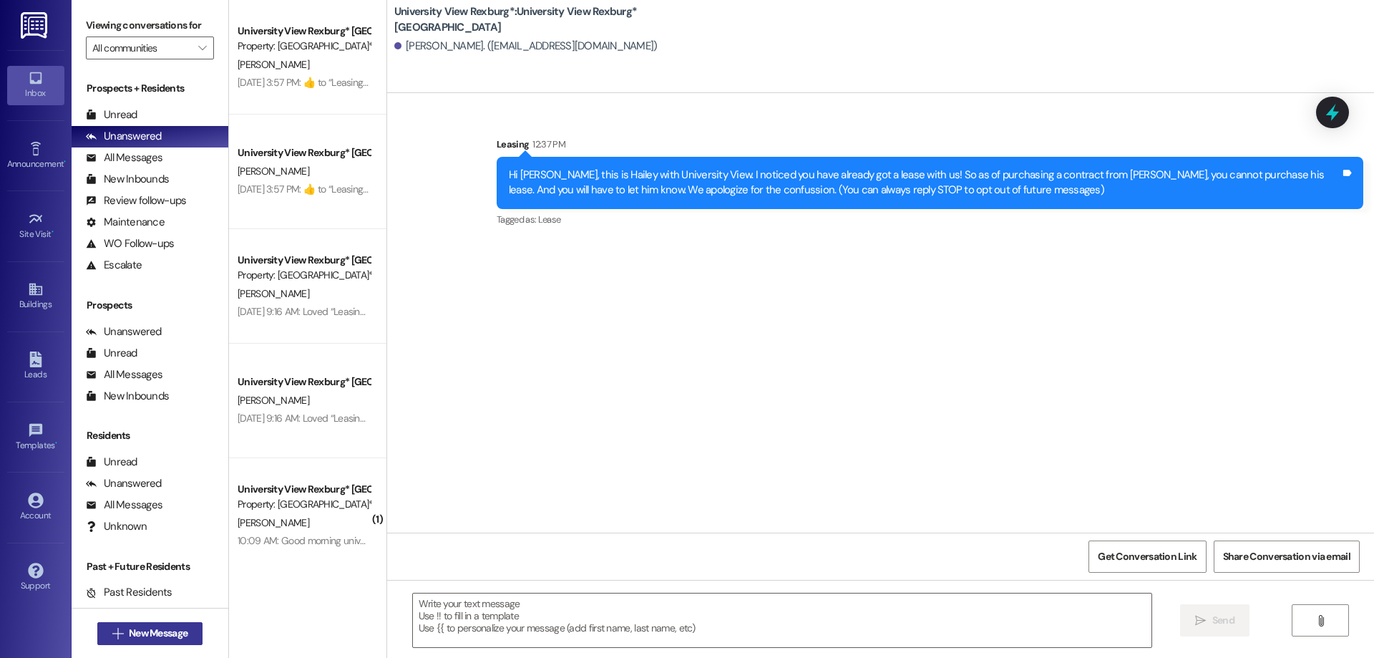
click at [113, 628] on icon "" at bounding box center [117, 633] width 11 height 11
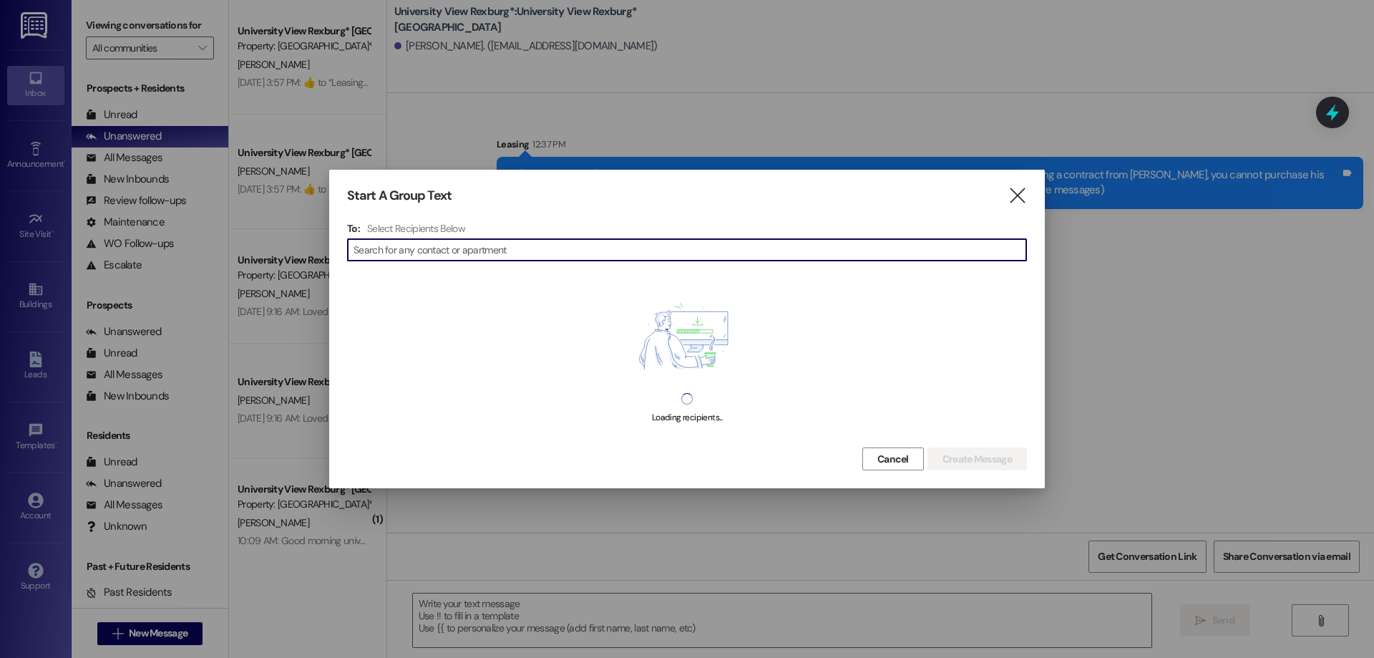
click at [426, 249] on input at bounding box center [689, 250] width 673 height 20
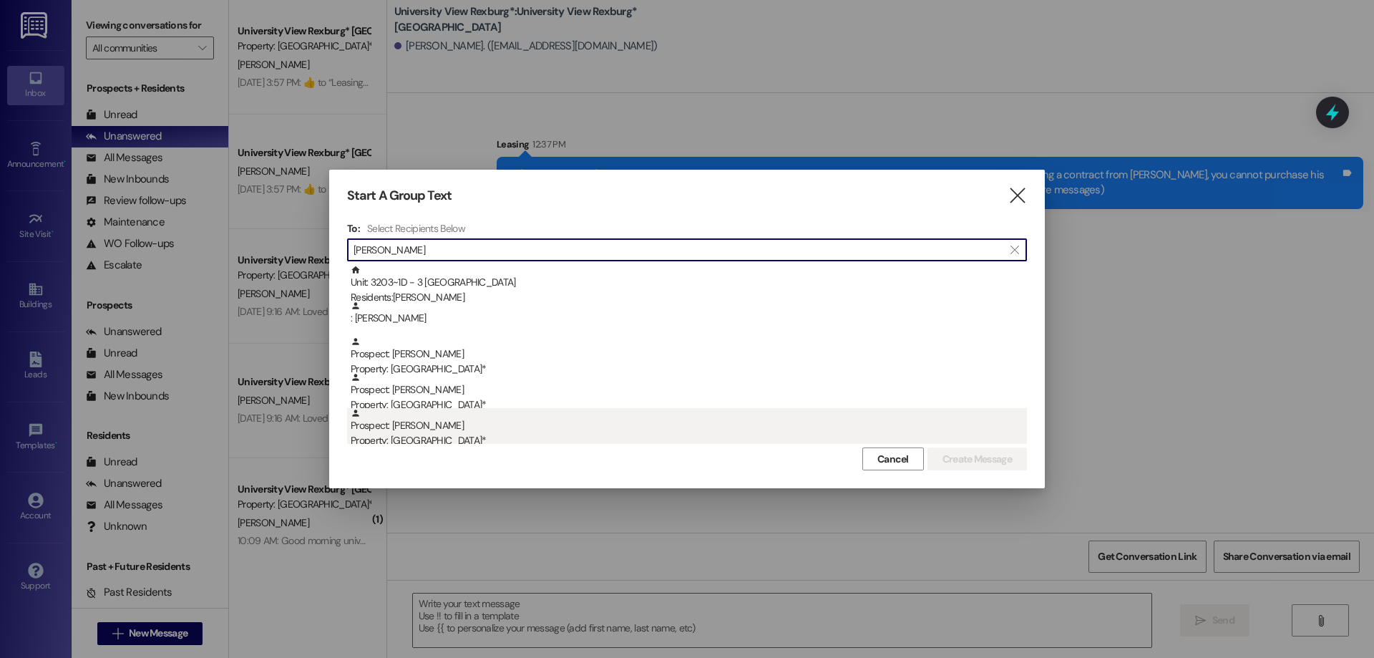
type input "[PERSON_NAME]"
click at [434, 434] on div "Property: [GEOGRAPHIC_DATA]*" at bounding box center [689, 440] width 676 height 15
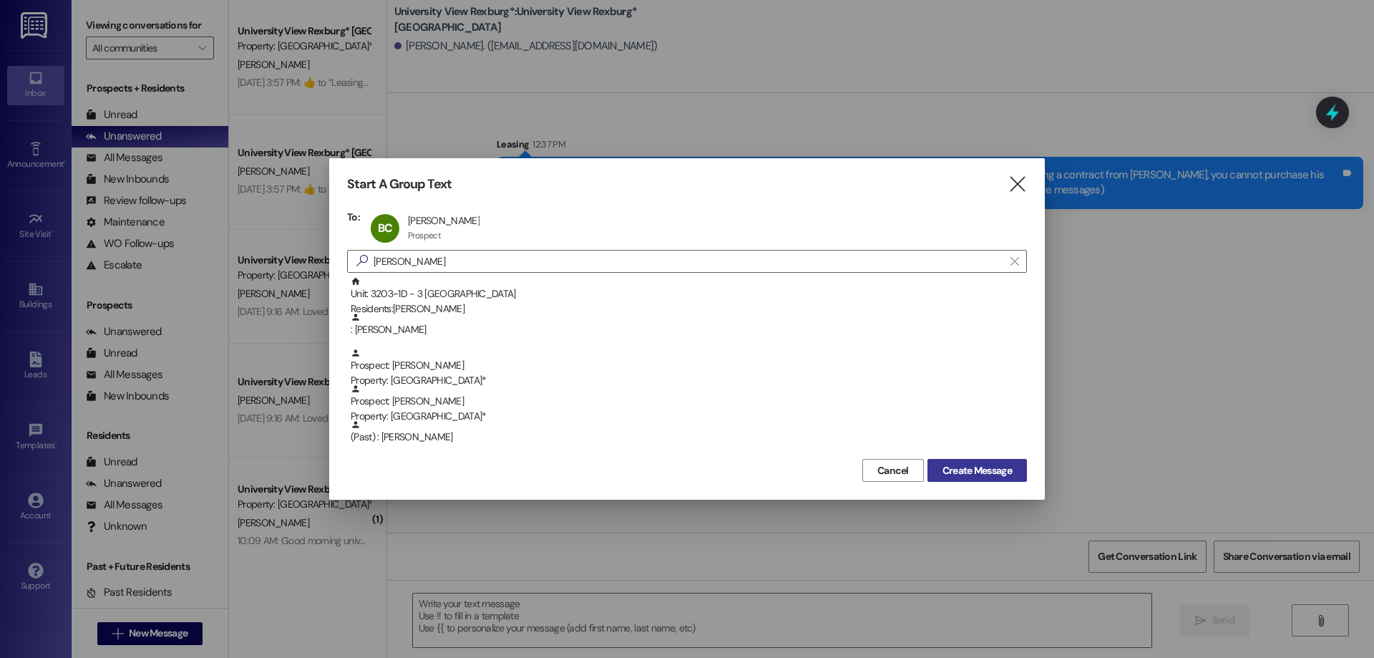
click at [952, 467] on span "Create Message" at bounding box center [976, 470] width 69 height 15
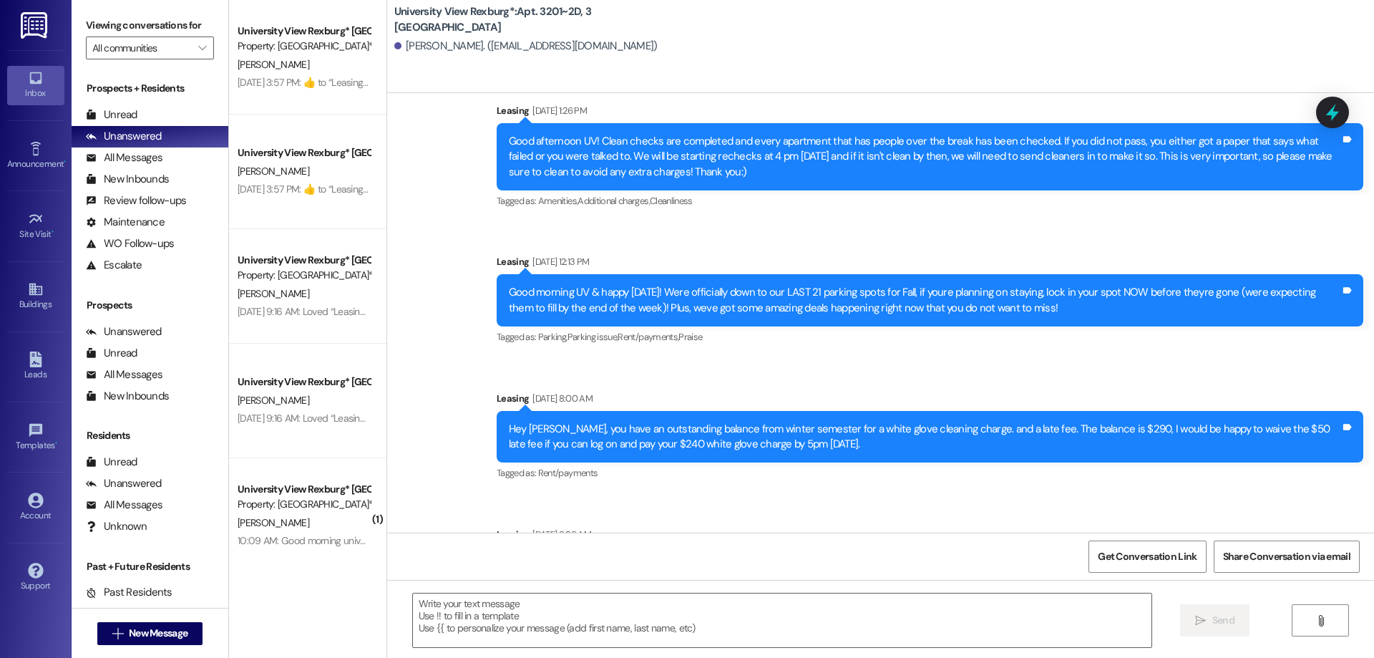
scroll to position [1766, 0]
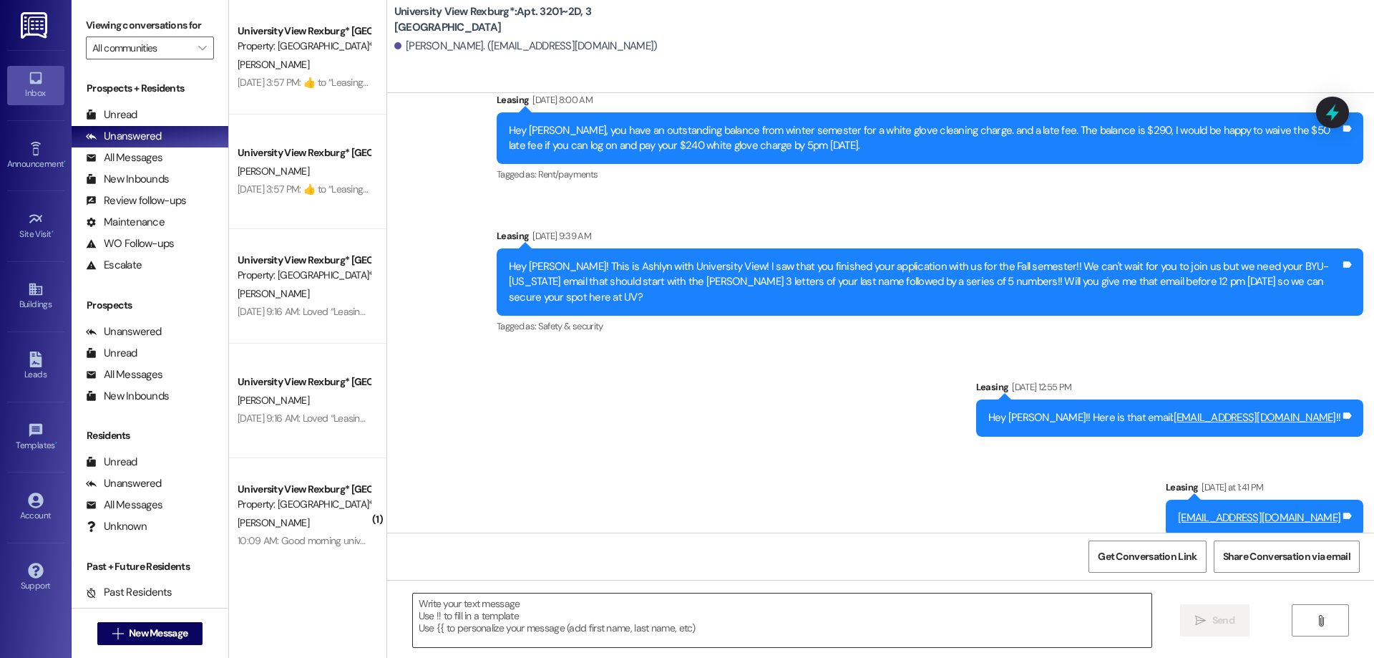
click at [828, 615] on textarea at bounding box center [782, 620] width 738 height 54
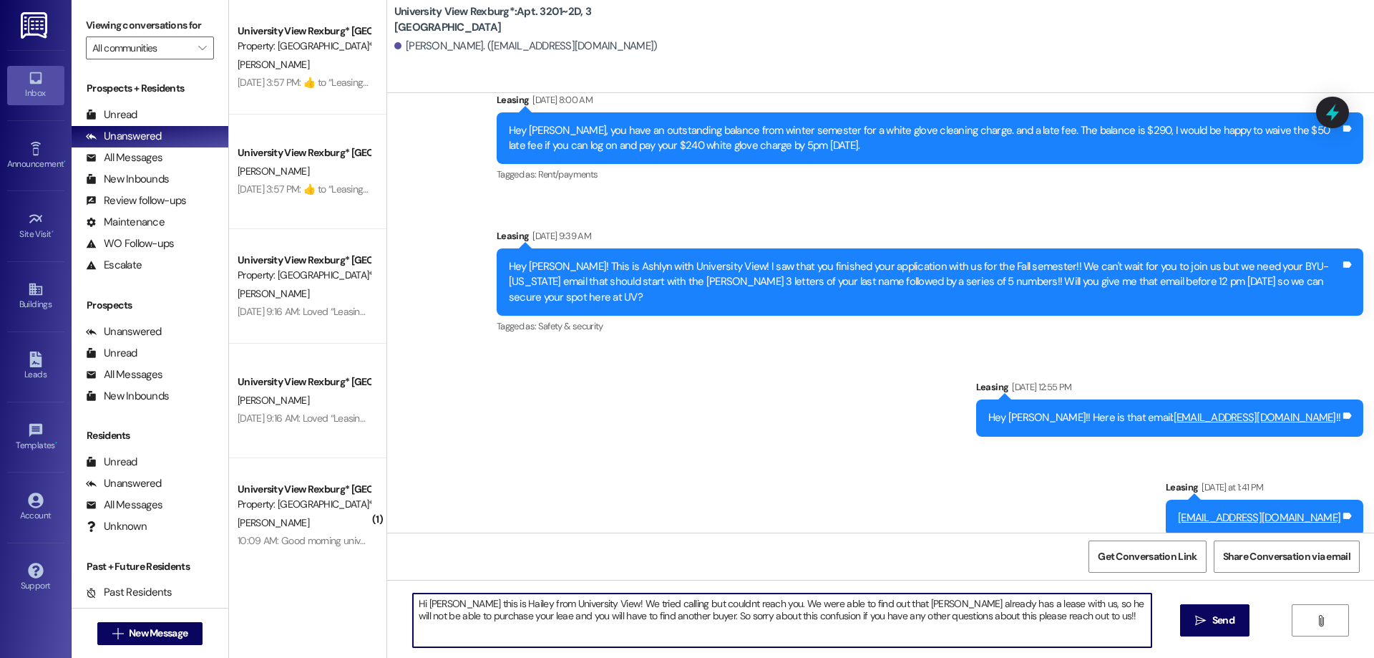
click at [711, 602] on textarea "Hi [PERSON_NAME] this is Hailey from University View! We tried calling but coul…" at bounding box center [782, 620] width 738 height 54
click at [479, 617] on textarea "Hi [PERSON_NAME] this is Hailey from University View! We tried calling but coul…" at bounding box center [782, 620] width 738 height 54
click at [777, 616] on textarea "Hi [PERSON_NAME] this is Hailey from University View! We tried calling but coul…" at bounding box center [782, 620] width 738 height 54
click at [954, 616] on textarea "Hi [PERSON_NAME] this is Hailey from University View! We tried calling but coul…" at bounding box center [782, 620] width 738 height 54
drag, startPoint x: 407, startPoint y: 600, endPoint x: 1071, endPoint y: 624, distance: 664.4
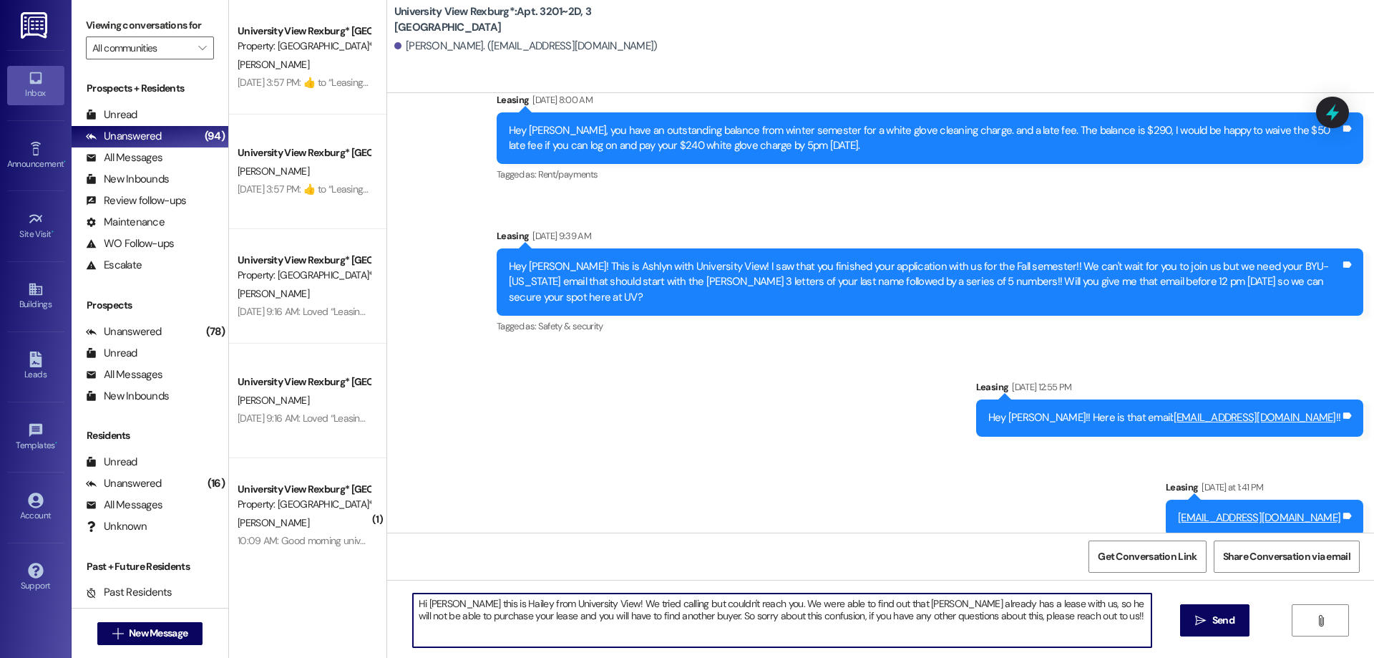
click at [1071, 624] on textarea "Hi [PERSON_NAME] this is Hailey from University View! We tried calling but coul…" at bounding box center [782, 620] width 738 height 54
type textarea "Hi [PERSON_NAME] this is Hailey from University View! We tried calling but coul…"
click at [1201, 612] on button " Send" at bounding box center [1214, 620] width 69 height 32
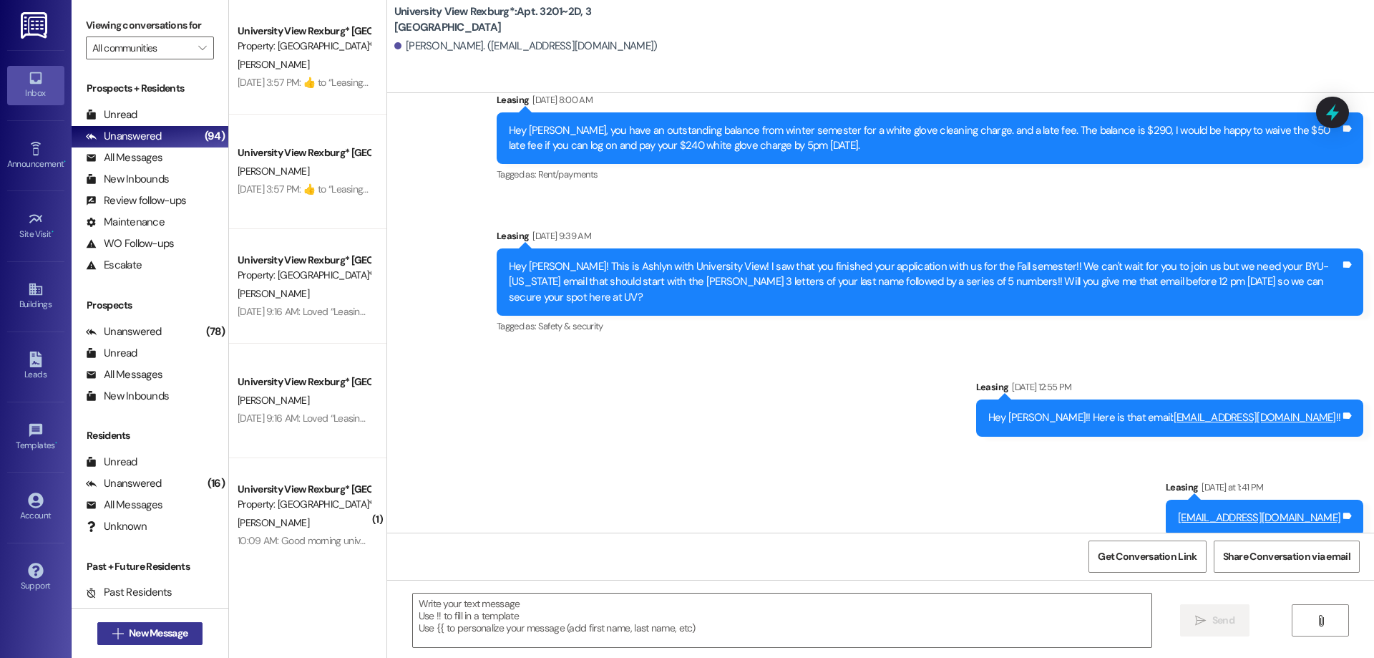
click at [165, 633] on span "New Message" at bounding box center [158, 632] width 59 height 15
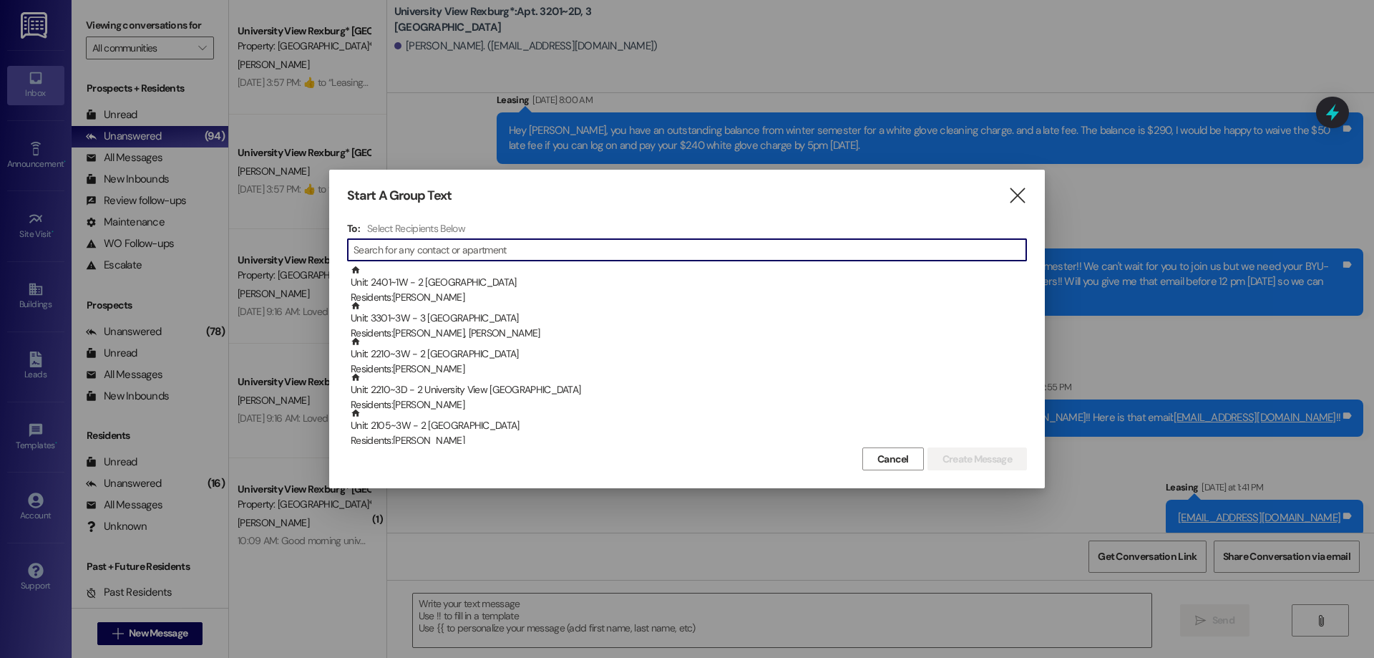
drag, startPoint x: 1012, startPoint y: 197, endPoint x: 962, endPoint y: 221, distance: 55.4
click at [1012, 199] on icon "" at bounding box center [1016, 195] width 19 height 15
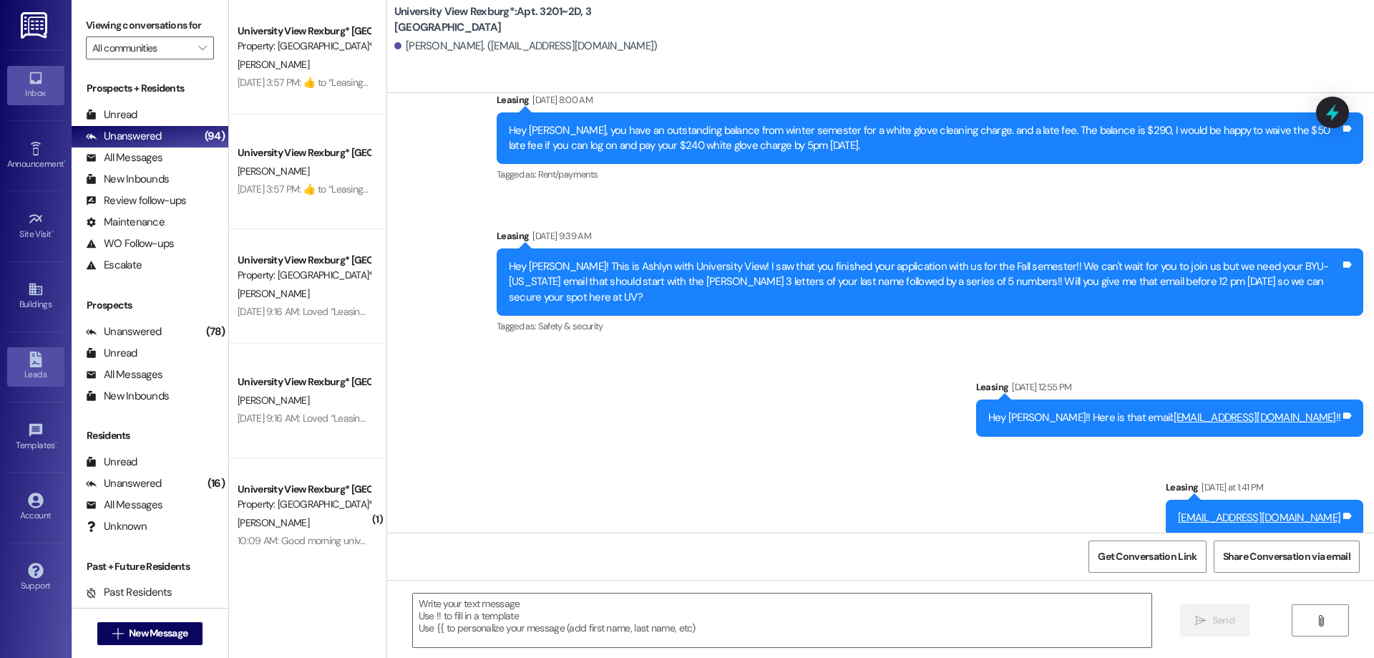
click at [30, 362] on icon at bounding box center [35, 359] width 12 height 16
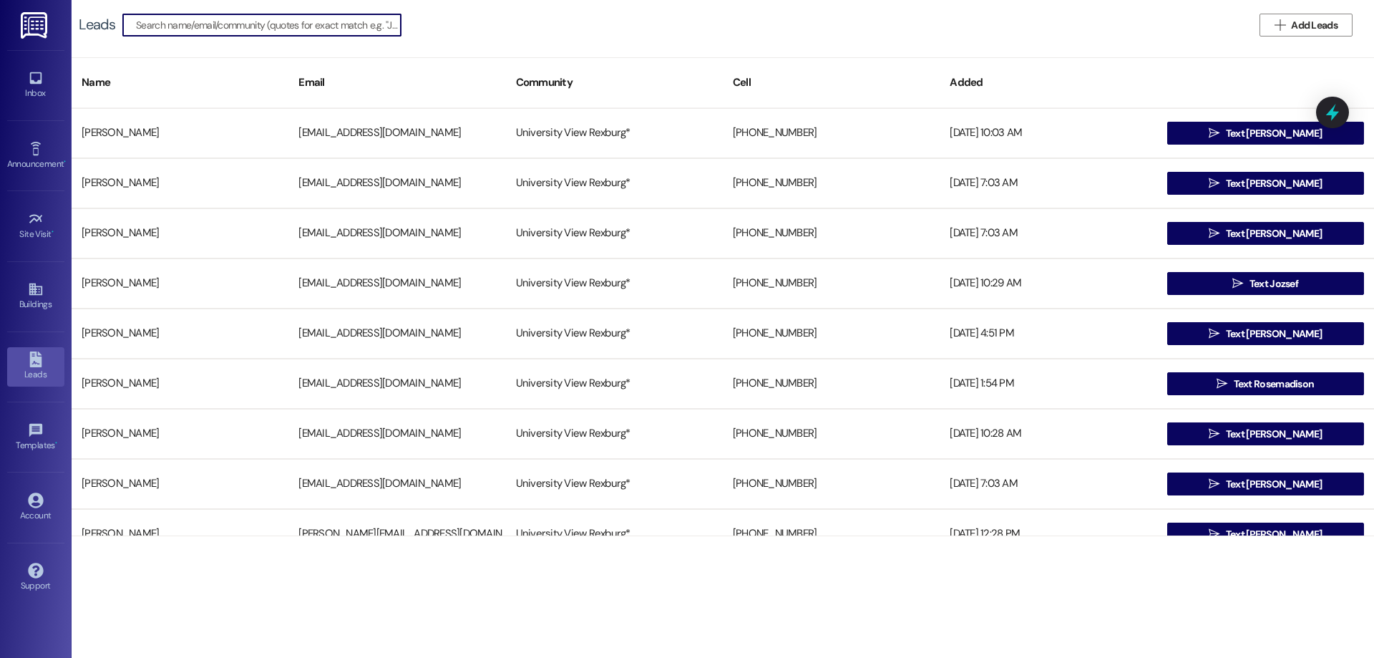
click at [218, 26] on input at bounding box center [268, 25] width 265 height 20
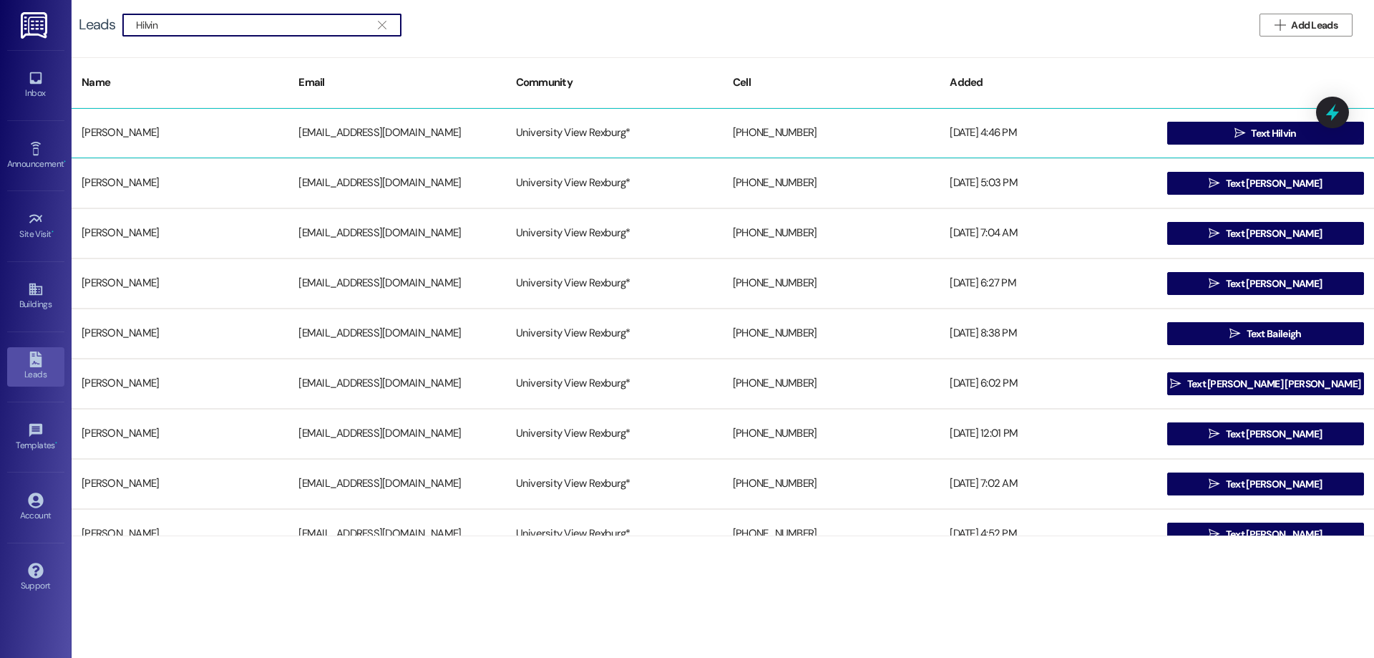
type input "Hilvin"
click at [180, 133] on div "[PERSON_NAME]" at bounding box center [180, 133] width 217 height 29
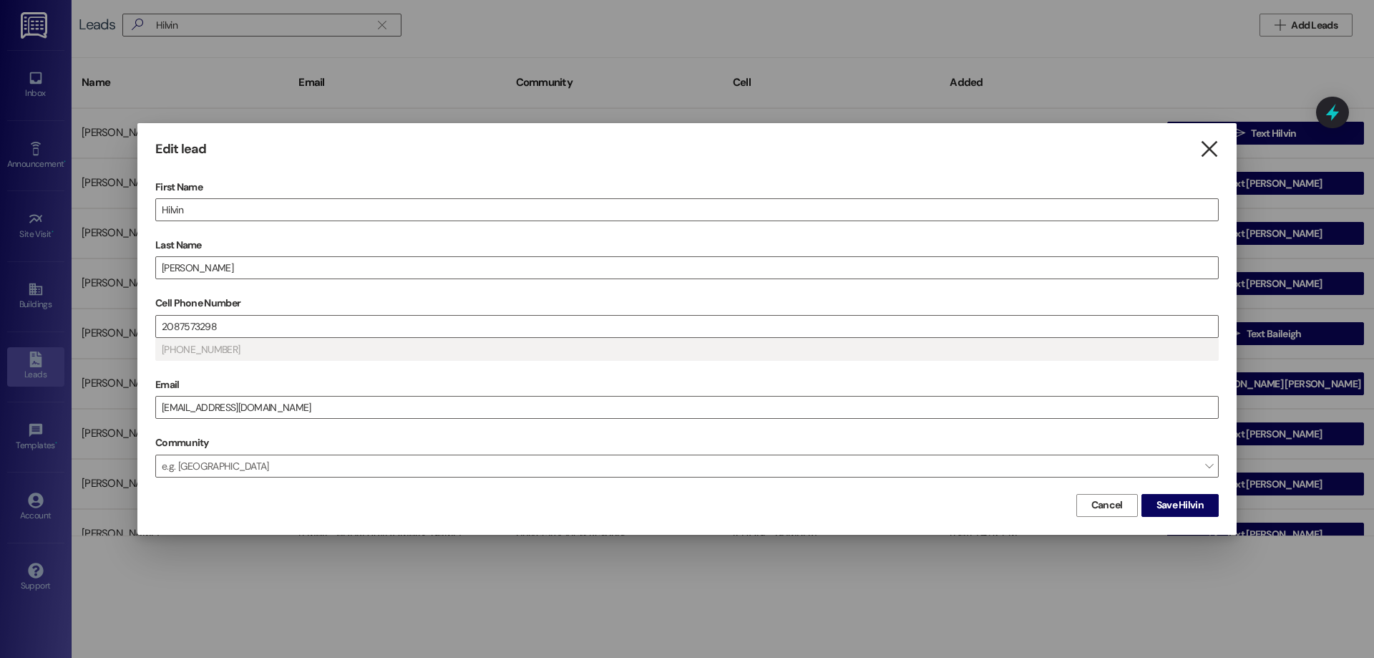
click at [1211, 153] on icon "" at bounding box center [1208, 149] width 19 height 15
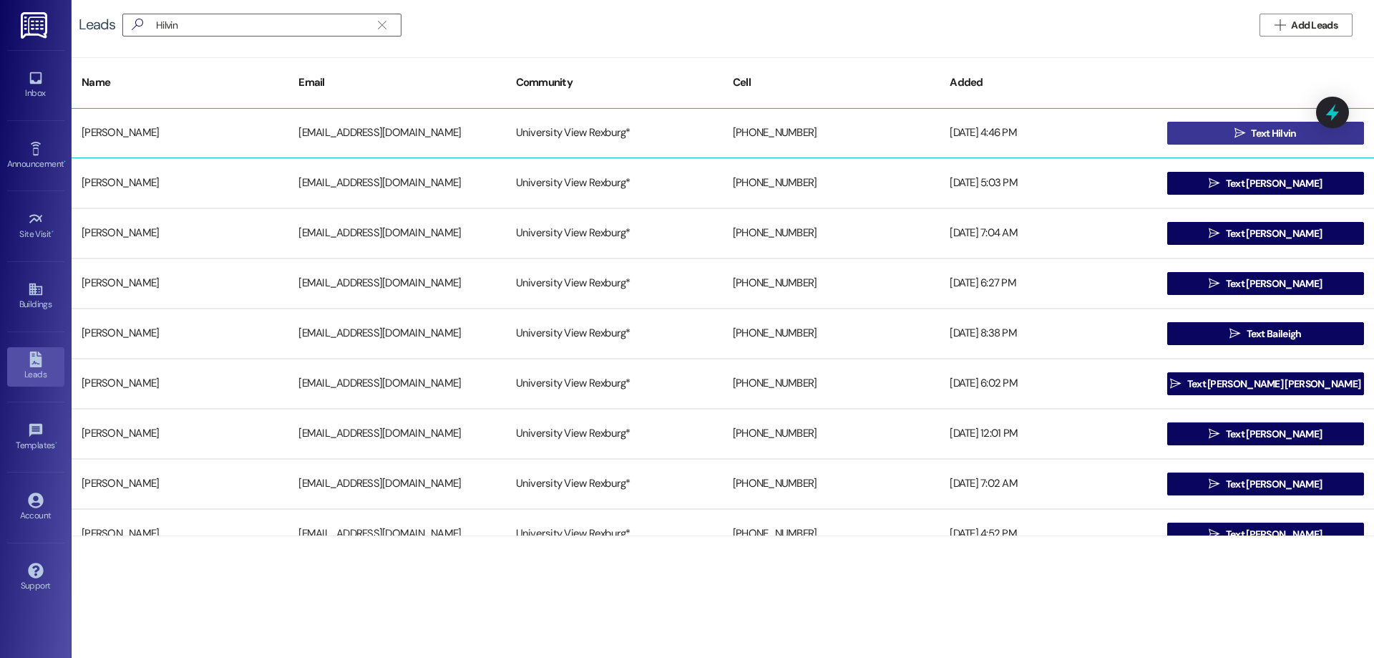
click at [1255, 131] on span "Text Hilvin" at bounding box center [1273, 133] width 45 height 15
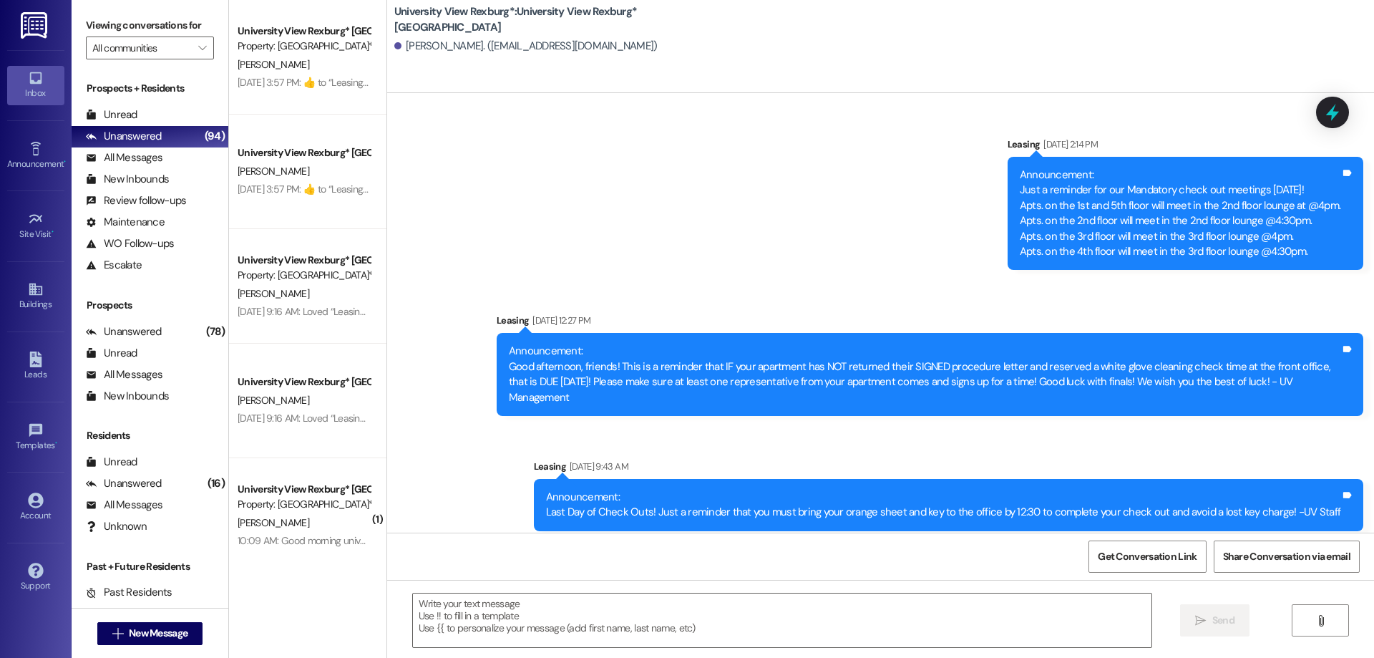
scroll to position [33705, 0]
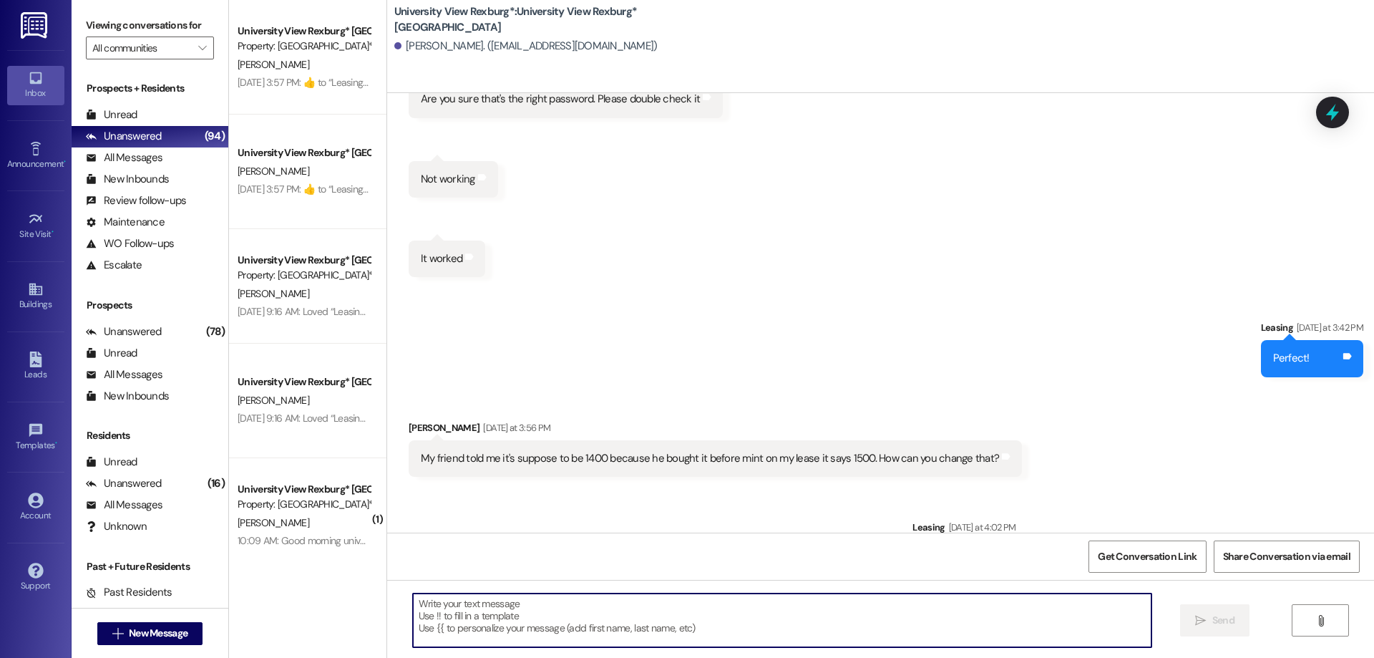
click at [547, 613] on textarea at bounding box center [782, 620] width 738 height 54
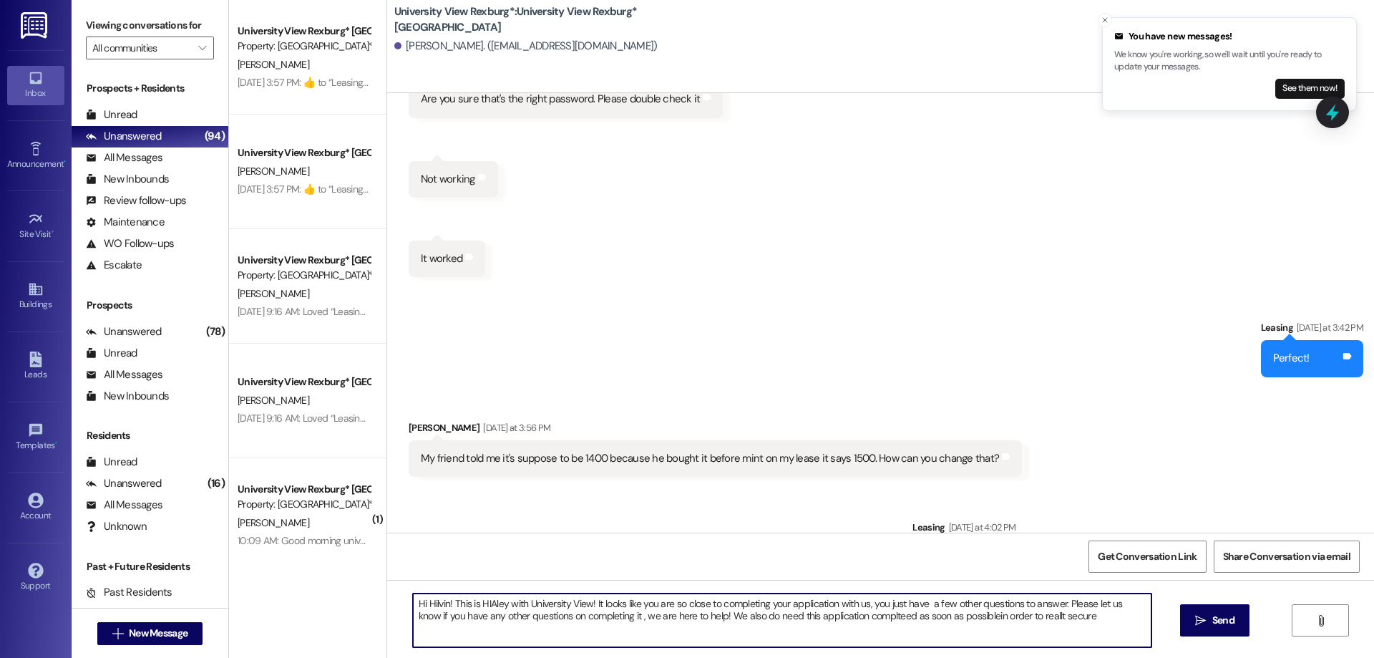
click at [483, 602] on textarea "Hi Hilvin! This is HIAley with University View! It looks like you are so close …" at bounding box center [782, 620] width 738 height 54
click at [1058, 605] on textarea "Hi Hilvin! This is Hailey with University View! It looks like you are so close …" at bounding box center [782, 620] width 738 height 54
click at [1086, 602] on textarea "Hi Hilvin! This is Hailey with University View! It looks like you are so close …" at bounding box center [782, 620] width 738 height 54
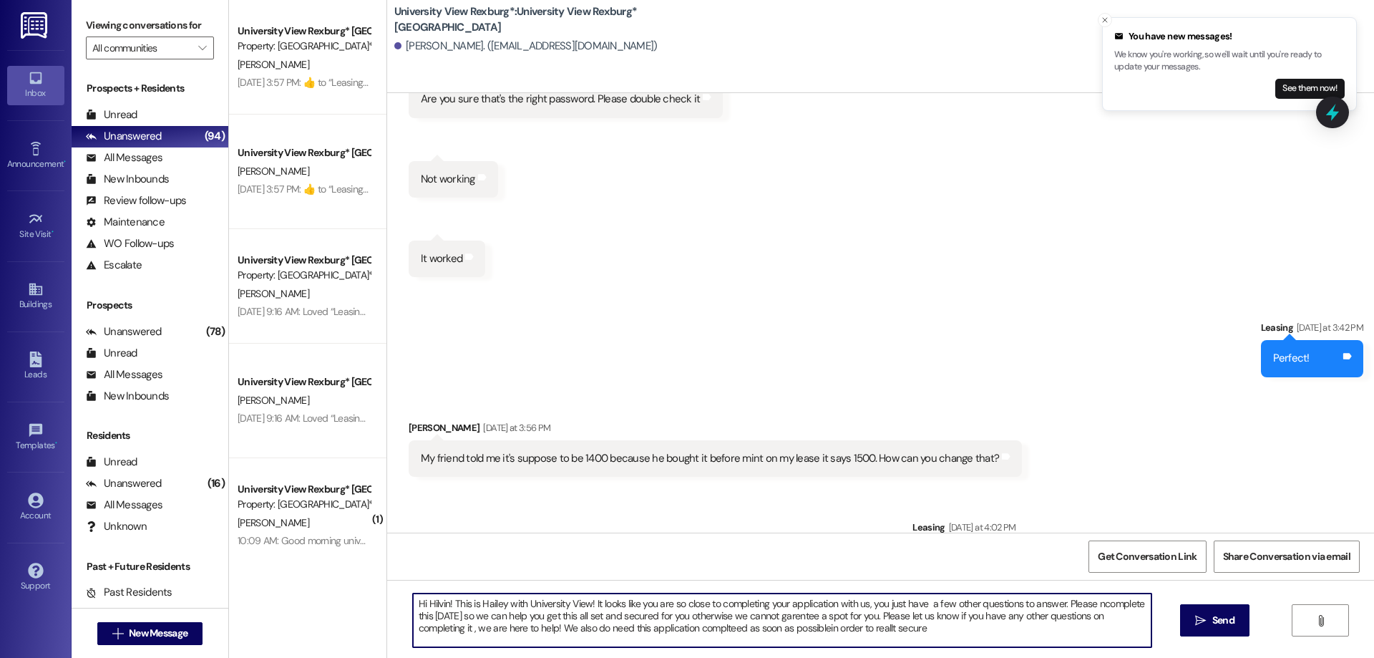
click at [413, 633] on textarea "Hi Hilvin! This is Hailey with University View! It looks like you are so close …" at bounding box center [782, 620] width 738 height 54
click at [860, 626] on textarea "Hi Hilvin! This is Hailey with University View! It looks like you are so close …" at bounding box center [782, 620] width 738 height 54
click at [514, 628] on textarea "Hi Hilvin! This is Hailey with University View! It looks like you are so close …" at bounding box center [782, 620] width 738 height 54
click at [837, 626] on textarea "Hi Hilvin! This is Hailey with University View! It looks like you are so close …" at bounding box center [782, 620] width 738 height 54
drag, startPoint x: 404, startPoint y: 602, endPoint x: 849, endPoint y: 633, distance: 446.1
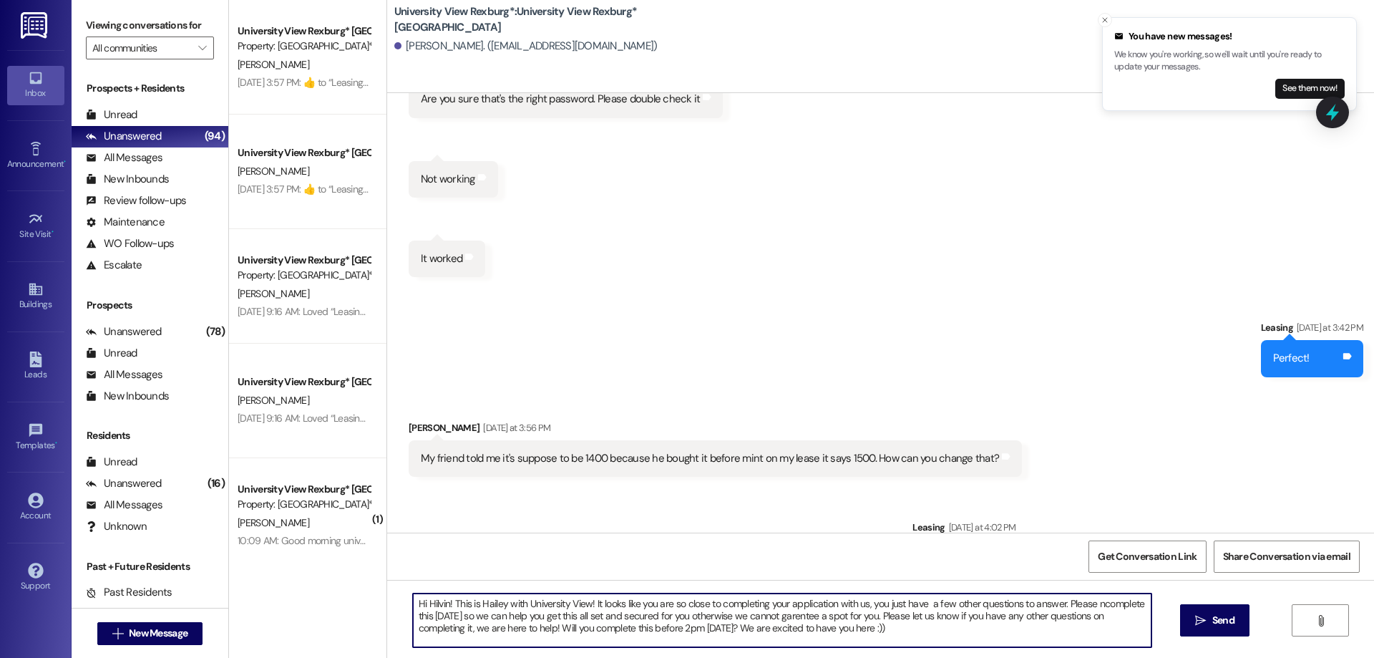
click at [872, 639] on textarea "Hi Hilvin! This is Hailey with University View! It looks like you are so close …" at bounding box center [782, 620] width 738 height 54
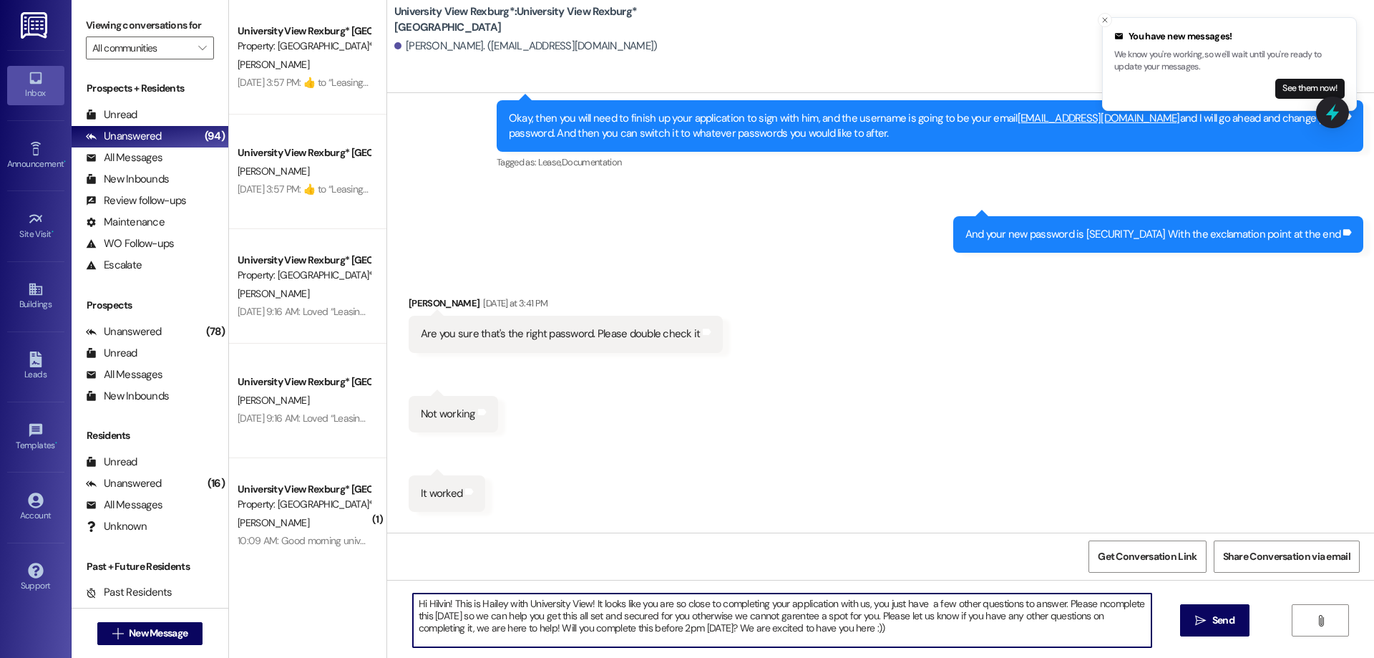
scroll to position [33491, 0]
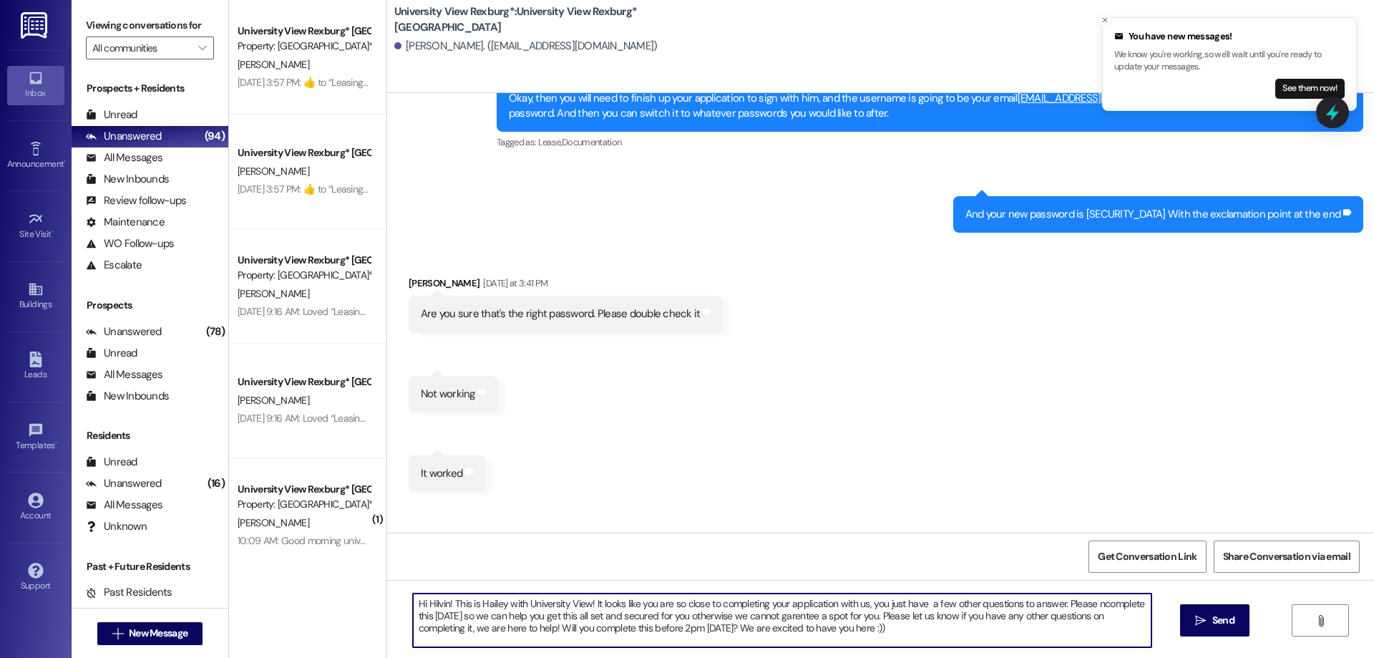
click at [857, 630] on textarea "Hi Hilvin! This is Hailey with University View! It looks like you are so close …" at bounding box center [782, 620] width 738 height 54
click at [919, 603] on textarea "Hi Hilvin! This is Hailey with University View! It looks like you are so close …" at bounding box center [782, 620] width 738 height 54
click at [921, 610] on textarea "Hi Hilvin! This is Hailey with University View! It looks like you are so close …" at bounding box center [782, 620] width 738 height 54
click at [1053, 607] on textarea "Hi Hilvin! This is Hailey with University View! It looks like you are so close …" at bounding box center [782, 620] width 738 height 54
click at [1062, 604] on textarea "Hi Hilvin! This is Hailey with University View! It looks like you are so close …" at bounding box center [782, 620] width 738 height 54
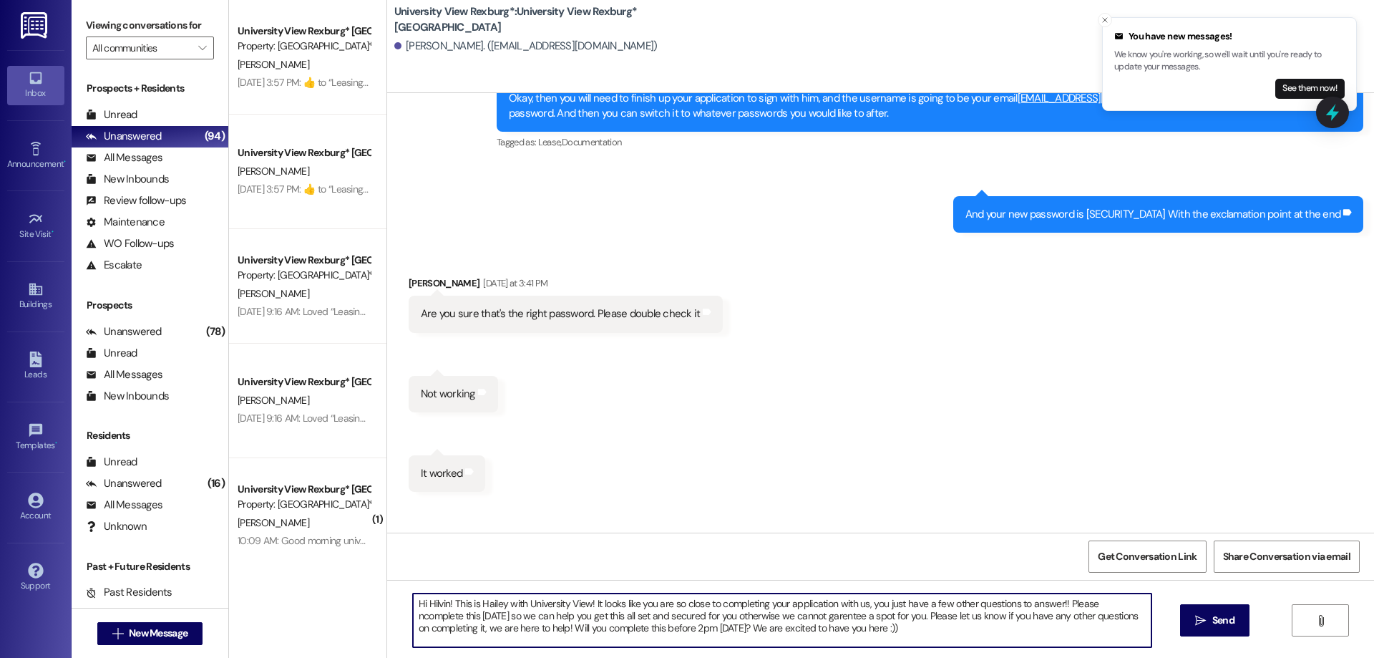
click at [1090, 603] on textarea "Hi Hilvin! This is Hailey with University View! It looks like you are so close …" at bounding box center [782, 620] width 738 height 54
click at [1096, 606] on textarea "Hi Hilvin! This is Hailey with University View! It looks like you are so close …" at bounding box center [782, 620] width 738 height 54
drag, startPoint x: 406, startPoint y: 600, endPoint x: 874, endPoint y: 682, distance: 475.7
click at [874, 657] on html "You have new messages! We know you're working, so we'll wait until you're ready…" at bounding box center [687, 329] width 1374 height 658
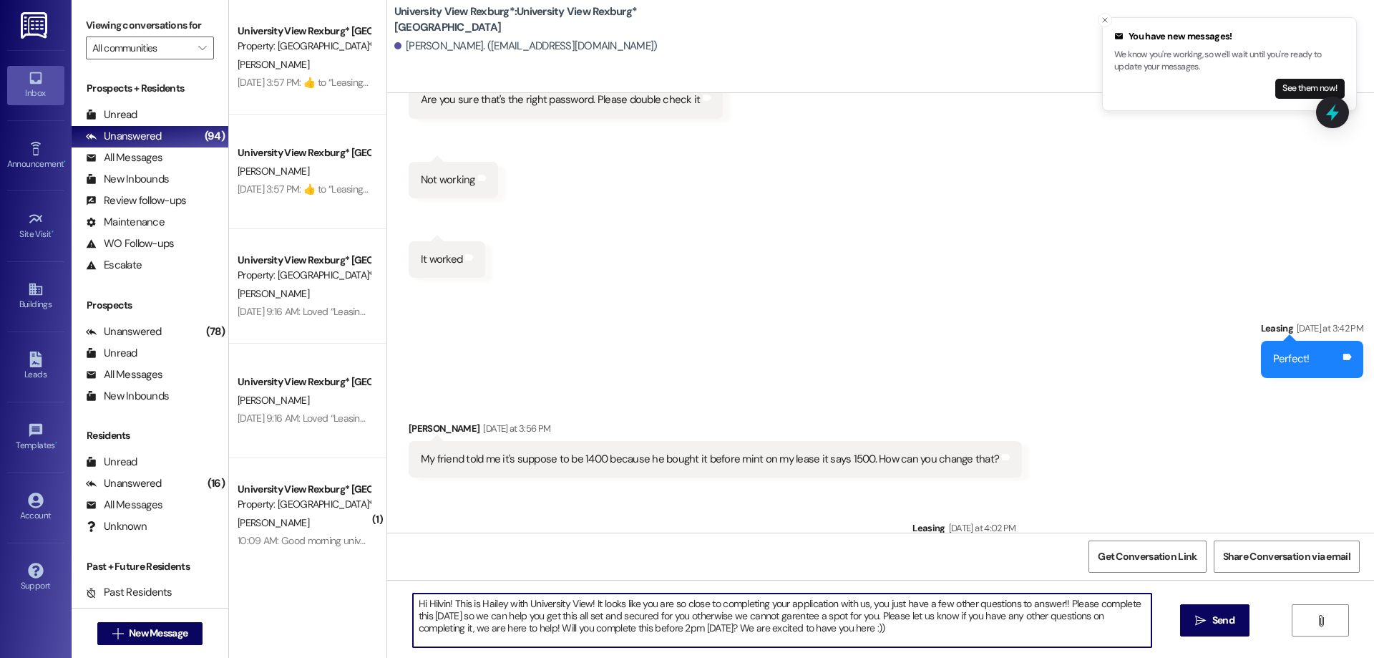
scroll to position [33705, 0]
type textarea "Hi Hilvin! This is Hailey with University View! It looks like you are so close …"
click at [1220, 625] on span "Send" at bounding box center [1223, 620] width 22 height 15
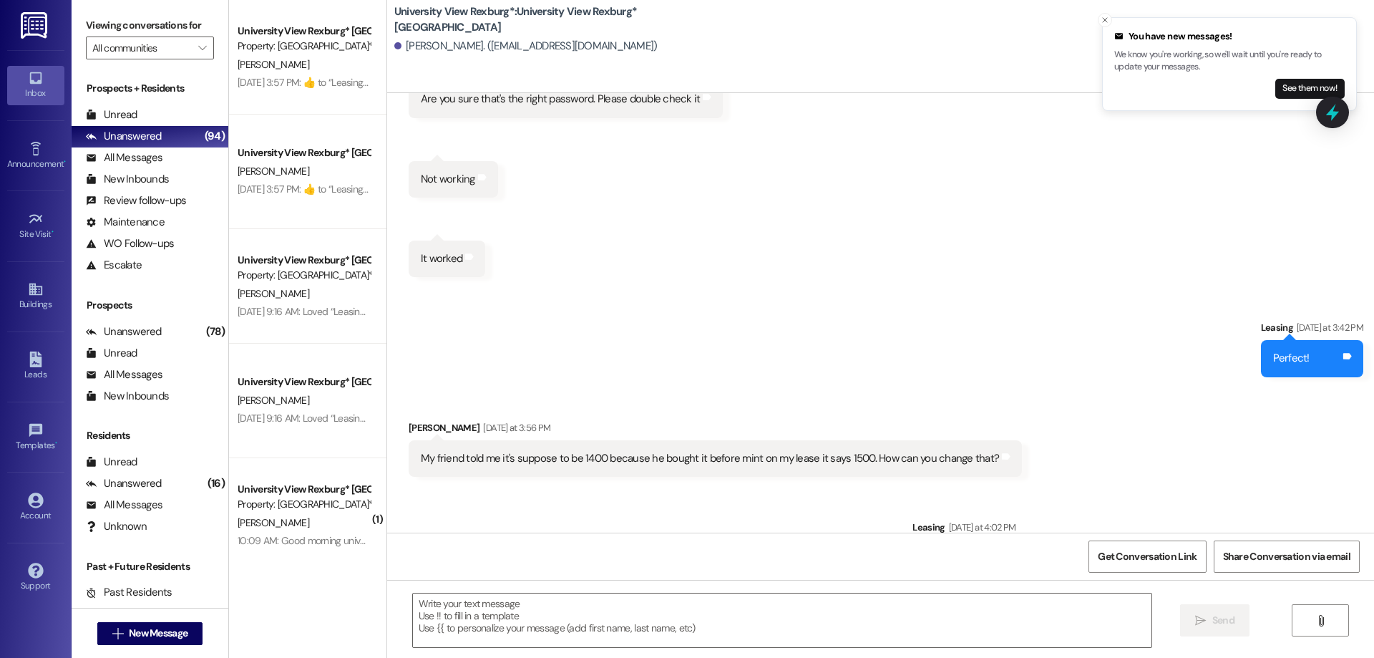
scroll to position [33584, 0]
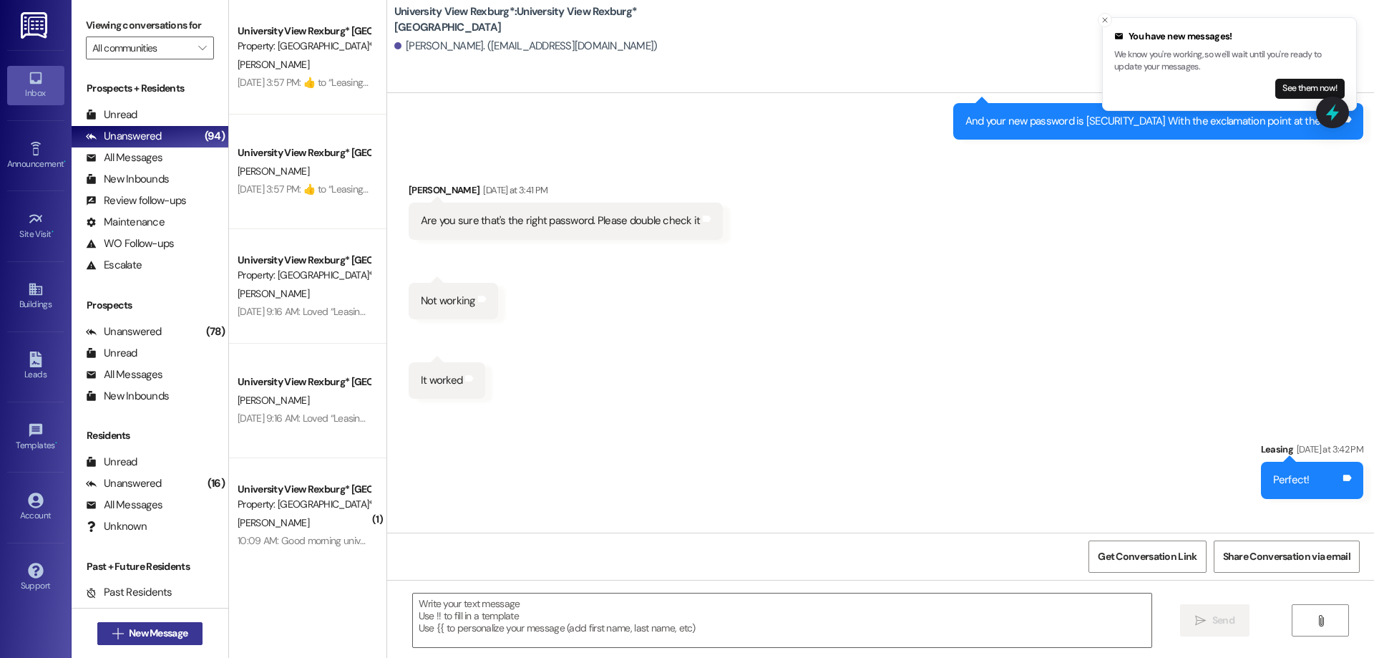
click at [132, 628] on span "New Message" at bounding box center [158, 632] width 59 height 15
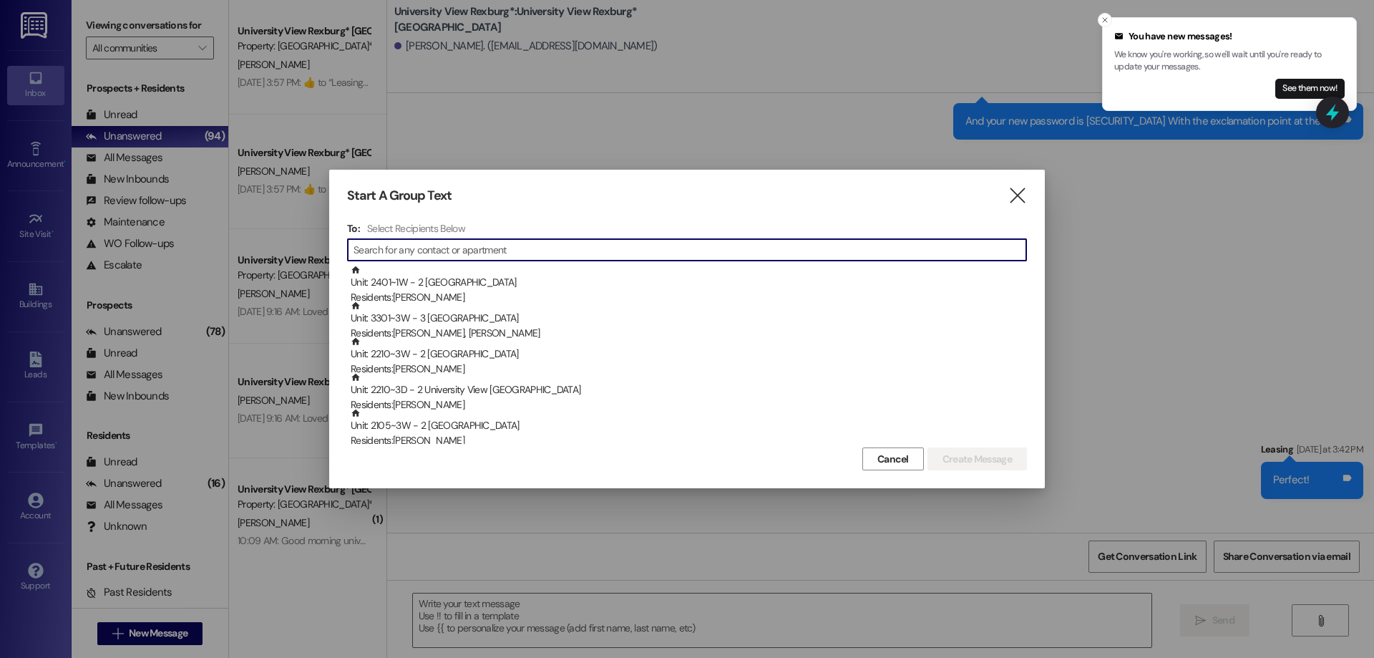
click at [449, 254] on input at bounding box center [689, 250] width 673 height 20
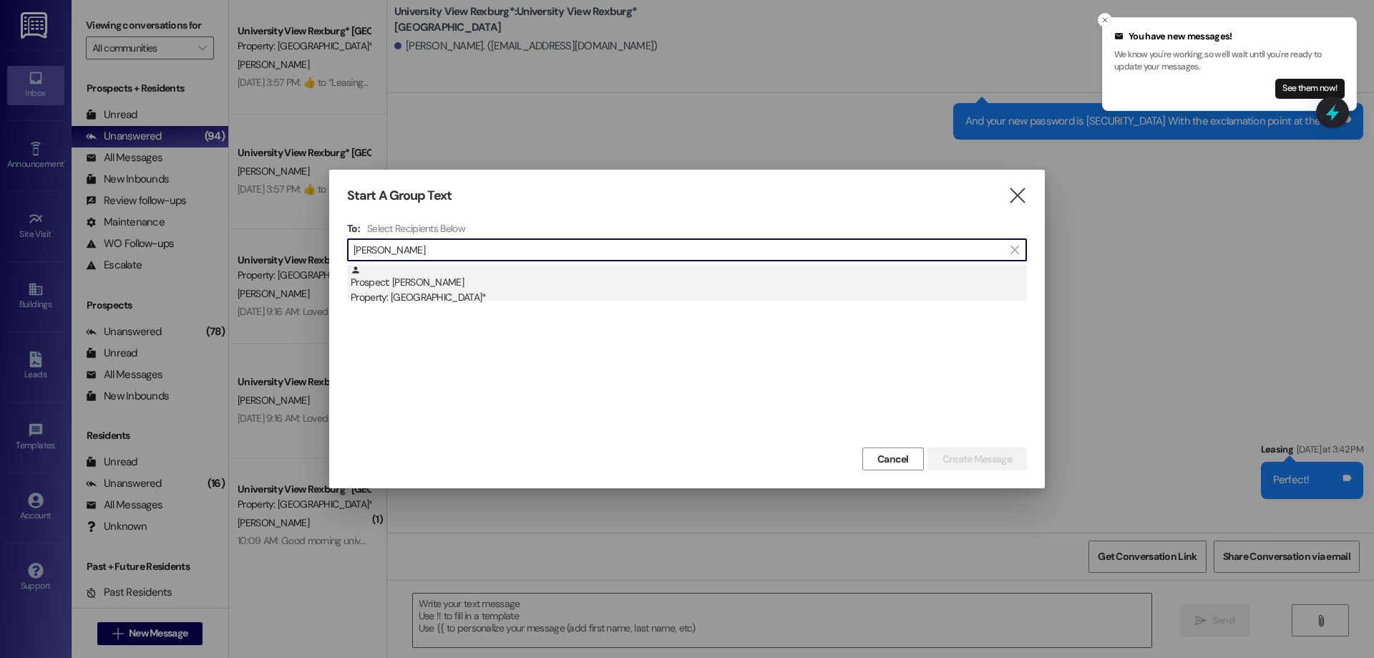
type input "[PERSON_NAME]"
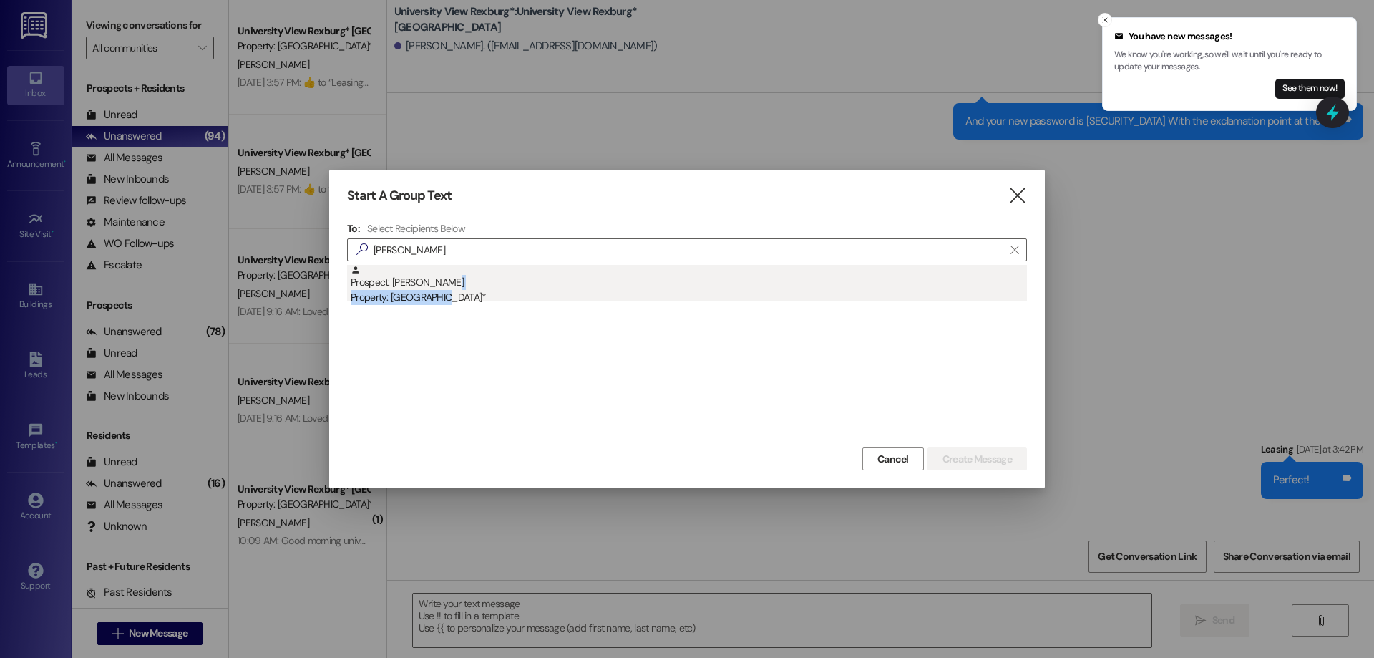
click at [434, 289] on div "Prospect: [PERSON_NAME] Property: [GEOGRAPHIC_DATA]*" at bounding box center [689, 285] width 676 height 41
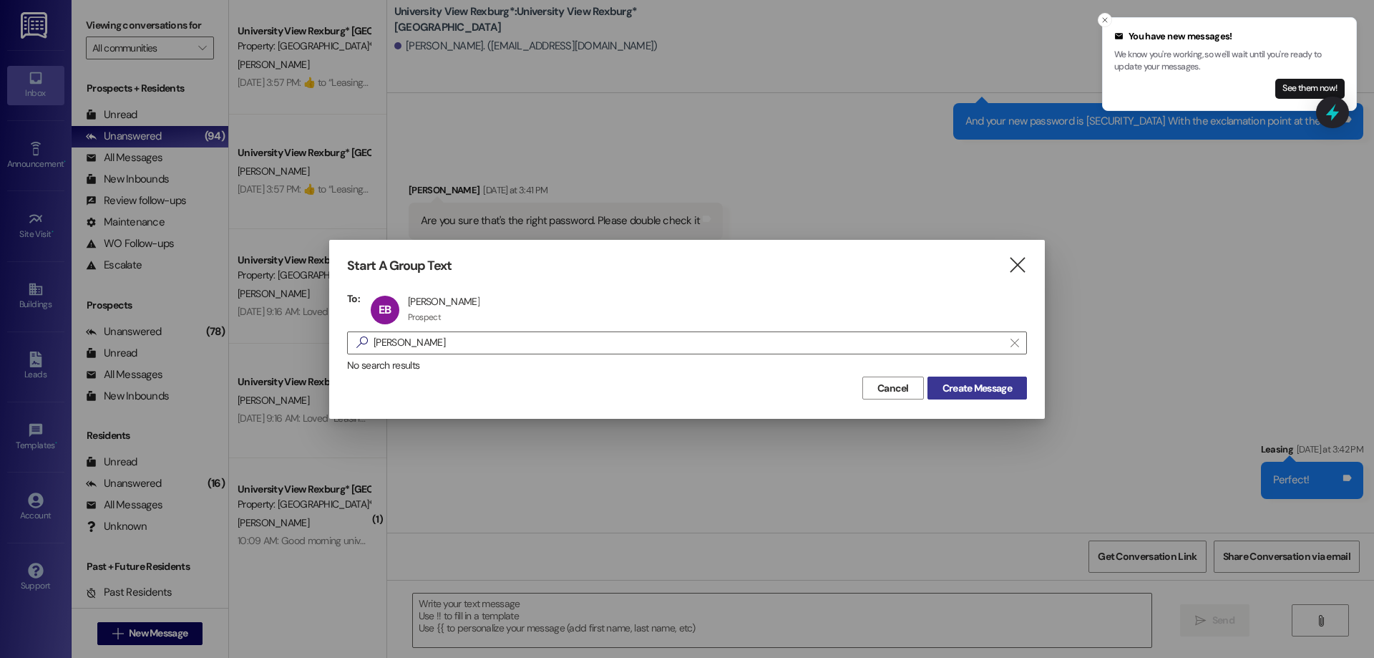
click at [953, 389] on span "Create Message" at bounding box center [976, 388] width 69 height 15
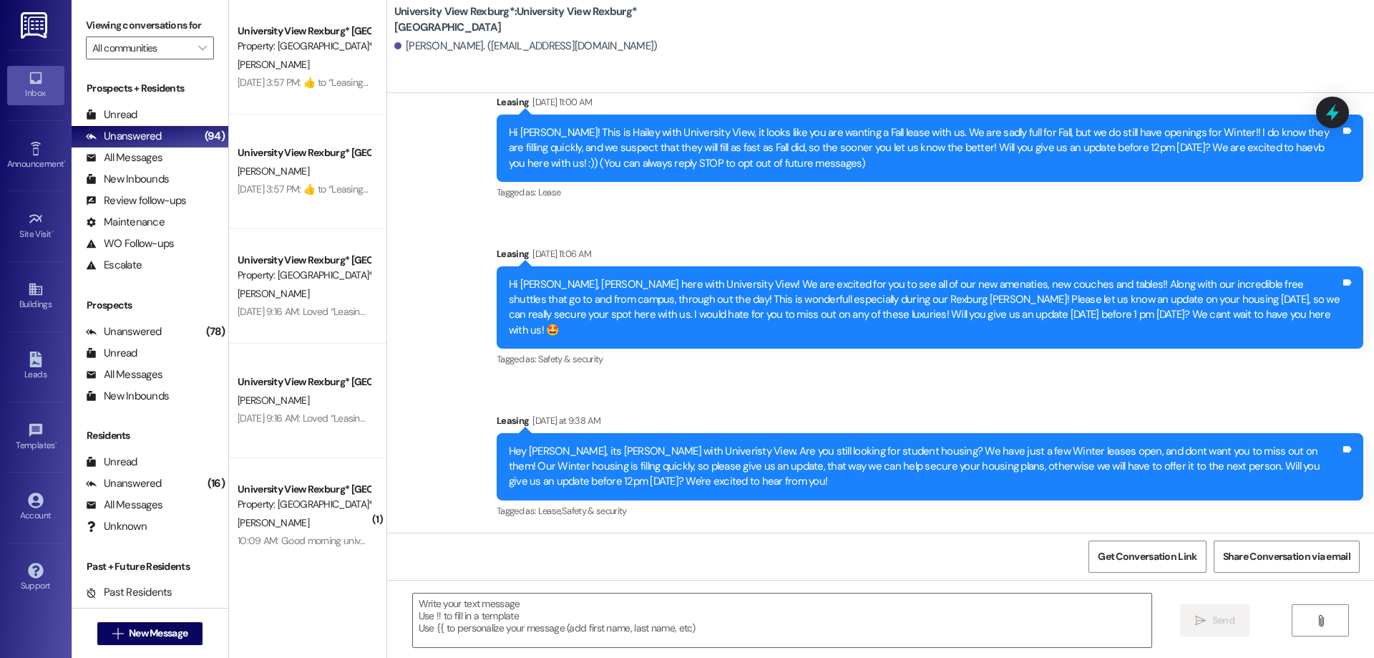
scroll to position [27, 0]
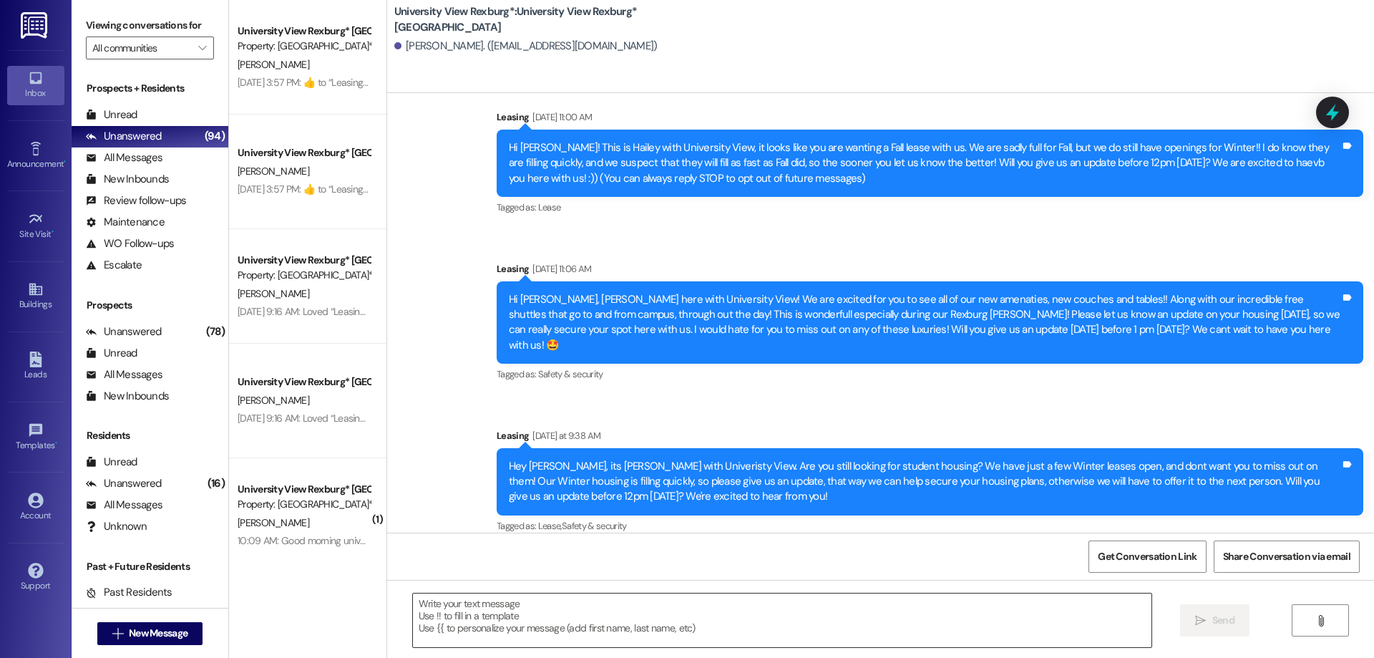
drag, startPoint x: 675, startPoint y: 619, endPoint x: 675, endPoint y: 603, distance: 15.7
click at [675, 619] on textarea at bounding box center [782, 620] width 738 height 54
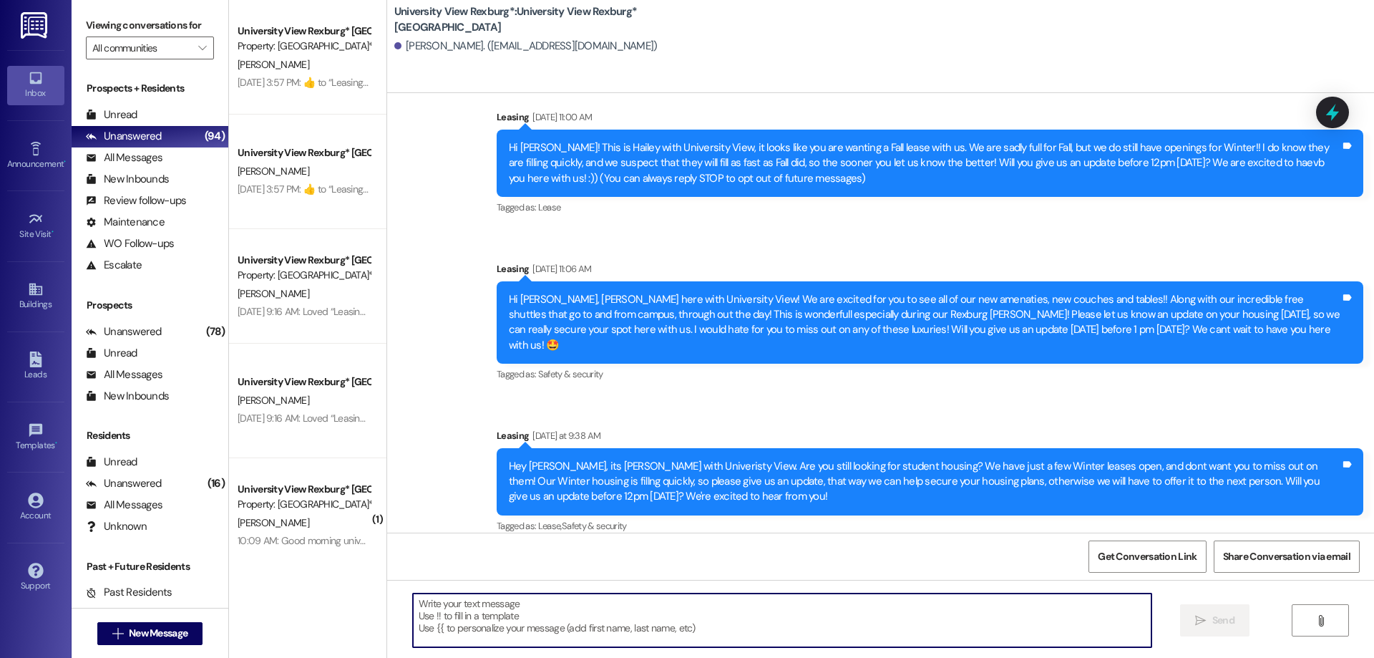
click at [500, 611] on textarea at bounding box center [782, 620] width 738 height 54
paste textarea "Hi Hilvin! This is Hailey with University View! It looks like you are so close …"
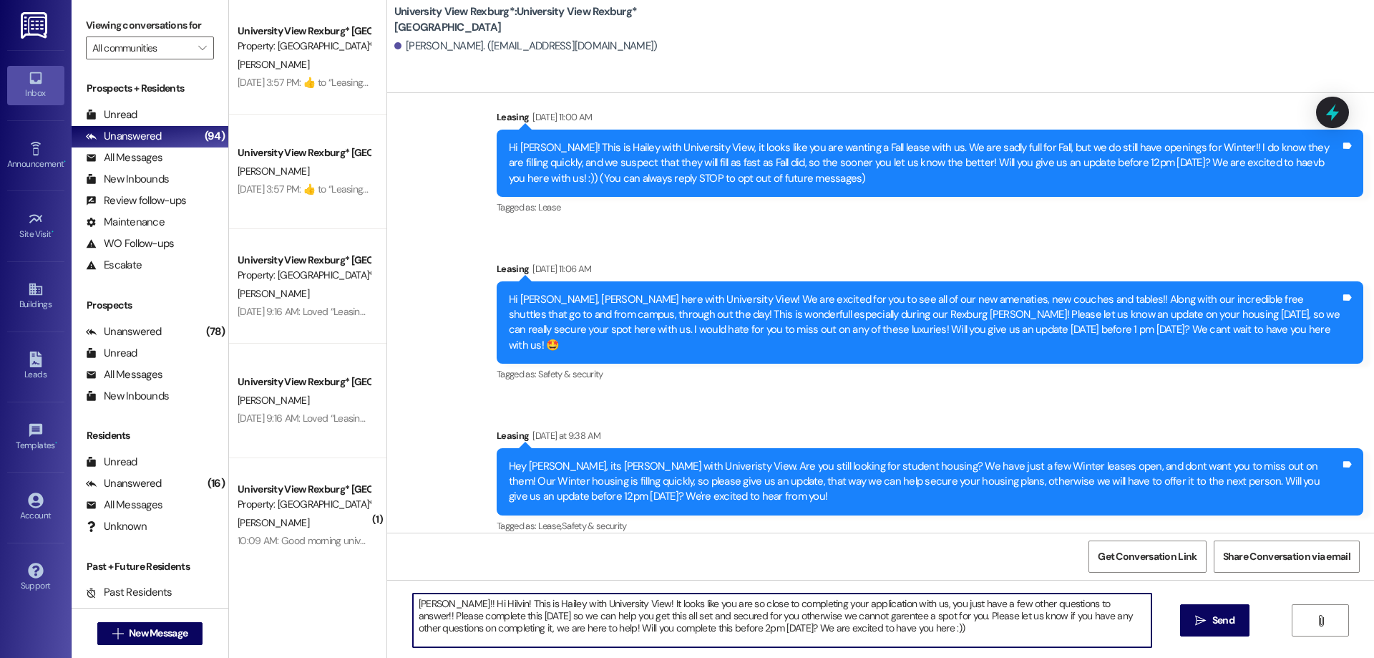
drag, startPoint x: 859, startPoint y: 633, endPoint x: 431, endPoint y: 597, distance: 430.1
click at [431, 597] on textarea "[PERSON_NAME]!! Hi Hilvin! This is Hailey with University View! It looks like y…" at bounding box center [782, 620] width 738 height 54
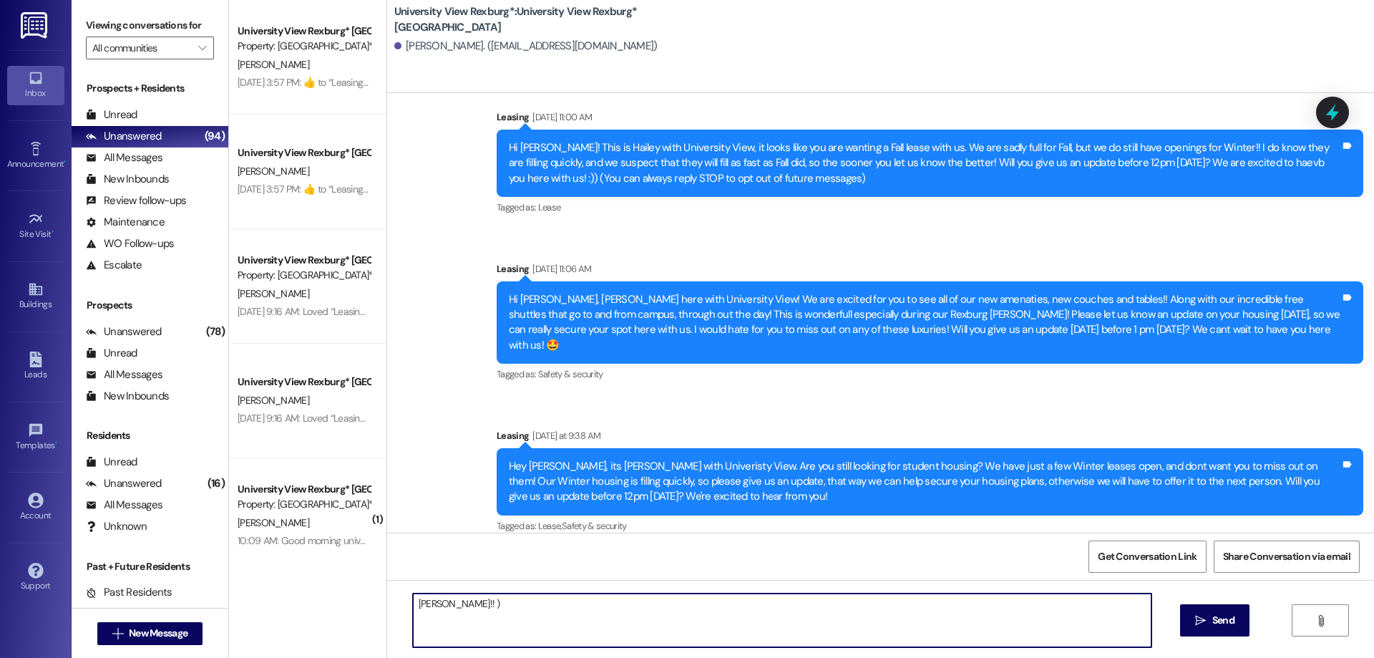
drag, startPoint x: 436, startPoint y: 600, endPoint x: 443, endPoint y: 606, distance: 9.6
click at [443, 606] on textarea "[PERSON_NAME]!! )" at bounding box center [782, 620] width 738 height 54
click at [595, 606] on textarea "[PERSON_NAME]!! 🤩 Hailey here with [GEOGRAPHIC_DATA]," at bounding box center [782, 620] width 738 height 54
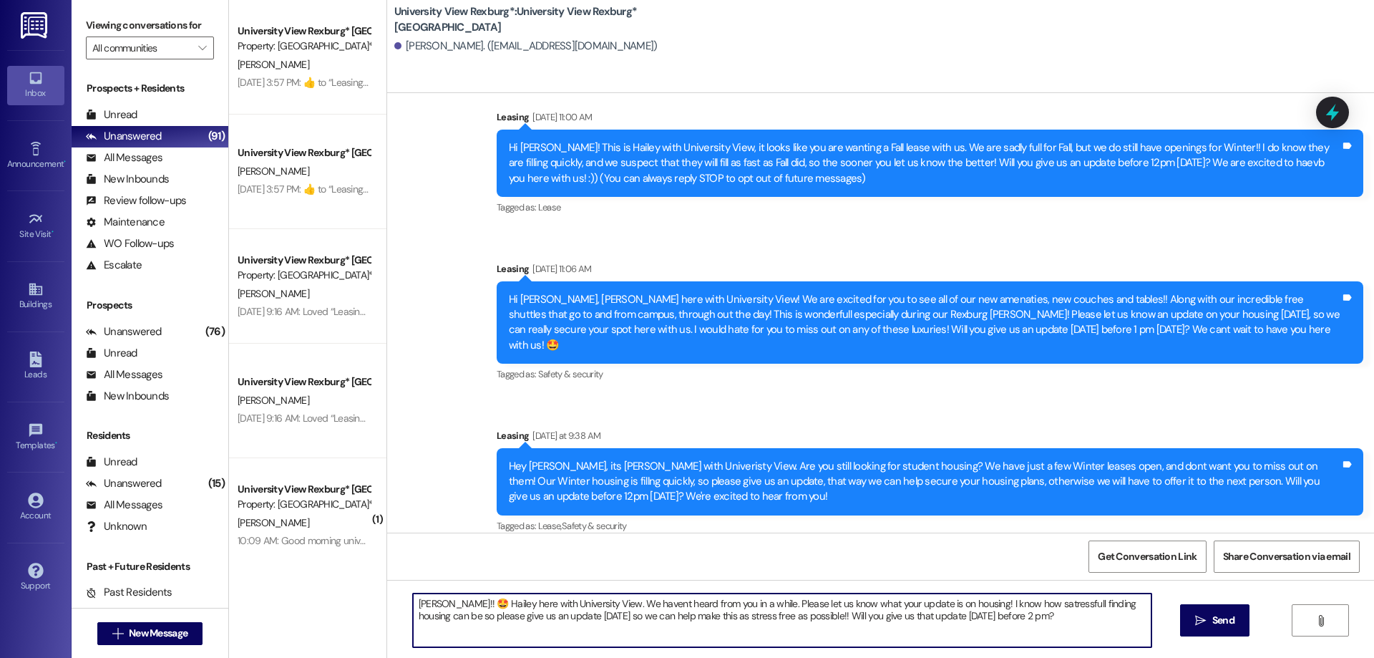
click at [622, 605] on textarea "[PERSON_NAME]!! 🤩 Hailey here with University View. We havent heard from you in…" at bounding box center [782, 620] width 738 height 54
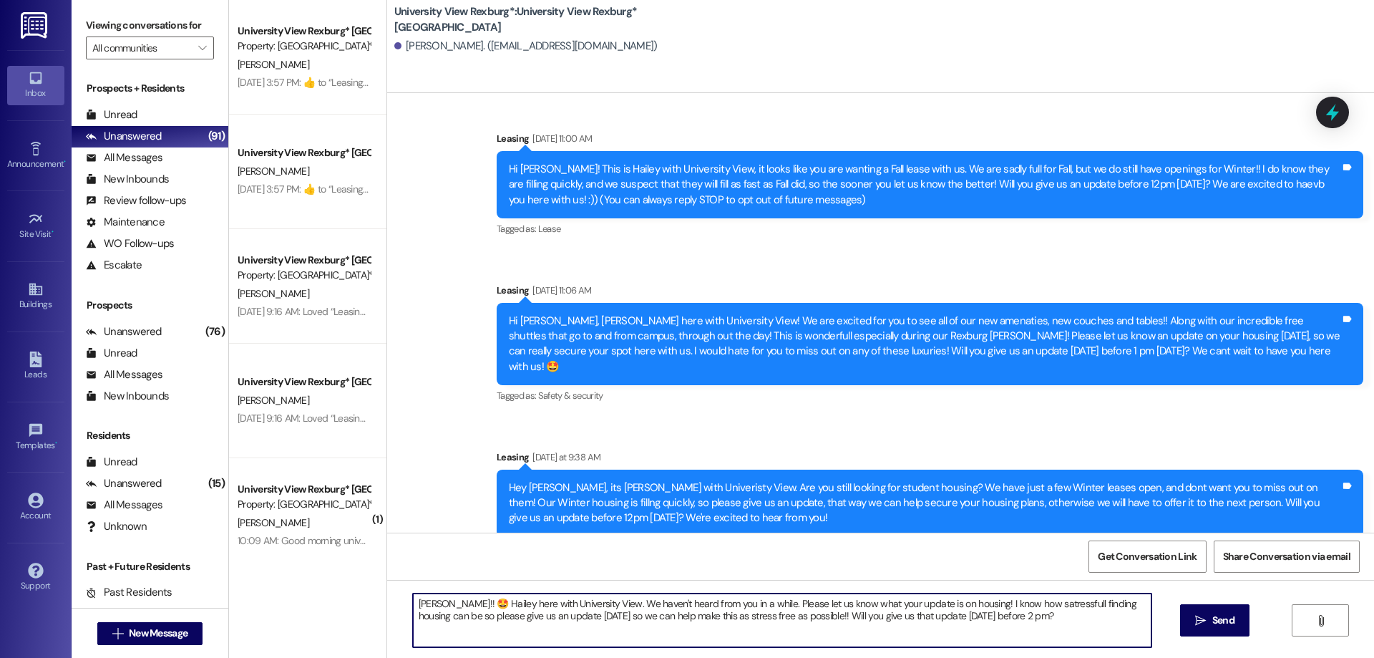
scroll to position [0, 0]
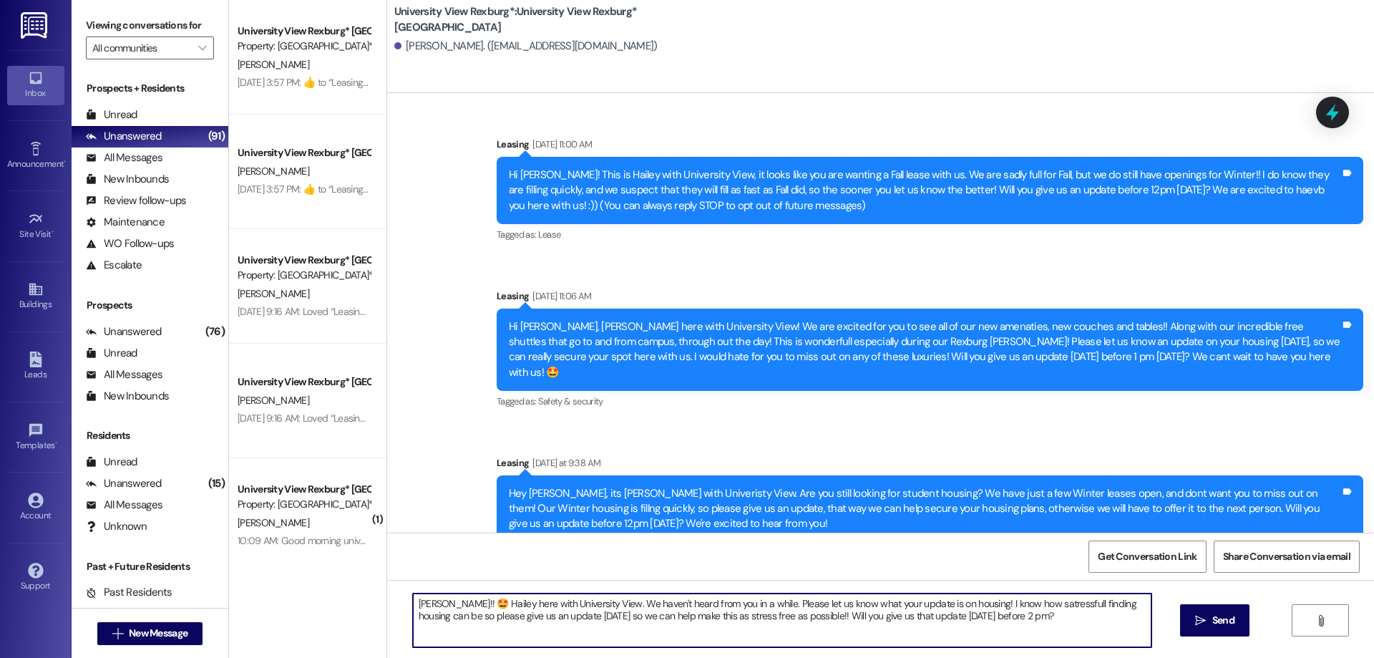
click at [1007, 619] on textarea "[PERSON_NAME]!! 🤩 Hailey here with University View. We haven't heard from you i…" at bounding box center [782, 620] width 738 height 54
drag, startPoint x: 406, startPoint y: 603, endPoint x: 992, endPoint y: 678, distance: 591.5
click at [992, 657] on html "Inbox Go to Inbox Announcement • Send A Text Announcement Site Visit • Go to Si…" at bounding box center [687, 329] width 1374 height 658
click at [867, 444] on div "Sent via SMS Leasing [DATE] at 9:38 AM Hey [PERSON_NAME], its [PERSON_NAME] wit…" at bounding box center [930, 509] width 888 height 130
click at [979, 620] on textarea "[PERSON_NAME]!! 🤩 Hailey here with University View. We haven't heard from you i…" at bounding box center [782, 620] width 738 height 54
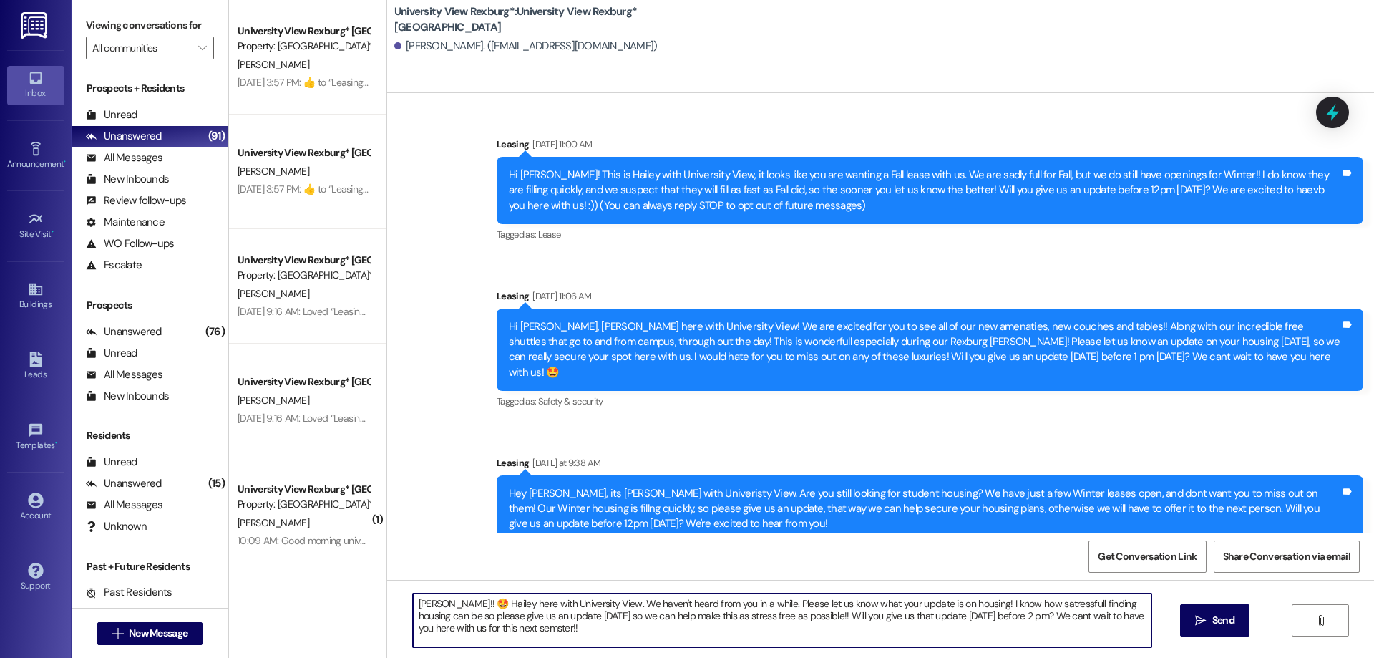
click at [1000, 614] on textarea "[PERSON_NAME]!! 🤩 Hailey here with University View. We haven't heard from you i…" at bounding box center [782, 620] width 738 height 54
drag, startPoint x: 406, startPoint y: 605, endPoint x: 499, endPoint y: 643, distance: 99.8
click at [499, 643] on textarea "[PERSON_NAME]!! 🤩 Hailey here with University View. We haven't heard from you i…" at bounding box center [782, 620] width 738 height 54
type textarea "[PERSON_NAME]!! 🤩 Hailey here with University View. We haven't heard from you i…"
click at [1215, 618] on span "Send" at bounding box center [1223, 620] width 22 height 15
